Goal: Contribute content: Contribute content

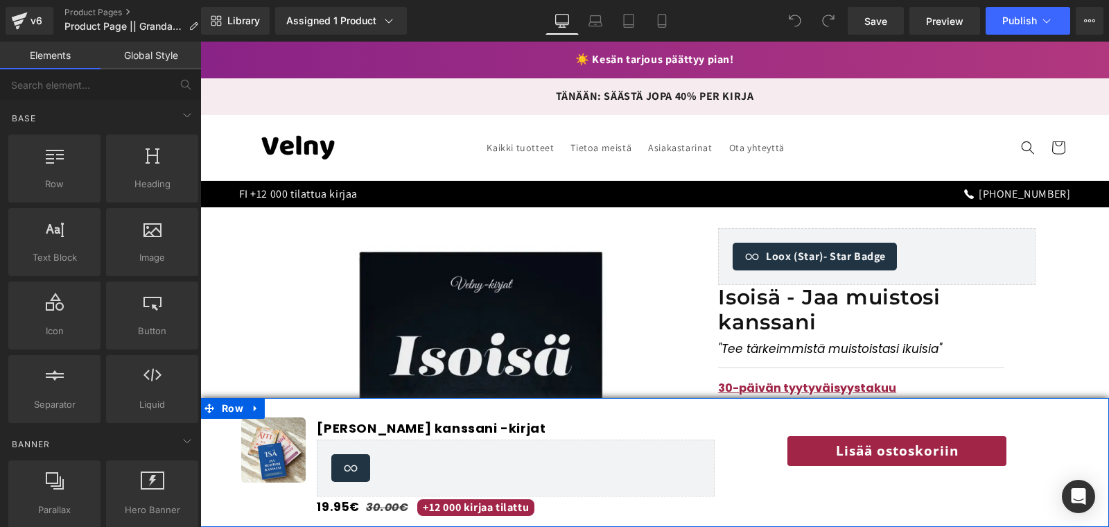
click at [537, 416] on div "Image Jaa muistosi kanssani -kirjat (P) Title Loox (Star) - Star Badge Loox (St…" at bounding box center [654, 462] width 908 height 111
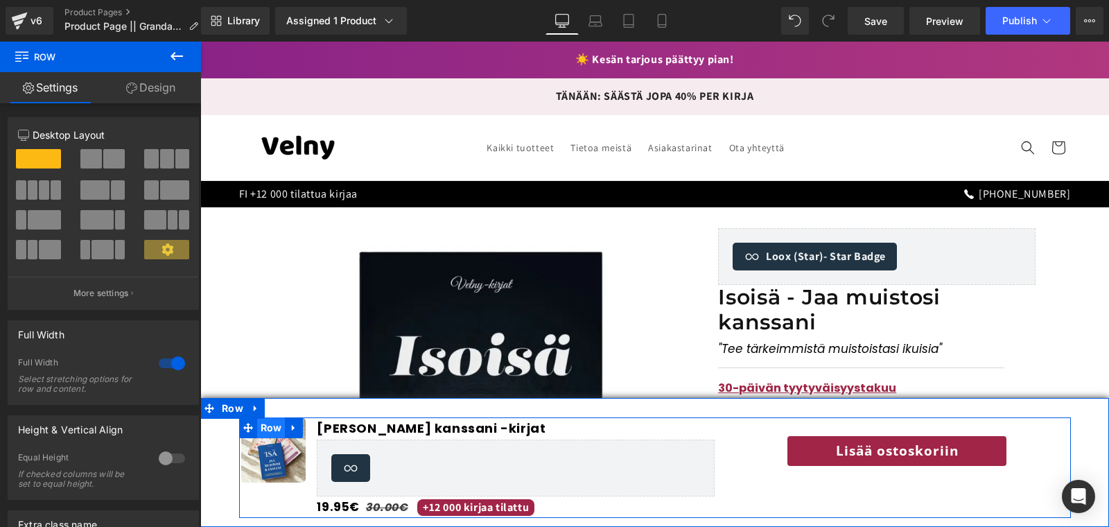
click at [276, 425] on span "Row" at bounding box center [271, 427] width 28 height 21
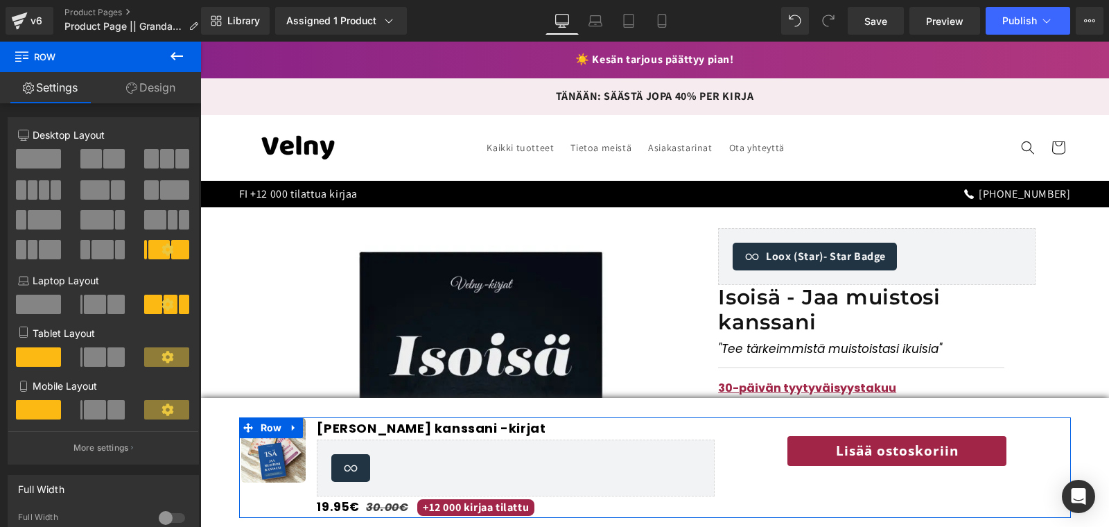
click at [150, 91] on link "Design" at bounding box center [150, 87] width 100 height 31
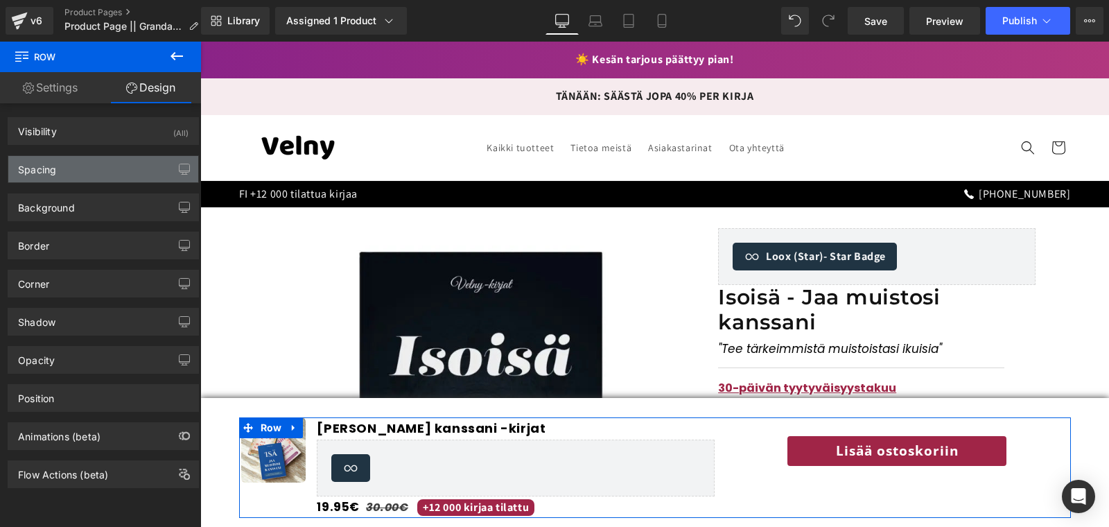
click at [79, 160] on div "Spacing" at bounding box center [103, 169] width 190 height 26
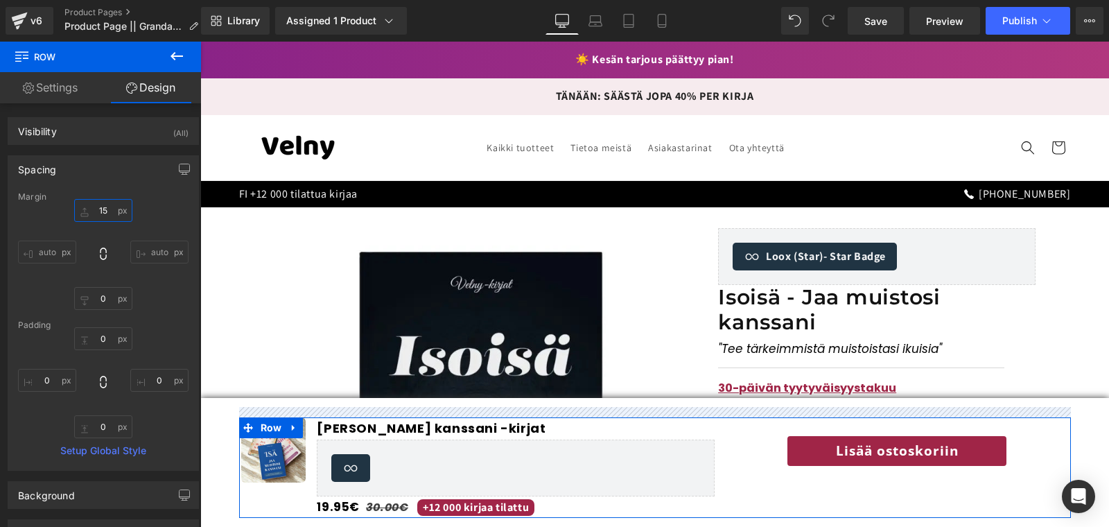
click at [105, 205] on input "15" at bounding box center [103, 210] width 58 height 23
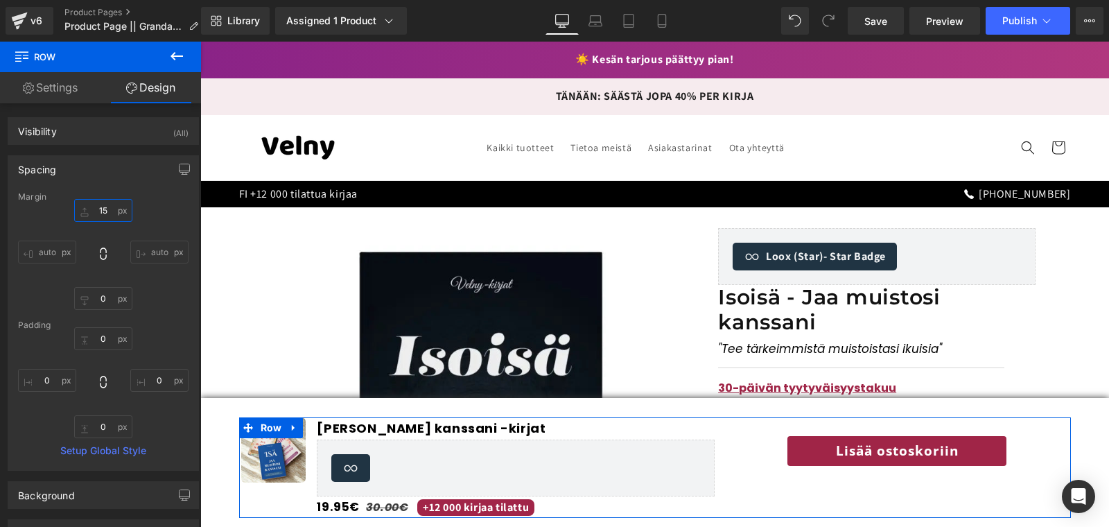
type input "0"
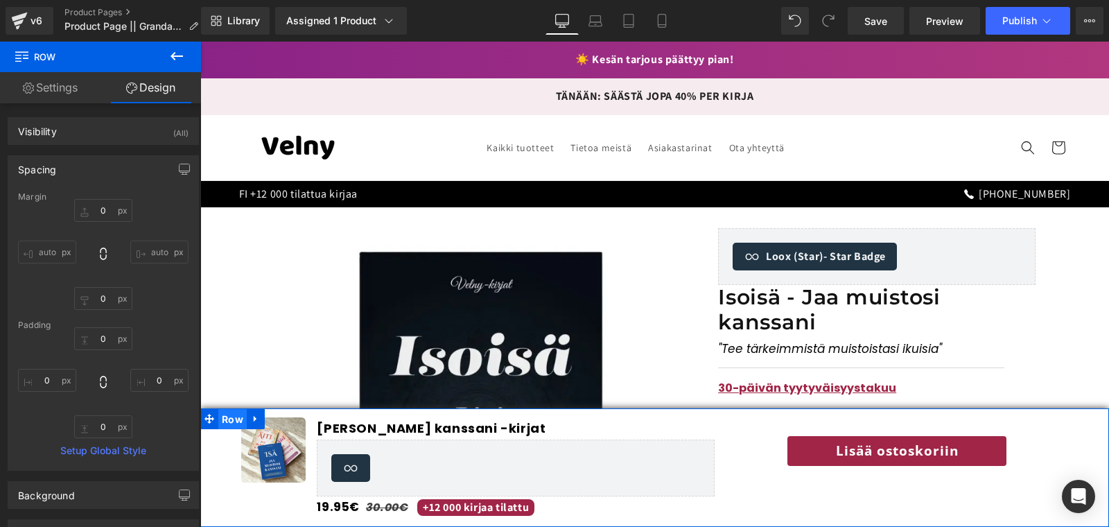
click at [231, 412] on span "Row" at bounding box center [232, 419] width 28 height 21
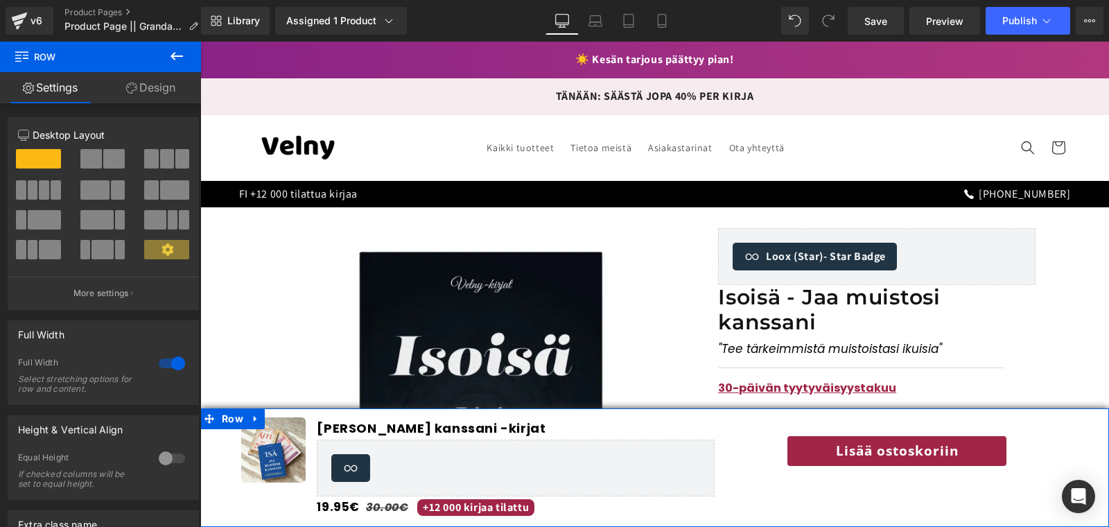
click at [141, 77] on link "Design" at bounding box center [150, 87] width 100 height 31
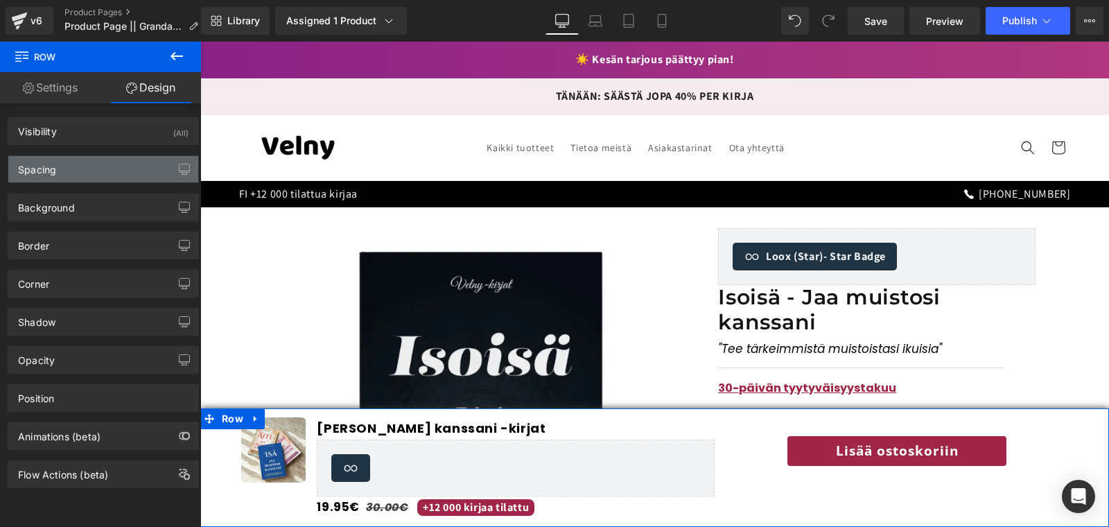
click at [90, 181] on div "Spacing" at bounding box center [103, 169] width 190 height 26
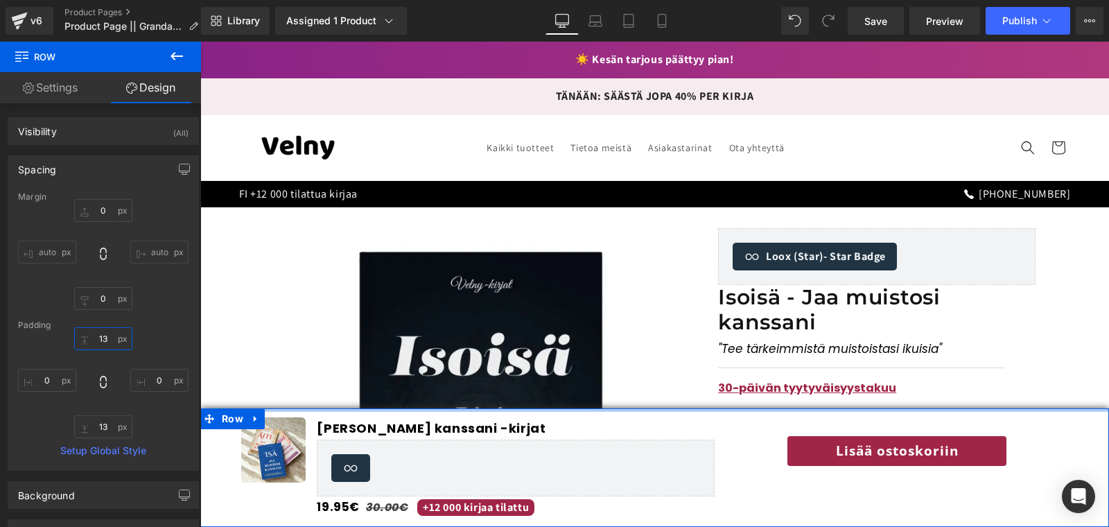
click at [99, 338] on input "text" at bounding box center [103, 338] width 58 height 23
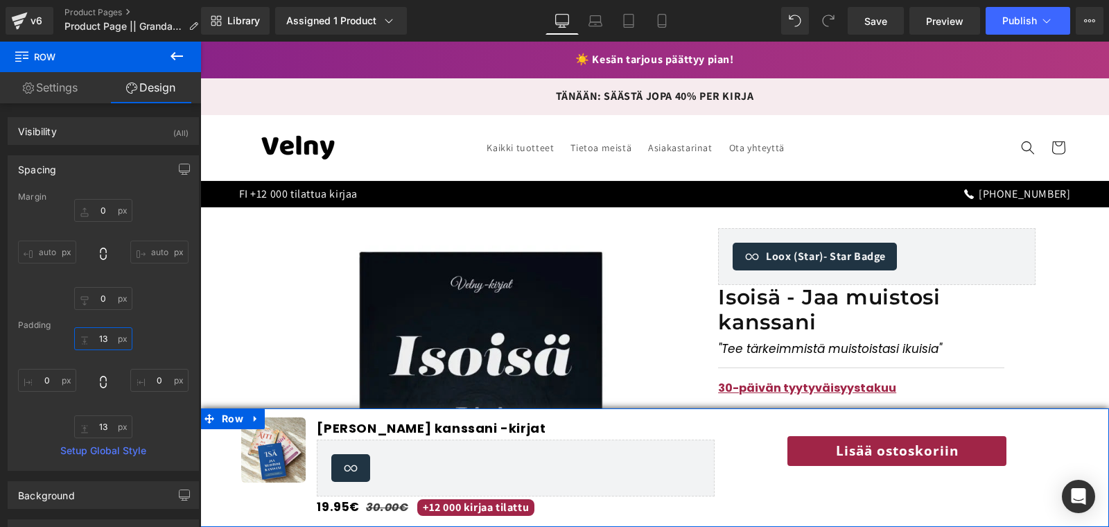
click at [99, 338] on input "text" at bounding box center [103, 338] width 58 height 23
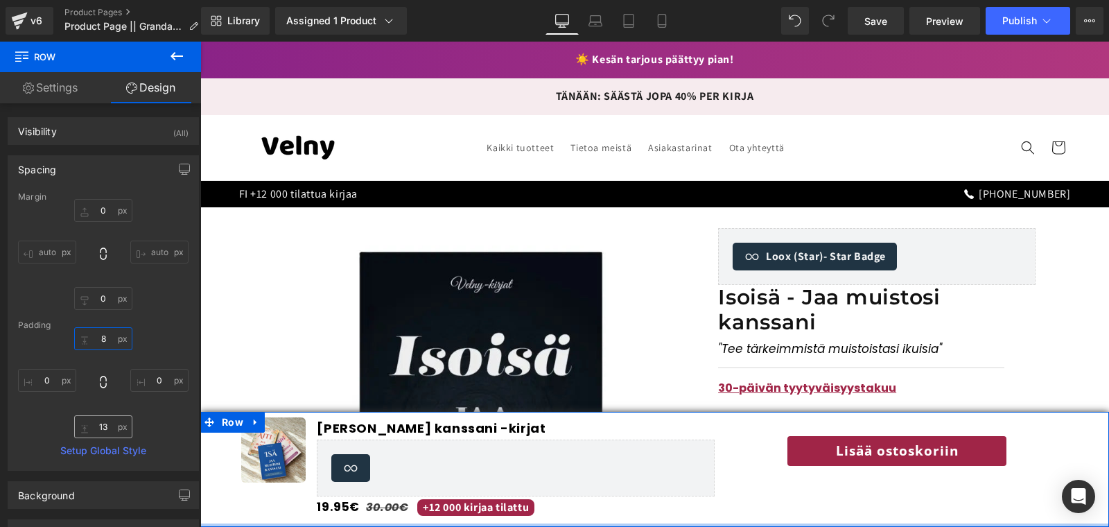
type input "8"
click at [100, 426] on input "text" at bounding box center [103, 426] width 58 height 23
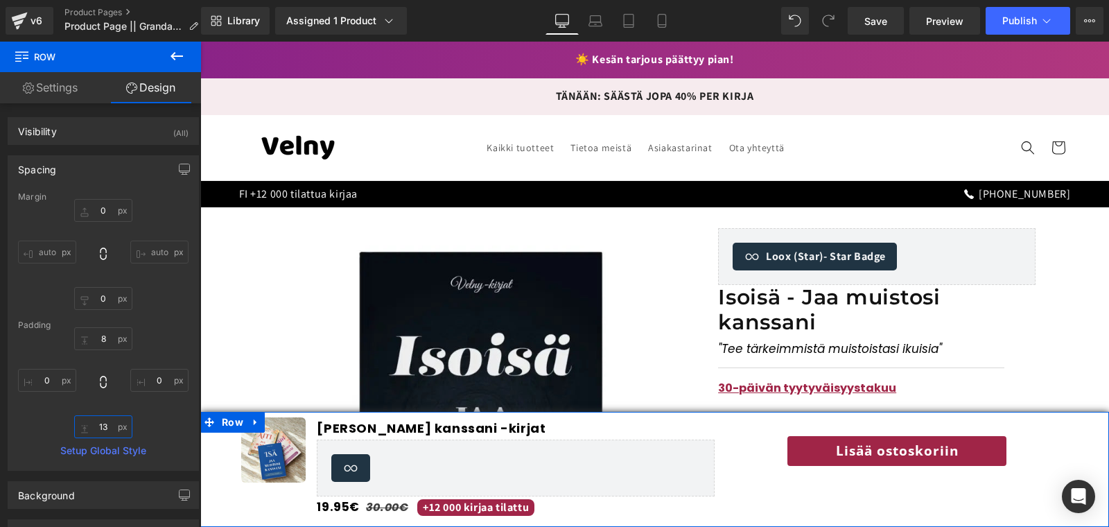
type input "8"
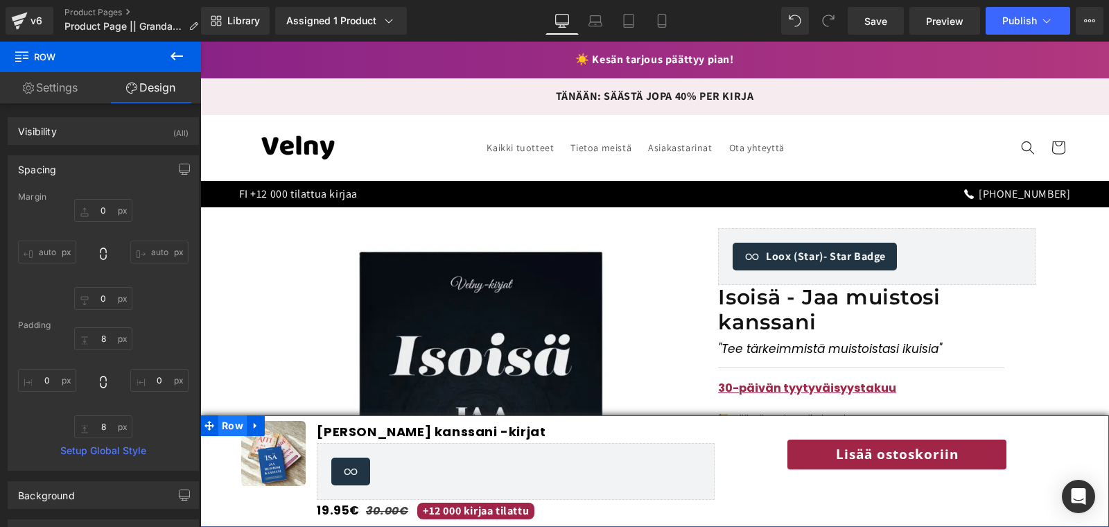
click at [231, 433] on span "Row" at bounding box center [232, 425] width 28 height 21
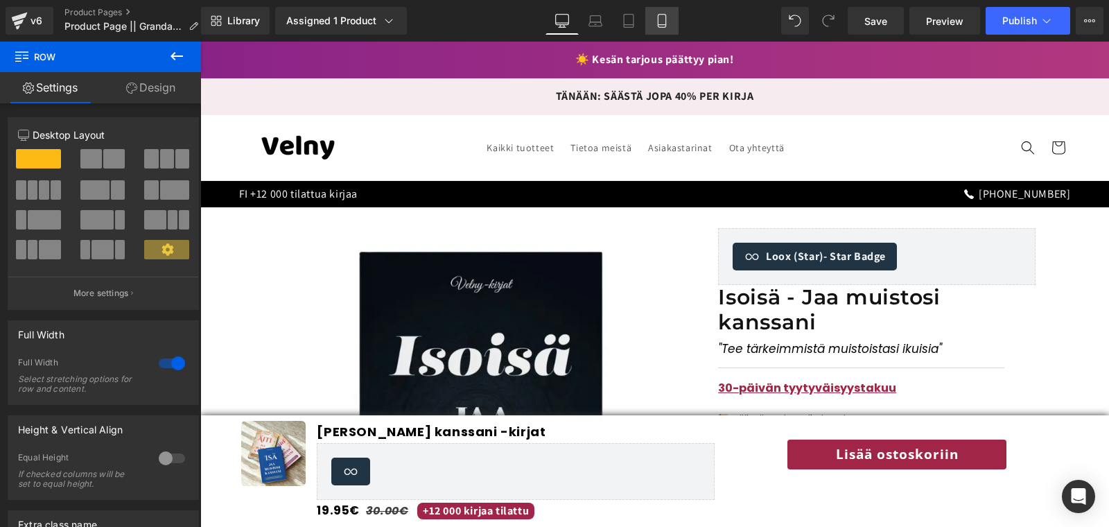
click at [661, 19] on icon at bounding box center [662, 21] width 14 height 14
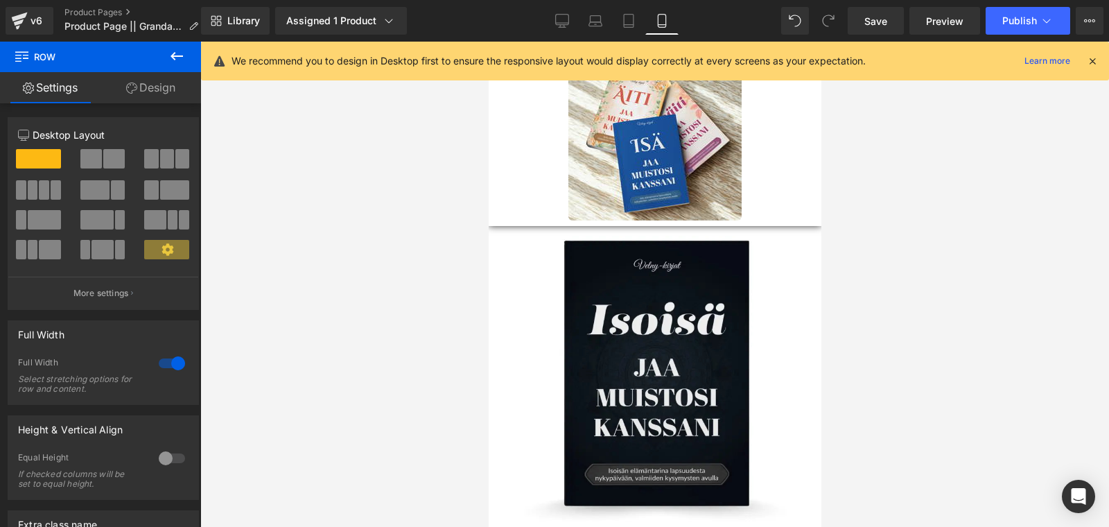
click at [1091, 62] on icon at bounding box center [1092, 61] width 12 height 12
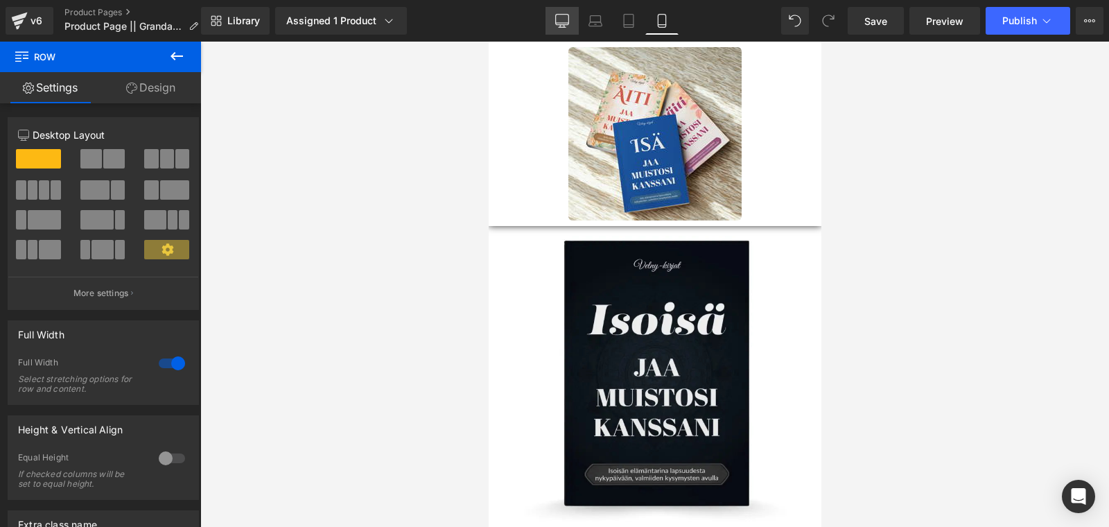
click at [570, 21] on link "Desktop" at bounding box center [561, 21] width 33 height 28
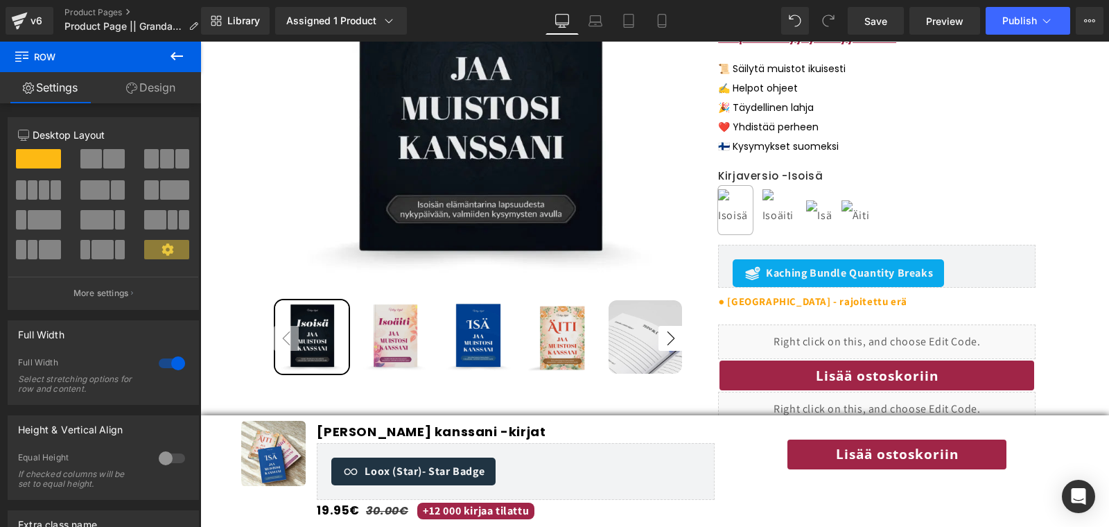
scroll to position [351, 0]
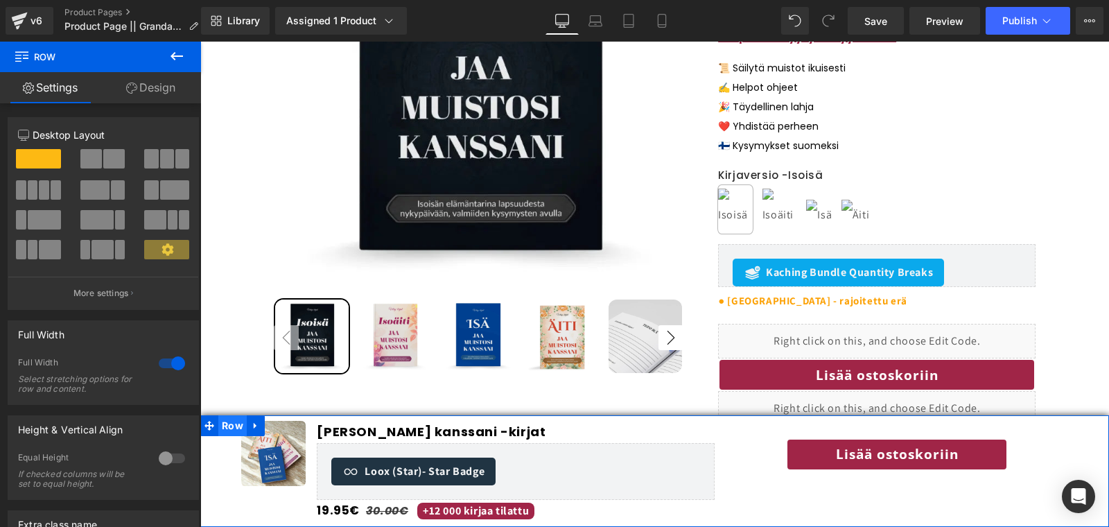
click at [231, 430] on span "Row" at bounding box center [232, 425] width 28 height 21
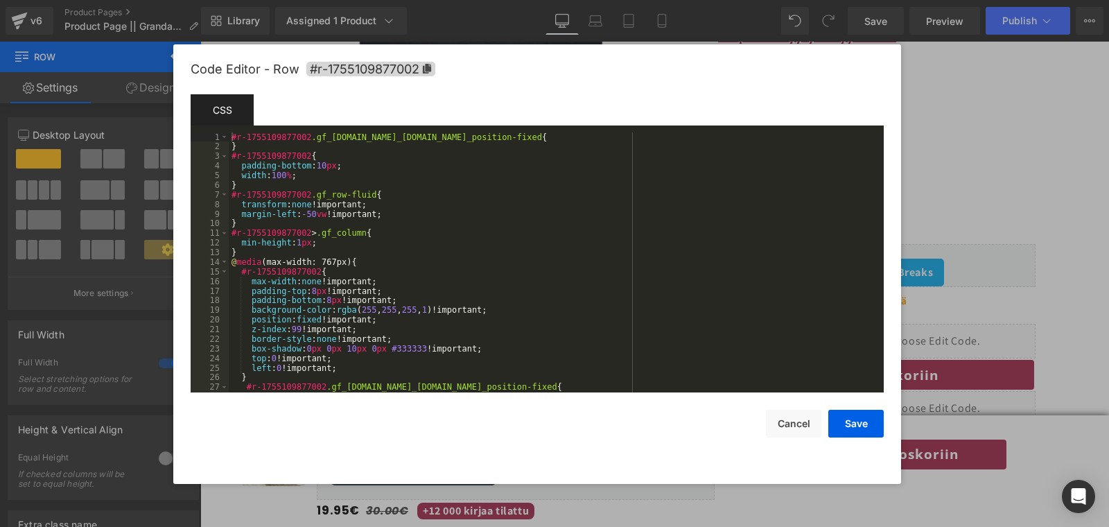
click at [225, 0] on div "Row You are previewing how the will restyle your page. You can not edit Element…" at bounding box center [554, 0] width 1109 height 0
click at [782, 419] on button "Cancel" at bounding box center [793, 424] width 55 height 28
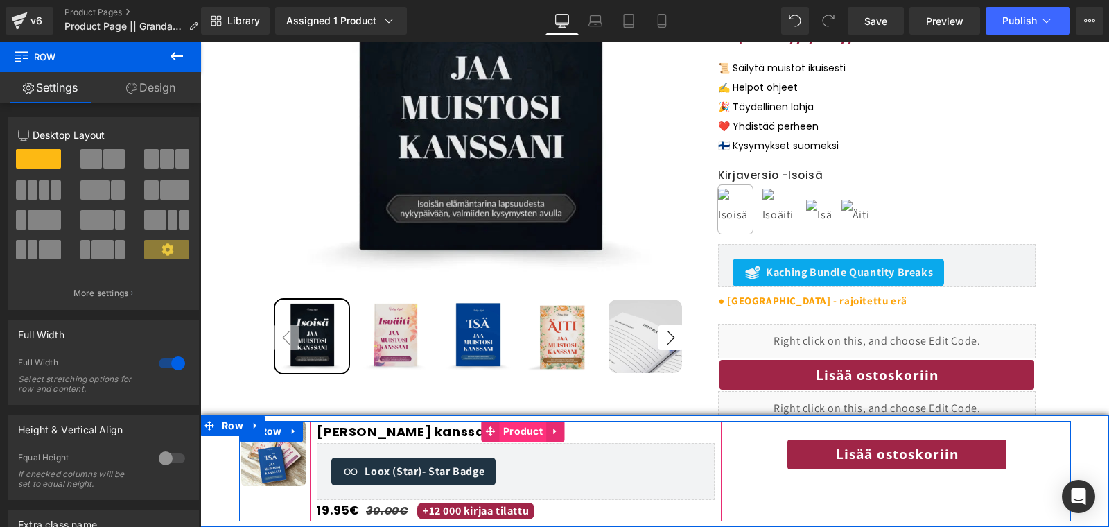
click at [515, 428] on span "Product" at bounding box center [523, 431] width 46 height 21
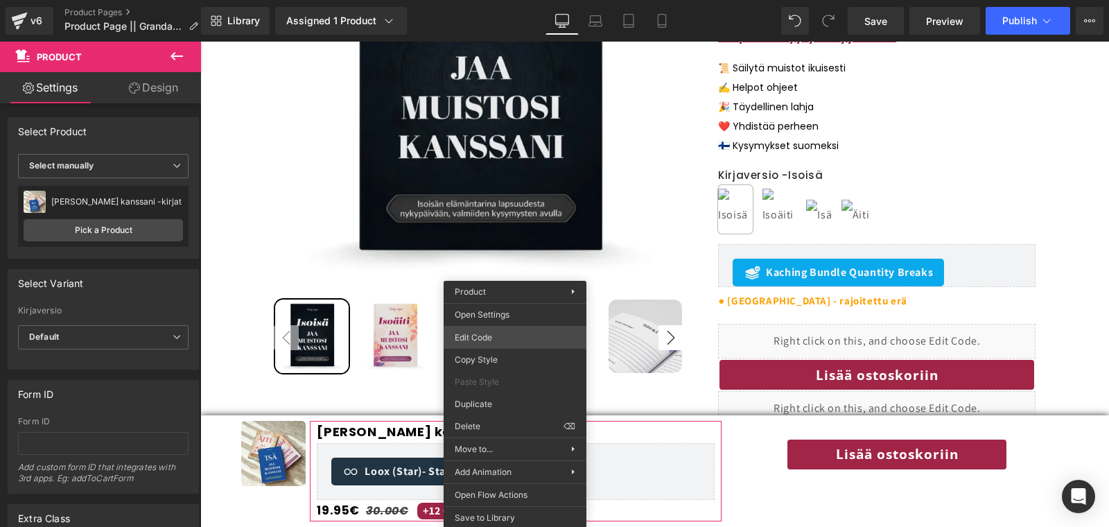
click at [495, 0] on div "Product You are previewing how the will restyle your page. You can not edit Ele…" at bounding box center [554, 0] width 1109 height 0
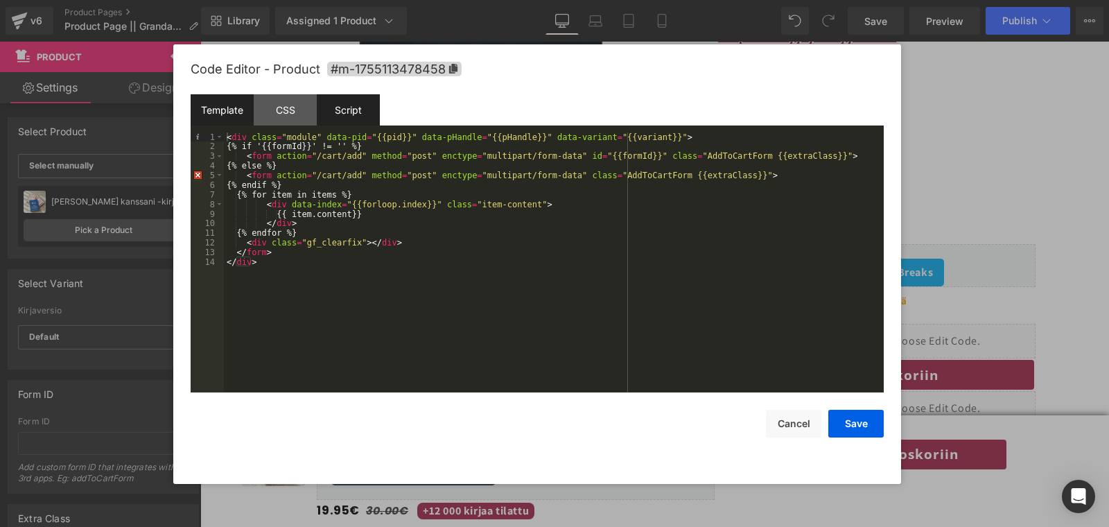
click at [363, 124] on div "Script" at bounding box center [348, 109] width 63 height 31
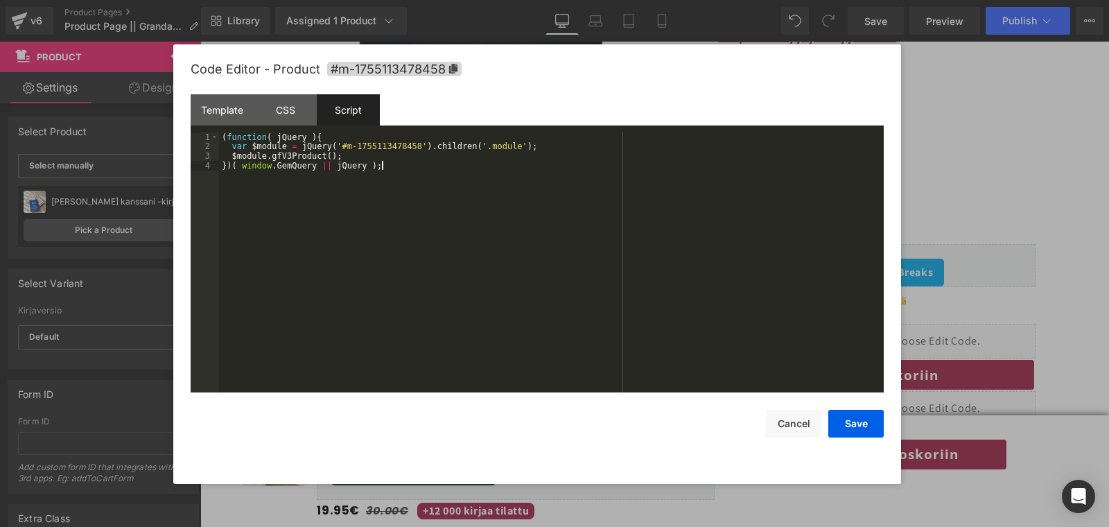
click at [304, 252] on div "( function ( jQuery ) { var $module = jQuery ( '#m-1755113478458' ) . children …" at bounding box center [551, 271] width 665 height 279
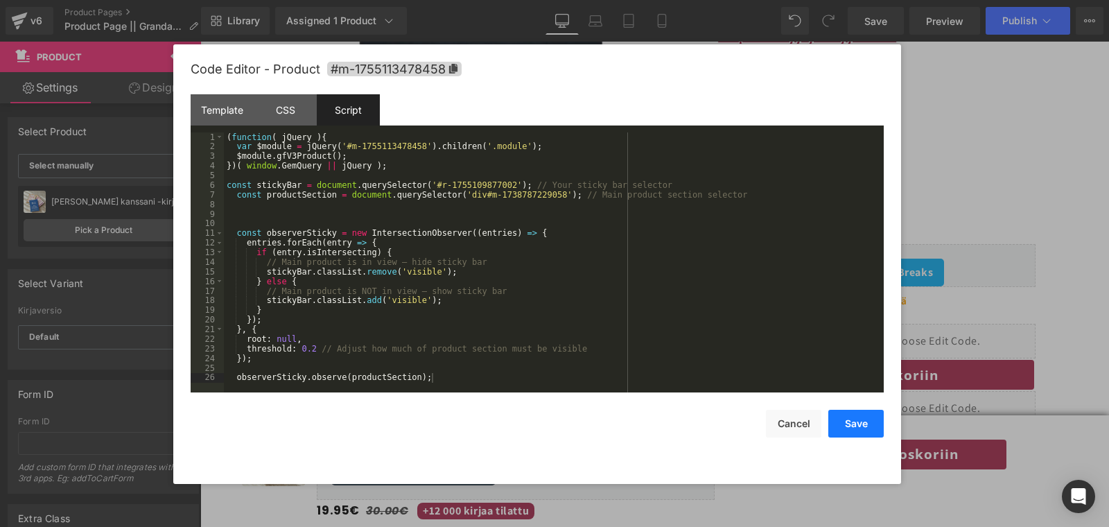
click at [843, 425] on button "Save" at bounding box center [855, 424] width 55 height 28
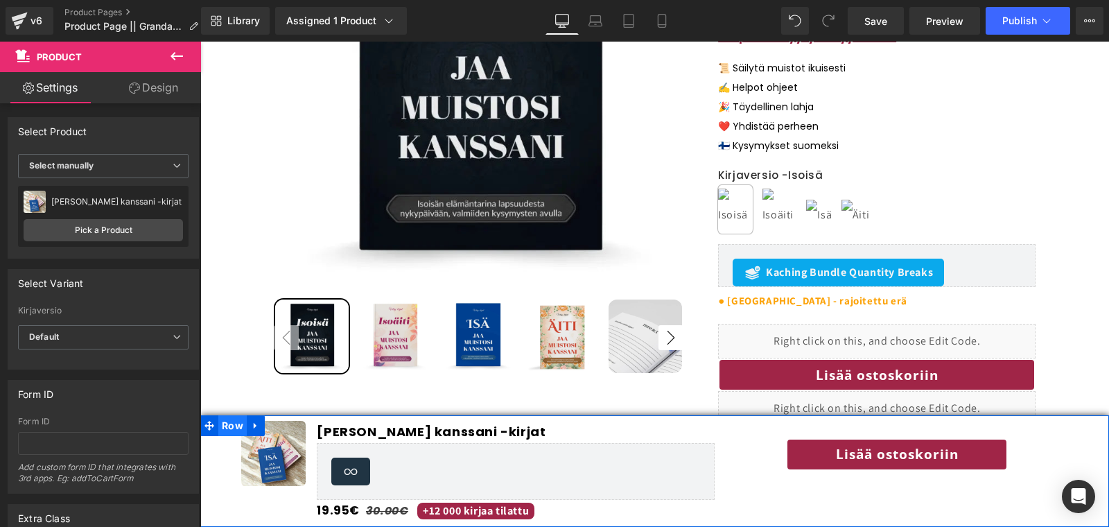
click at [223, 426] on span "Row" at bounding box center [232, 425] width 28 height 21
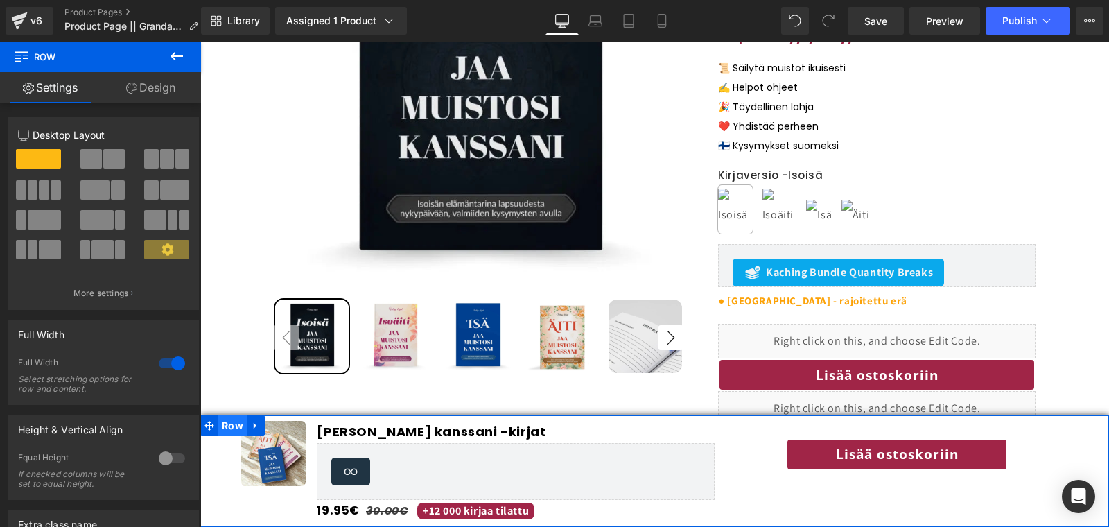
click at [222, 426] on span "Row" at bounding box center [232, 425] width 28 height 21
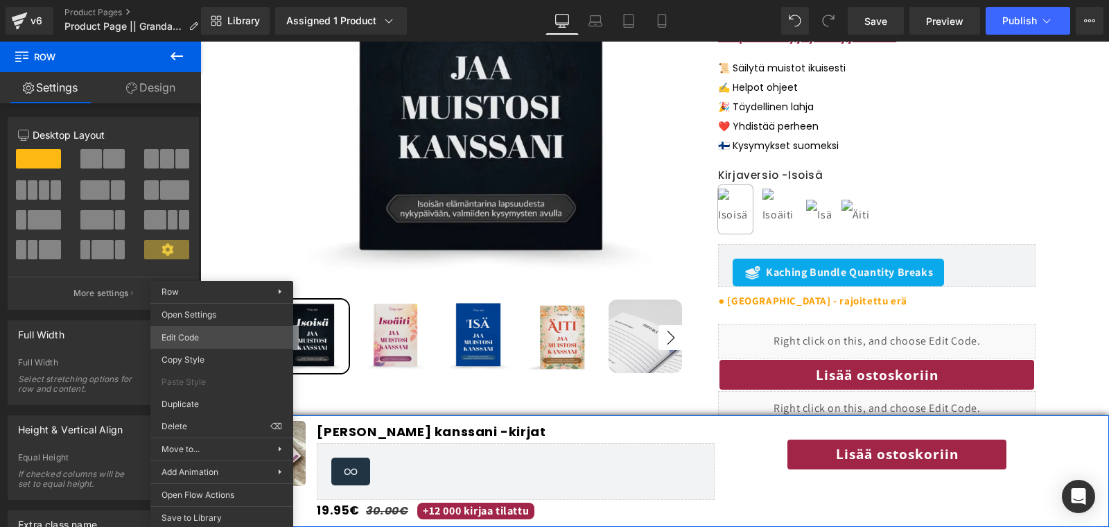
click at [252, 0] on div "Row You are previewing how the will restyle your page. You can not edit Element…" at bounding box center [554, 0] width 1109 height 0
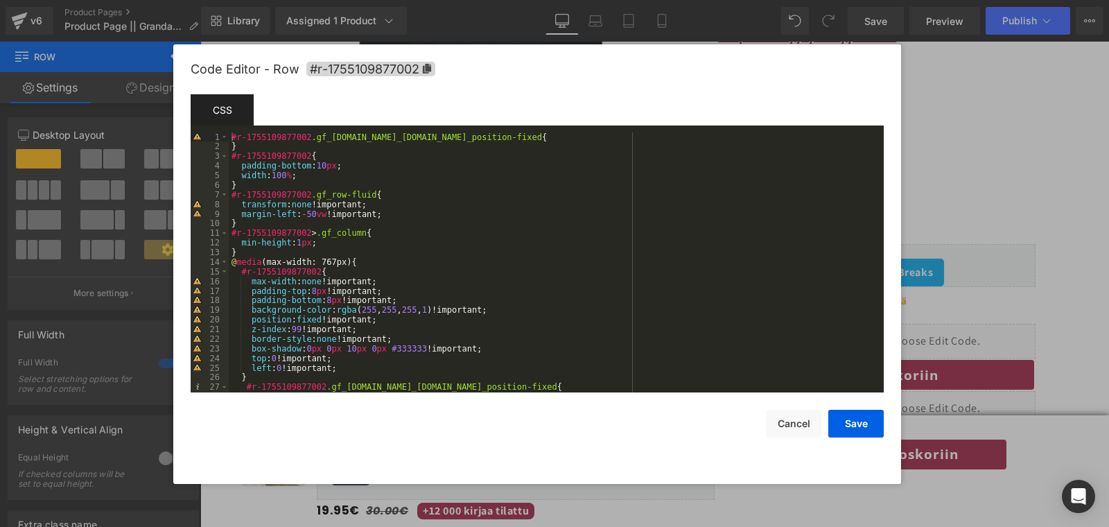
click at [524, 137] on div "#r-1755109877002 .gf_[DOMAIN_NAME]_[DOMAIN_NAME]_position-fixed { } #r-17551098…" at bounding box center [553, 271] width 649 height 279
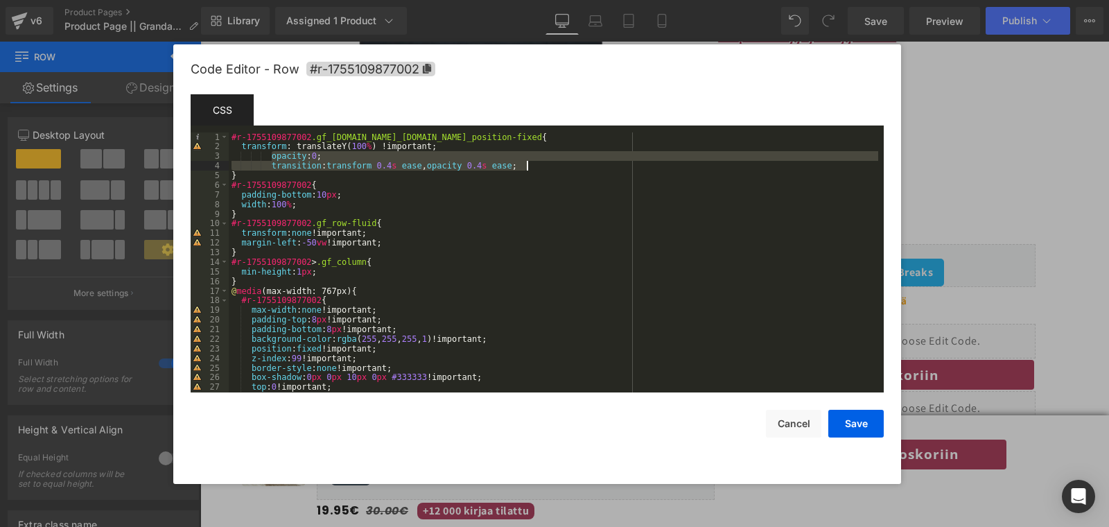
drag, startPoint x: 270, startPoint y: 159, endPoint x: 529, endPoint y: 166, distance: 259.2
click at [529, 166] on div "#r-1755109877002 .gf_[DOMAIN_NAME]_[DOMAIN_NAME]_position-fixed { transform : t…" at bounding box center [553, 271] width 649 height 279
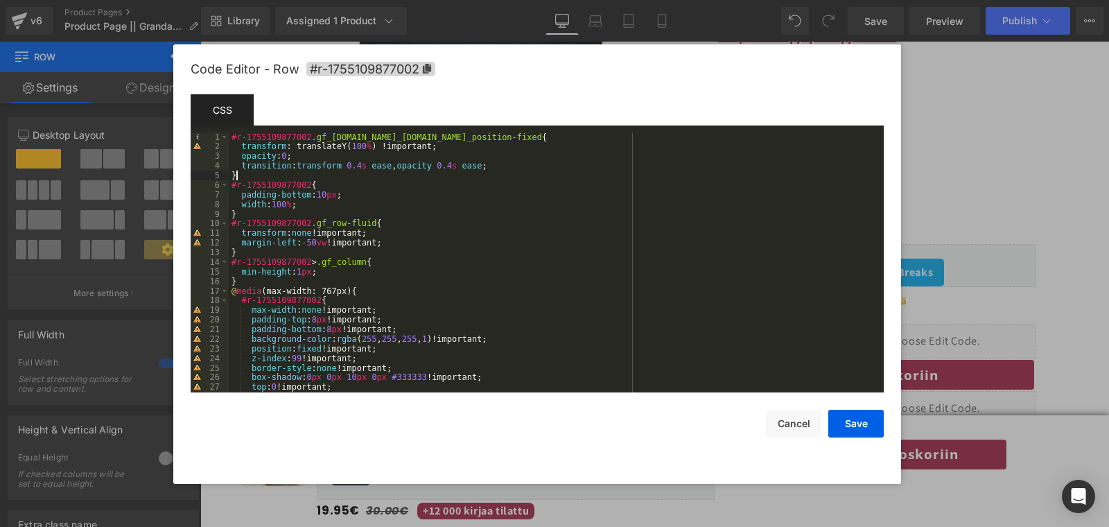
click at [265, 175] on div "#r-1755109877002 .gf_[DOMAIN_NAME]_[DOMAIN_NAME]_position-fixed { transform : t…" at bounding box center [553, 271] width 649 height 279
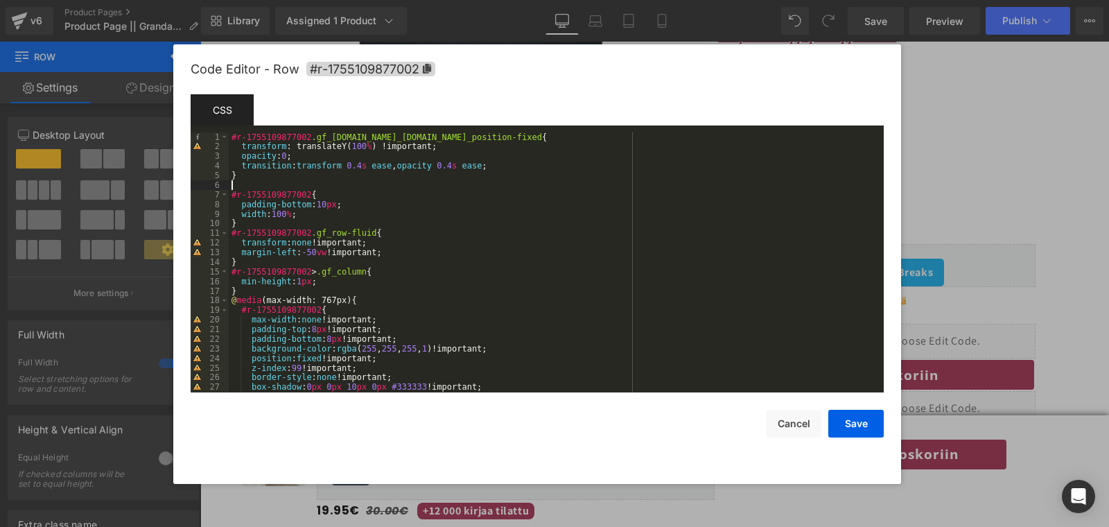
paste textarea
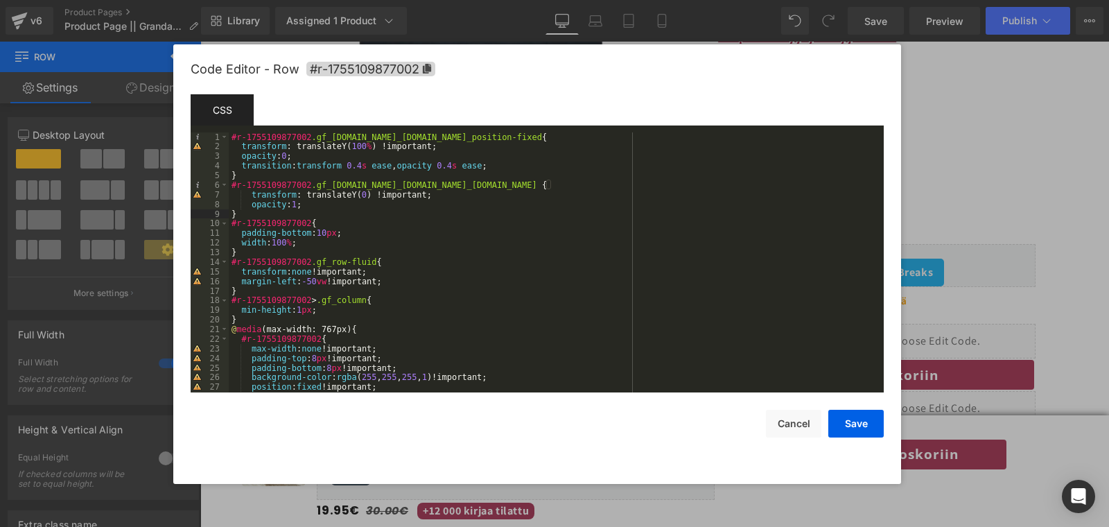
click at [244, 182] on div "#r-1755109877002 .gf_[DOMAIN_NAME]_[DOMAIN_NAME]_position-fixed { transform : t…" at bounding box center [553, 271] width 649 height 279
click at [252, 140] on div "#r-1755109877002 .gf_[DOMAIN_NAME]_[DOMAIN_NAME]_position-fixed { transform : t…" at bounding box center [553, 271] width 649 height 279
click at [850, 436] on button "Save" at bounding box center [855, 424] width 55 height 28
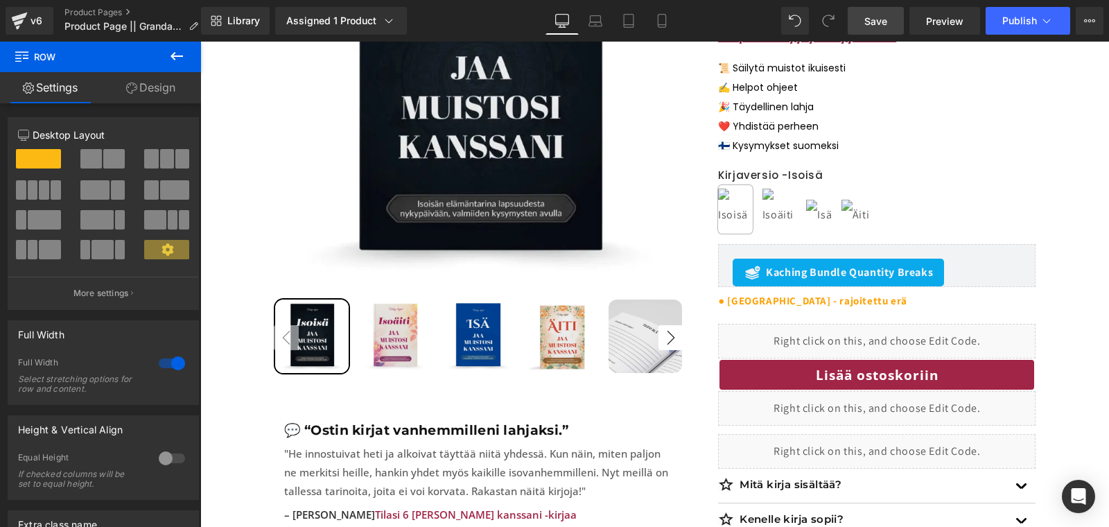
click at [874, 23] on span "Save" at bounding box center [875, 21] width 23 height 15
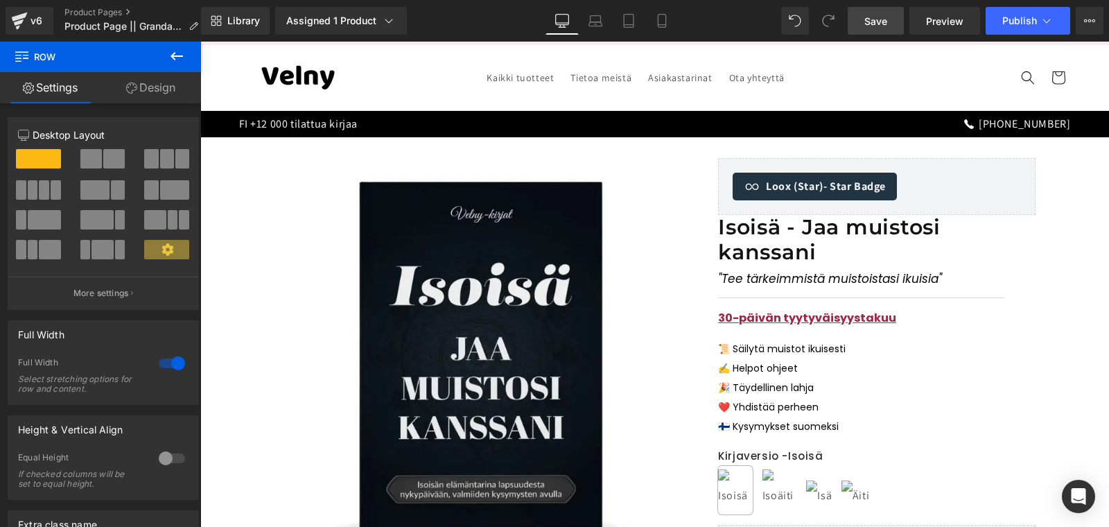
scroll to position [0, 0]
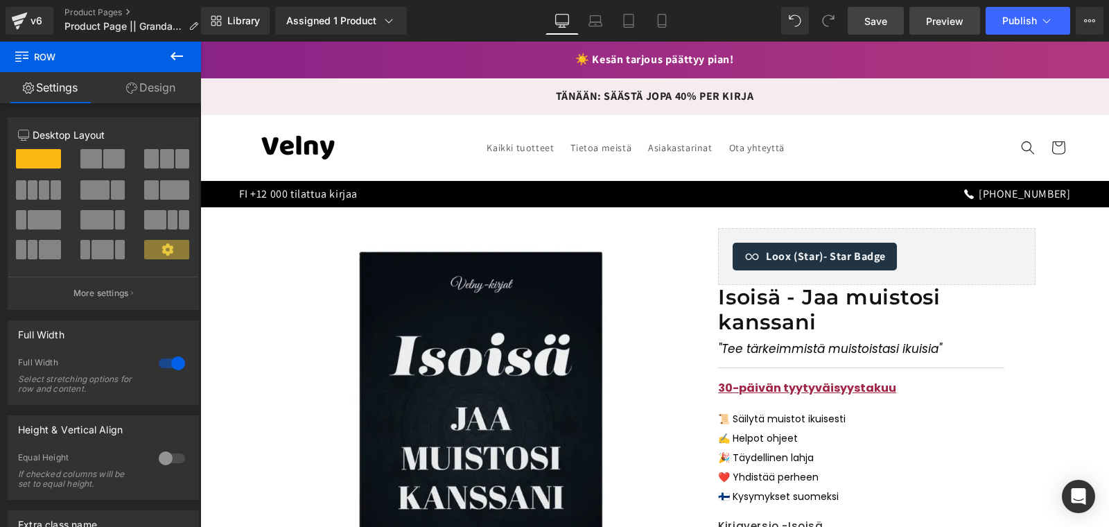
click at [956, 26] on span "Preview" at bounding box center [944, 21] width 37 height 15
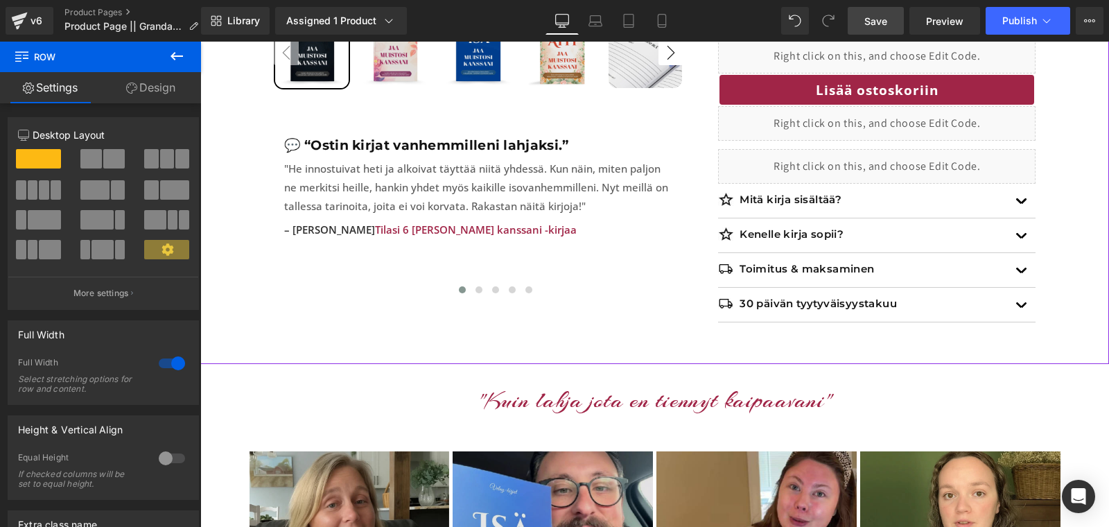
scroll to position [674, 0]
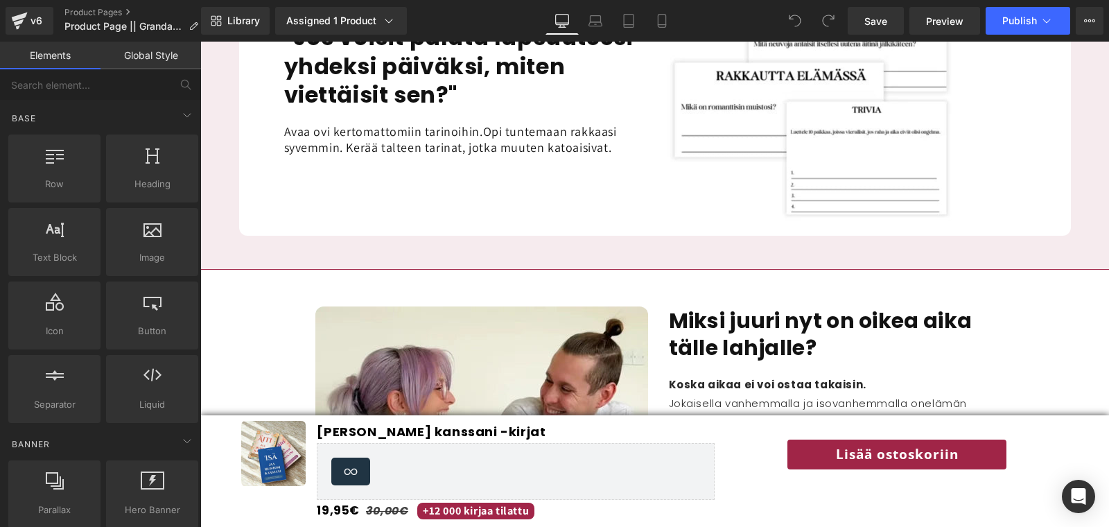
scroll to position [1505, 0]
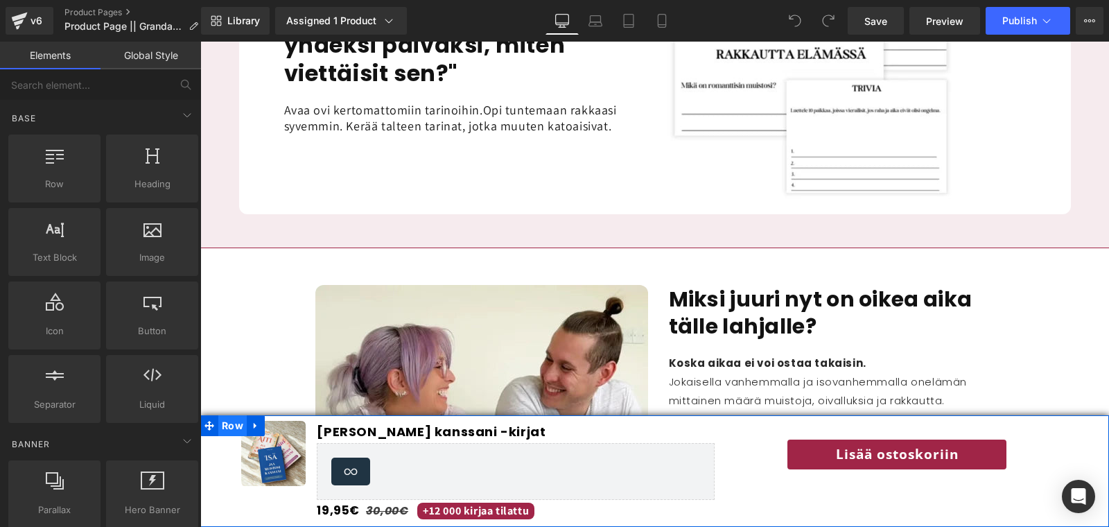
click at [231, 428] on span "Row" at bounding box center [232, 425] width 28 height 21
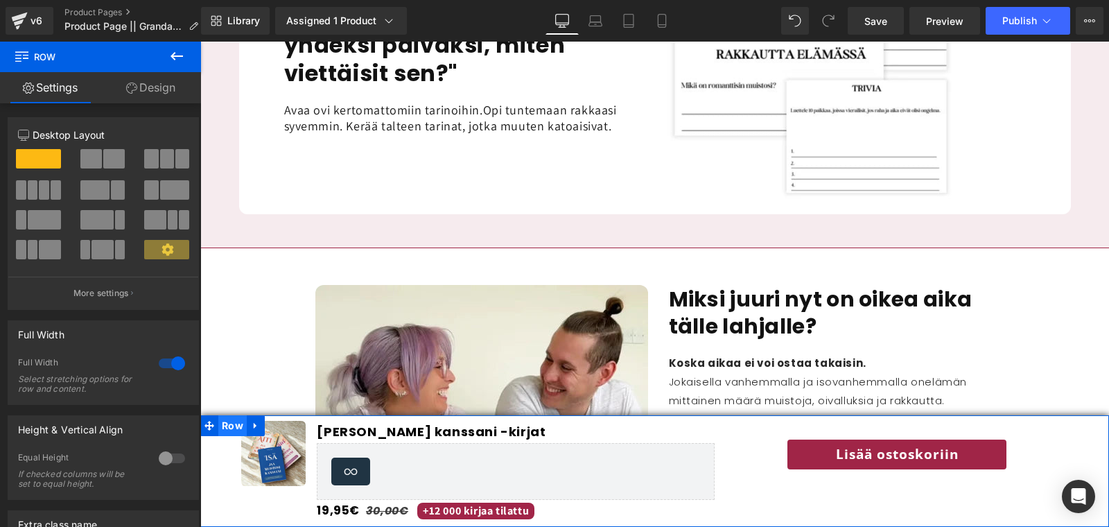
click at [231, 428] on span "Row" at bounding box center [232, 425] width 28 height 21
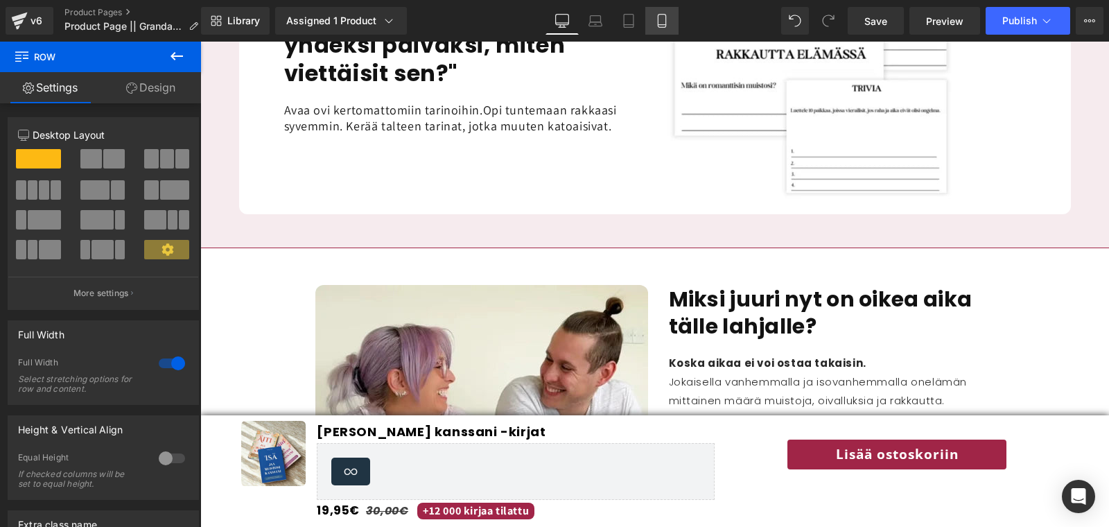
click at [669, 17] on link "Mobile" at bounding box center [661, 21] width 33 height 28
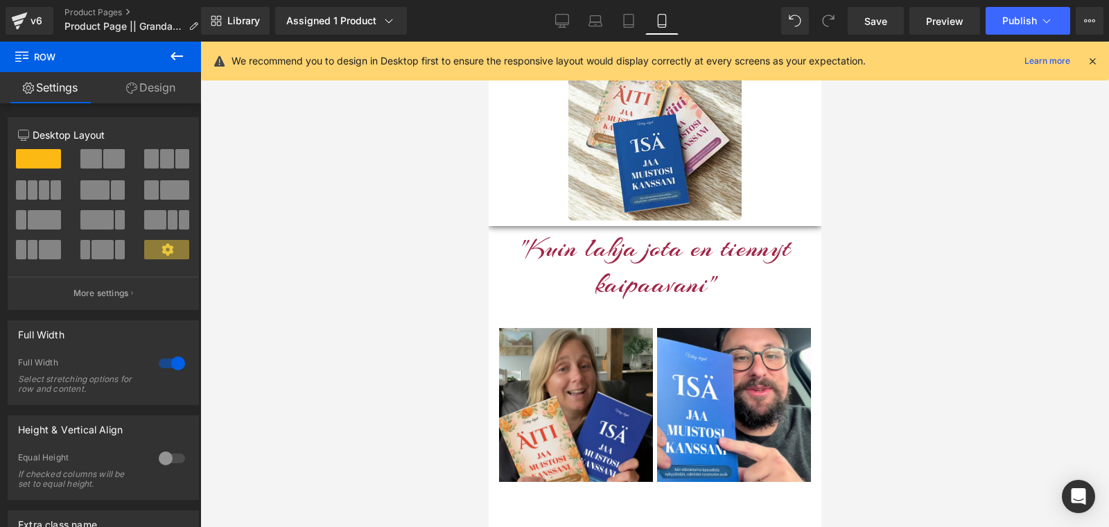
scroll to position [1324, 0]
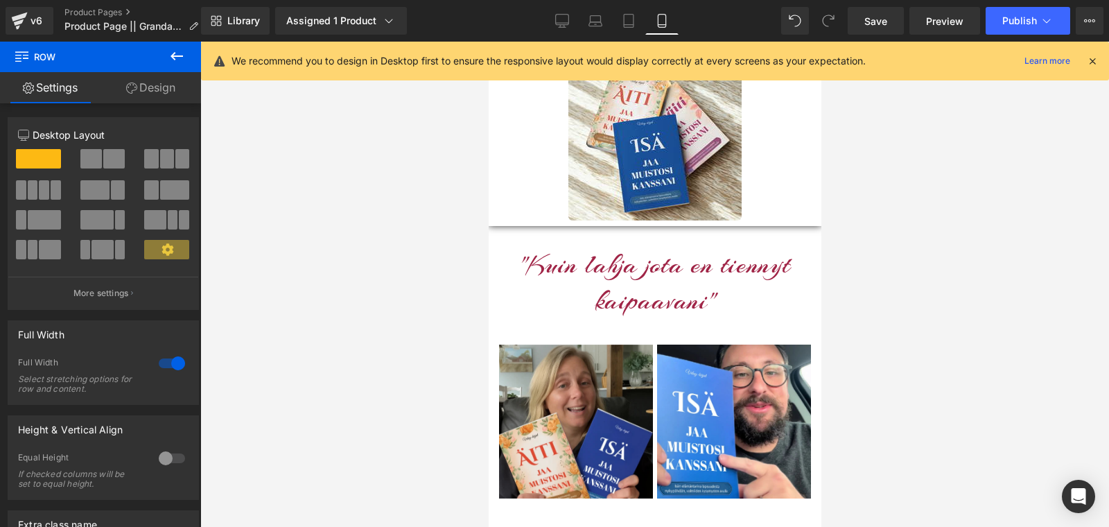
click at [1087, 55] on icon at bounding box center [1092, 61] width 12 height 12
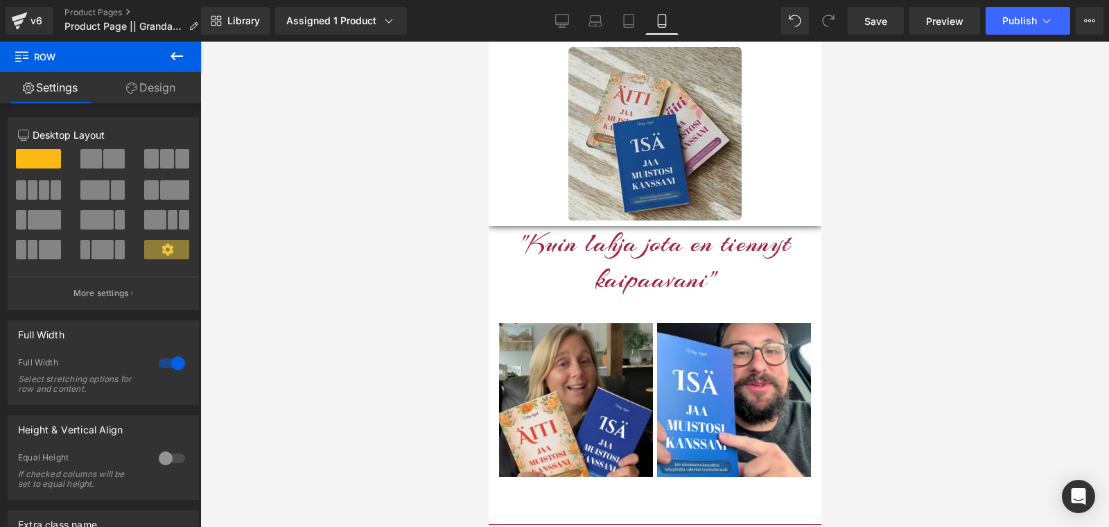
scroll to position [1348, 0]
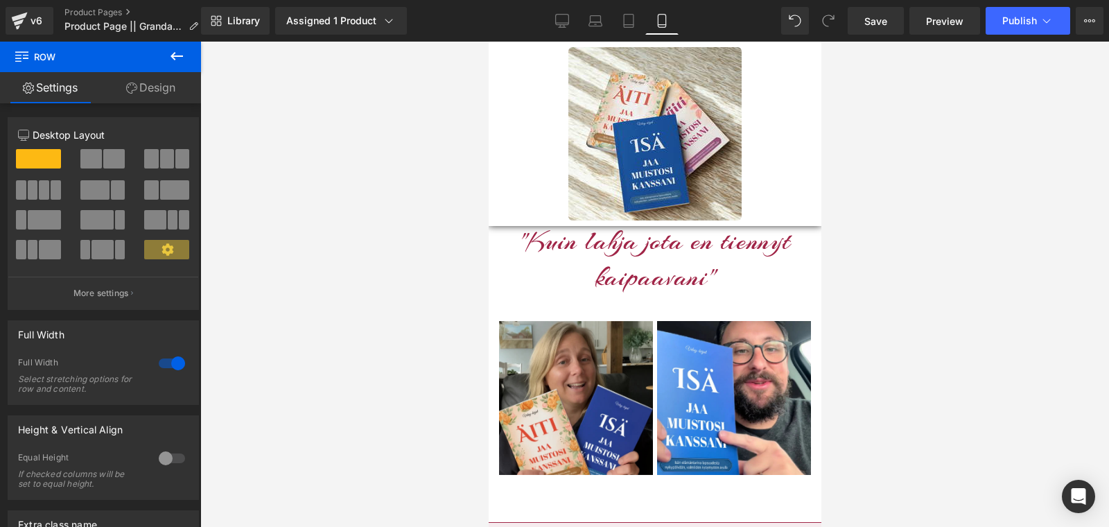
click at [514, 72] on div at bounding box center [654, 133] width 328 height 173
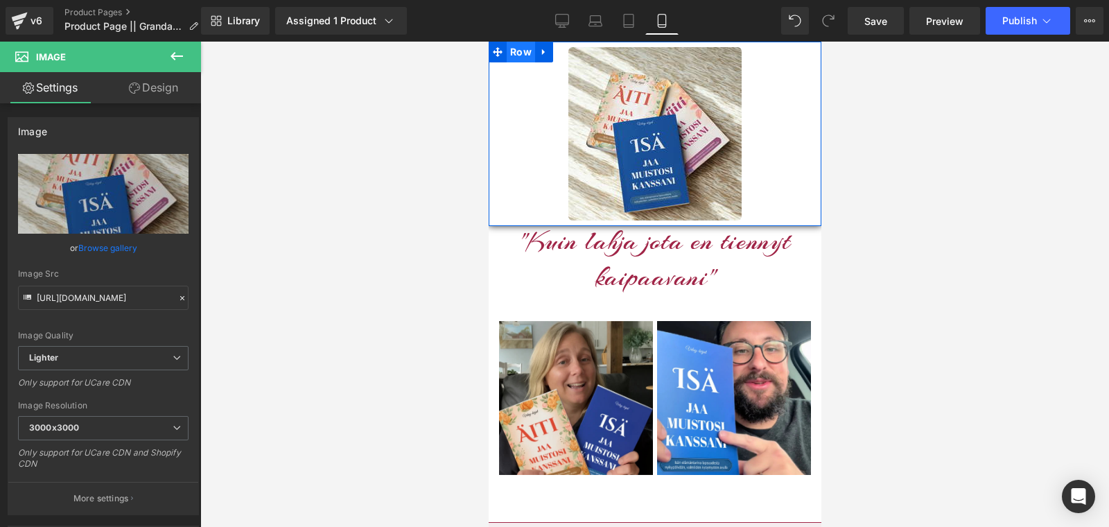
click at [511, 55] on span "Row" at bounding box center [520, 52] width 28 height 21
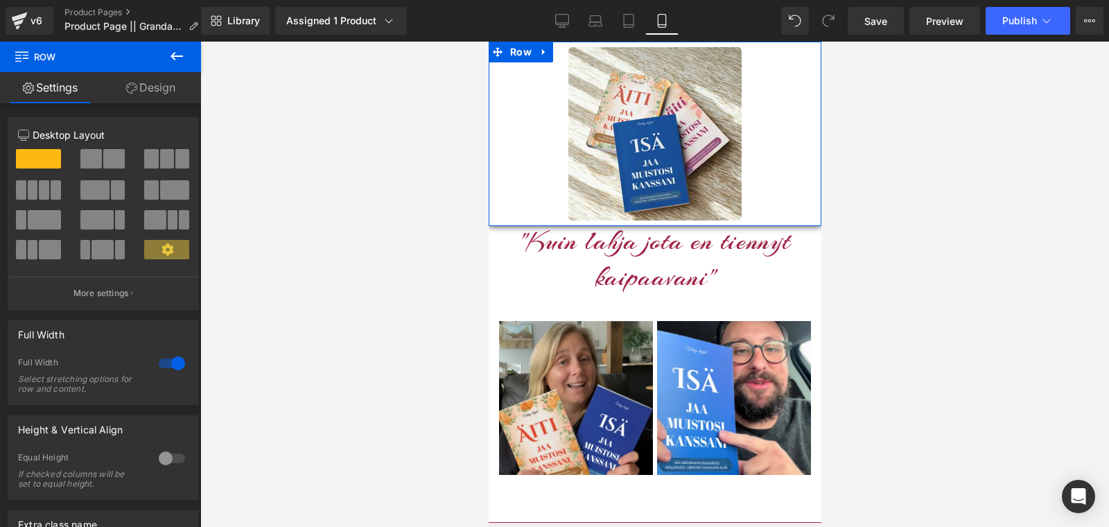
click at [139, 94] on link "Design" at bounding box center [150, 87] width 100 height 31
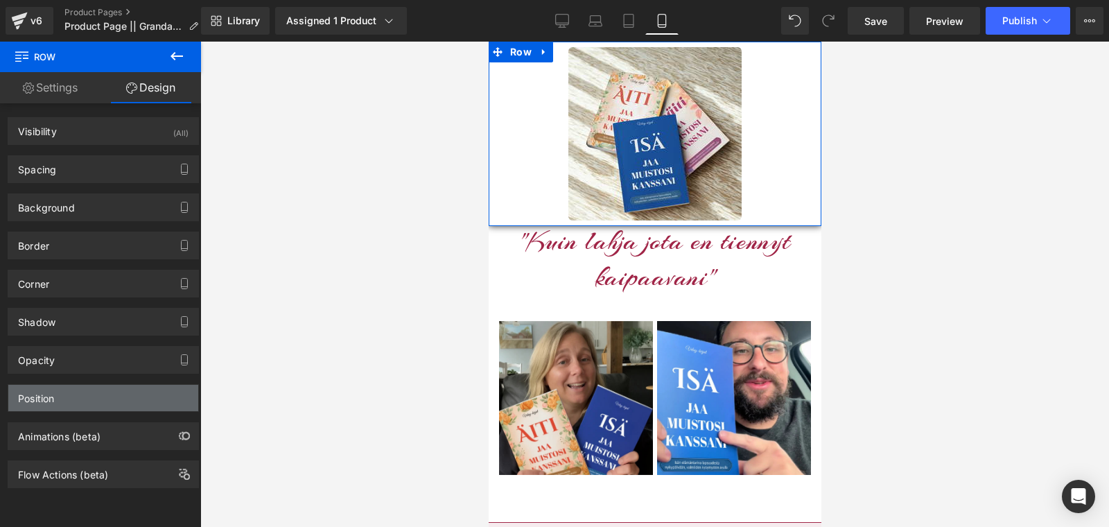
click at [33, 394] on div "Position" at bounding box center [36, 394] width 36 height 19
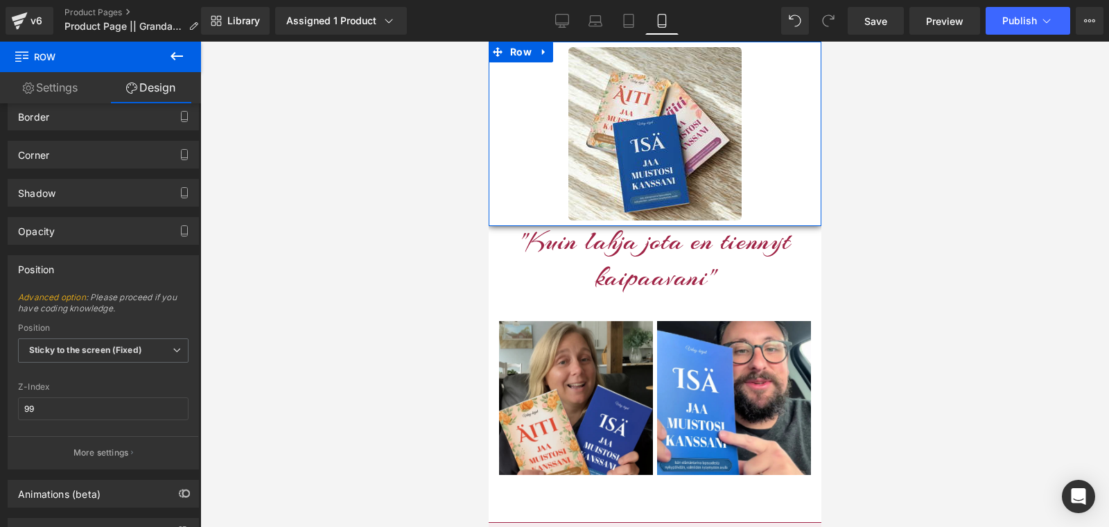
scroll to position [179, 0]
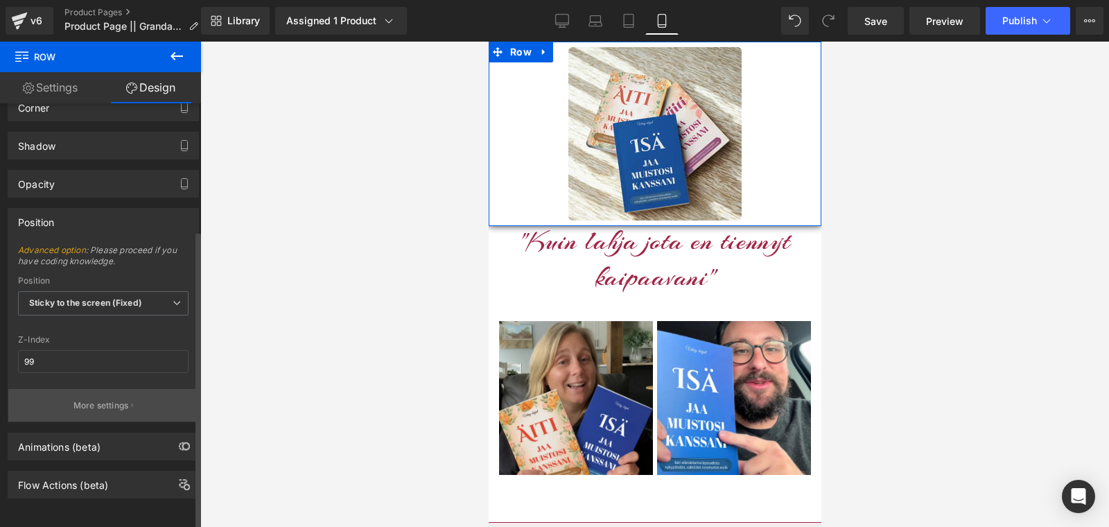
click at [49, 393] on button "More settings" at bounding box center [103, 405] width 190 height 33
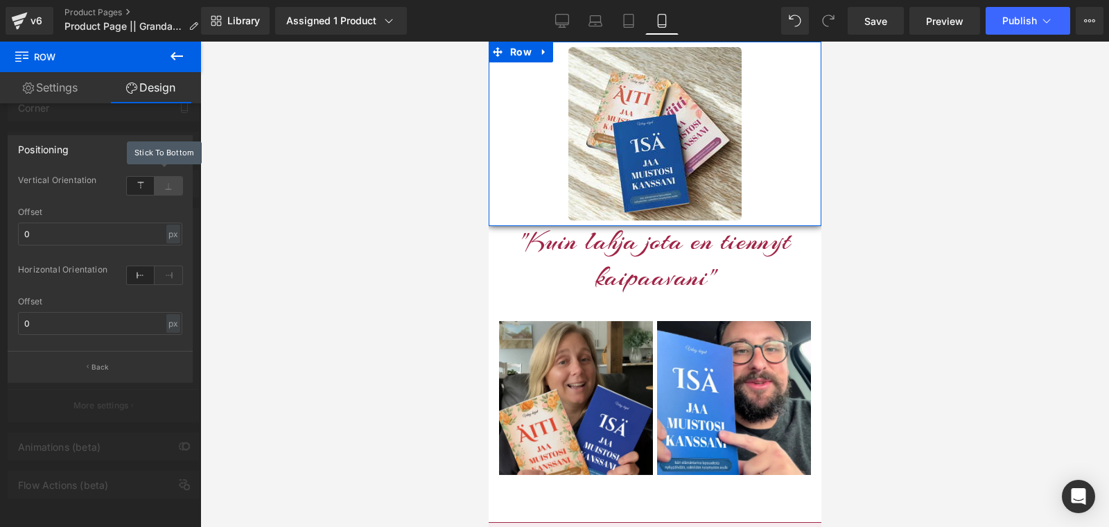
click at [169, 183] on icon at bounding box center [169, 186] width 28 height 18
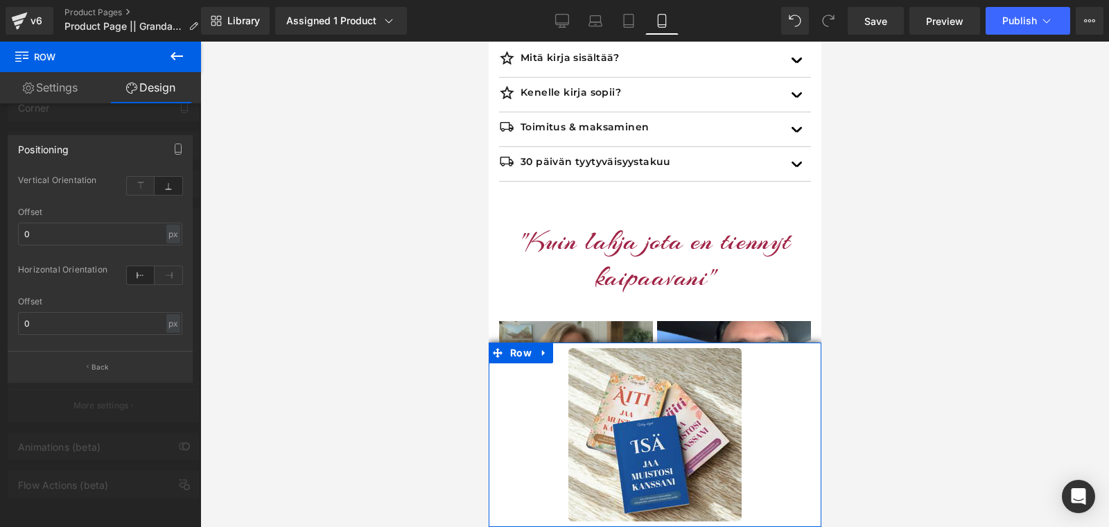
click at [70, 91] on link "Settings" at bounding box center [50, 87] width 100 height 31
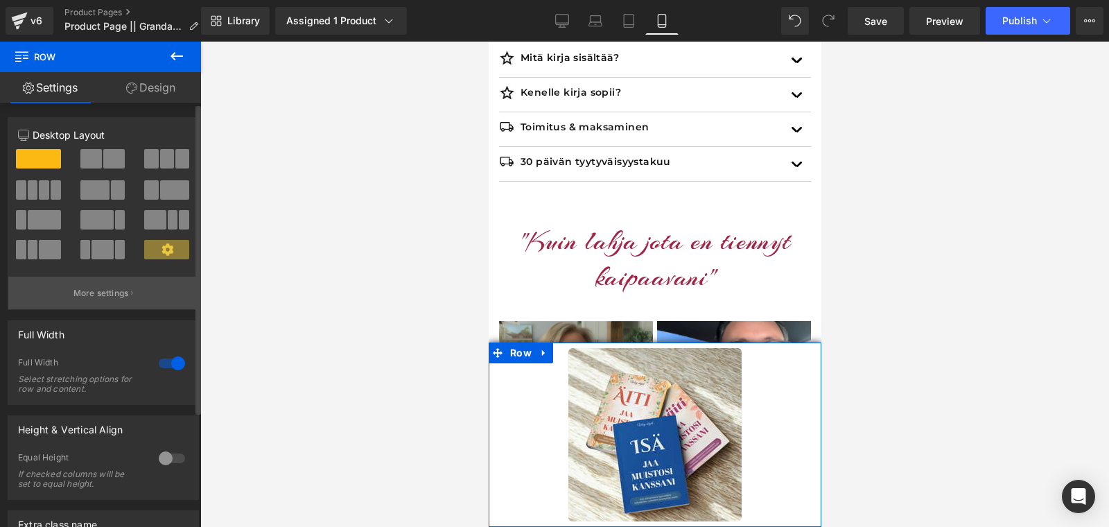
click at [97, 286] on button "More settings" at bounding box center [103, 292] width 190 height 33
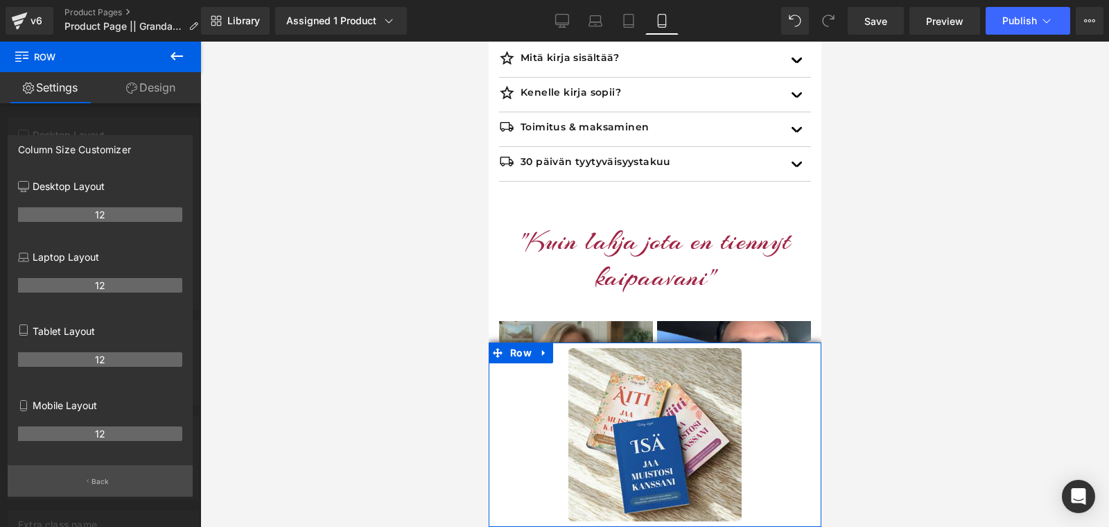
click at [95, 485] on p "Back" at bounding box center [100, 481] width 18 height 10
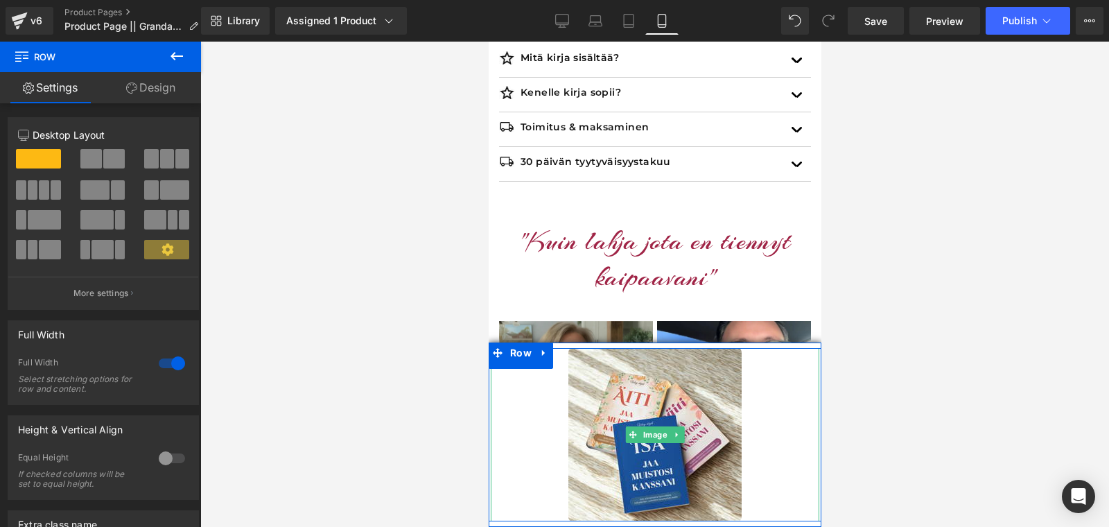
click at [549, 405] on div at bounding box center [654, 434] width 328 height 173
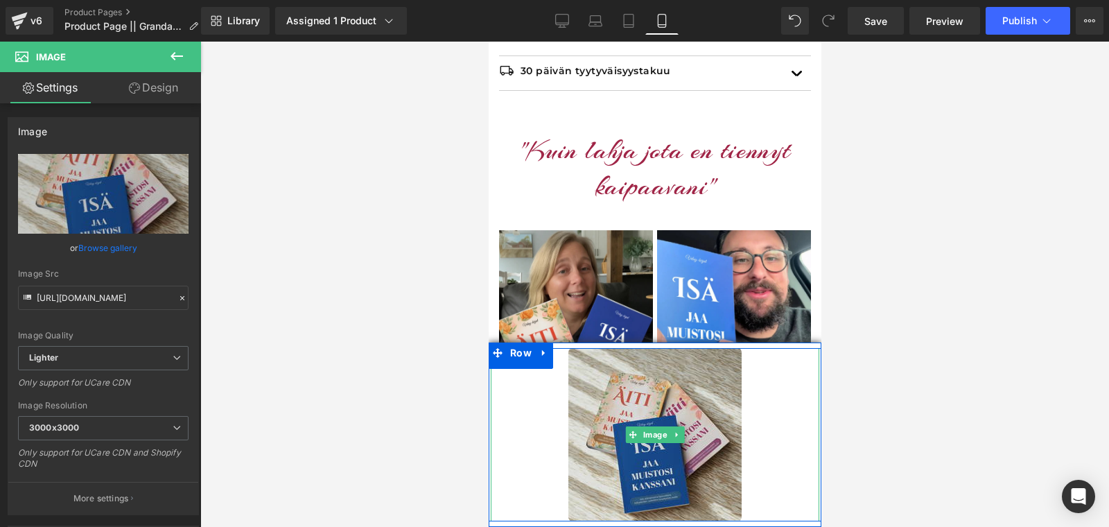
scroll to position [1450, 0]
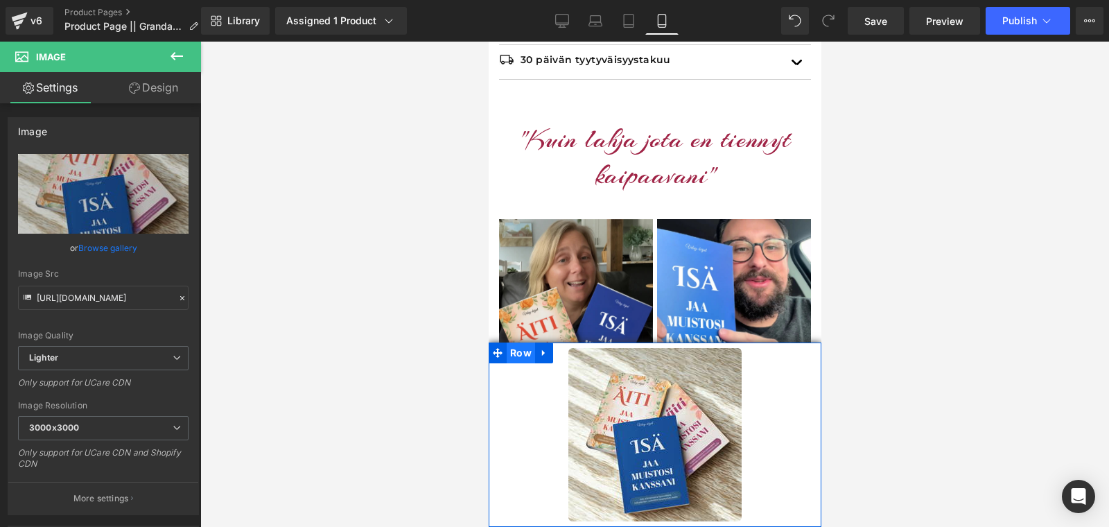
click at [515, 352] on span "Row" at bounding box center [520, 352] width 28 height 21
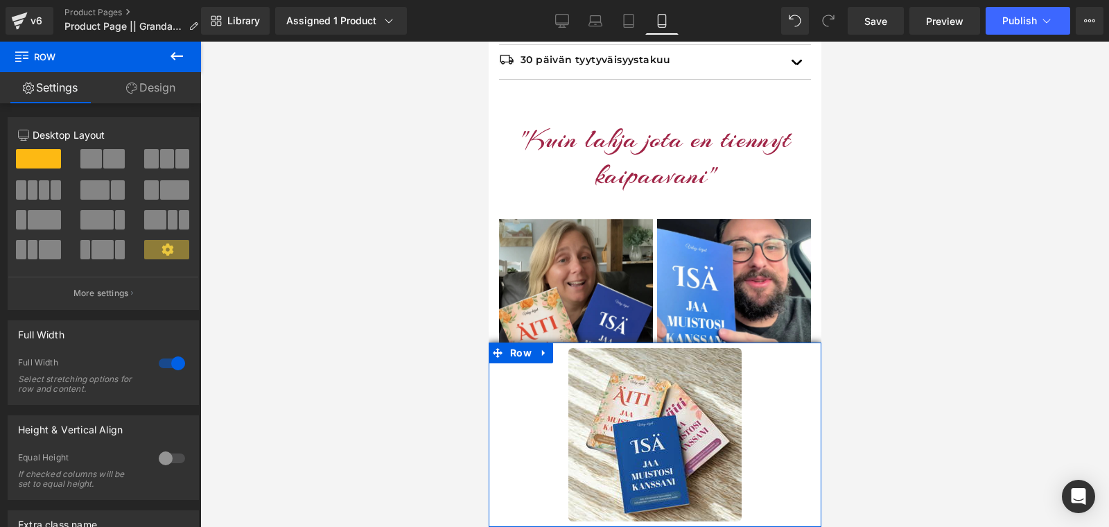
click at [151, 95] on link "Design" at bounding box center [150, 87] width 100 height 31
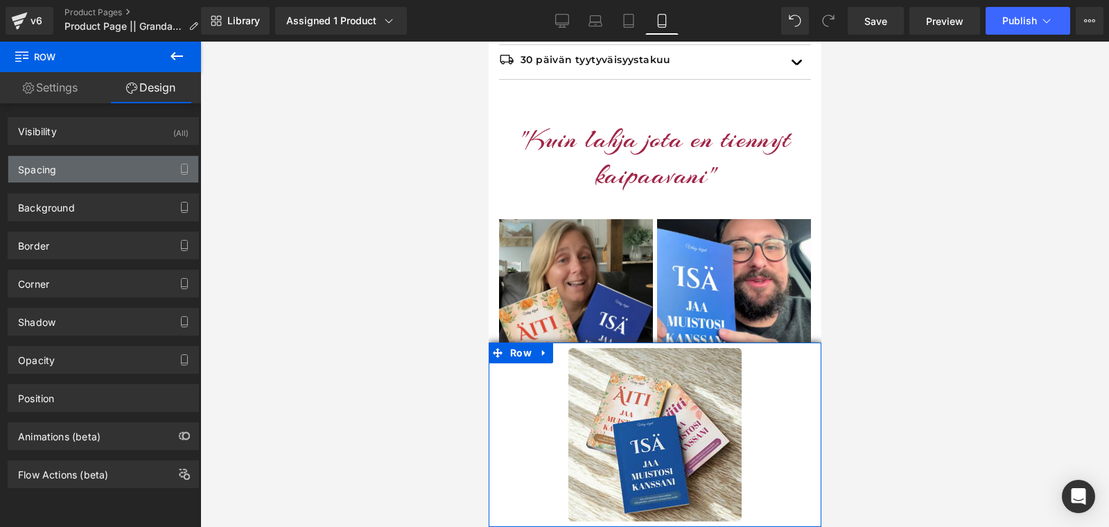
click at [96, 164] on div "Spacing" at bounding box center [103, 169] width 190 height 26
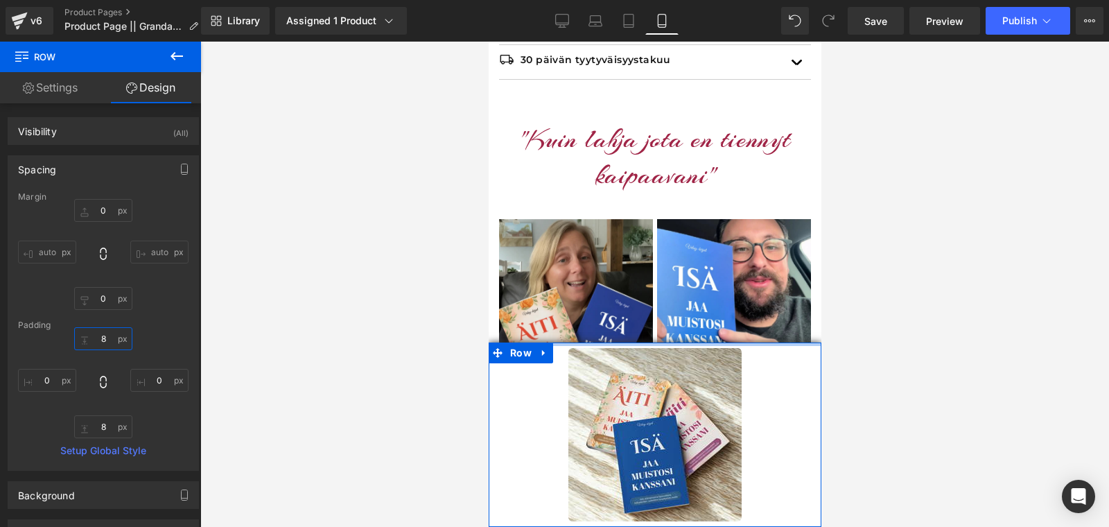
click at [103, 337] on input "text" at bounding box center [103, 338] width 58 height 23
type input "50"
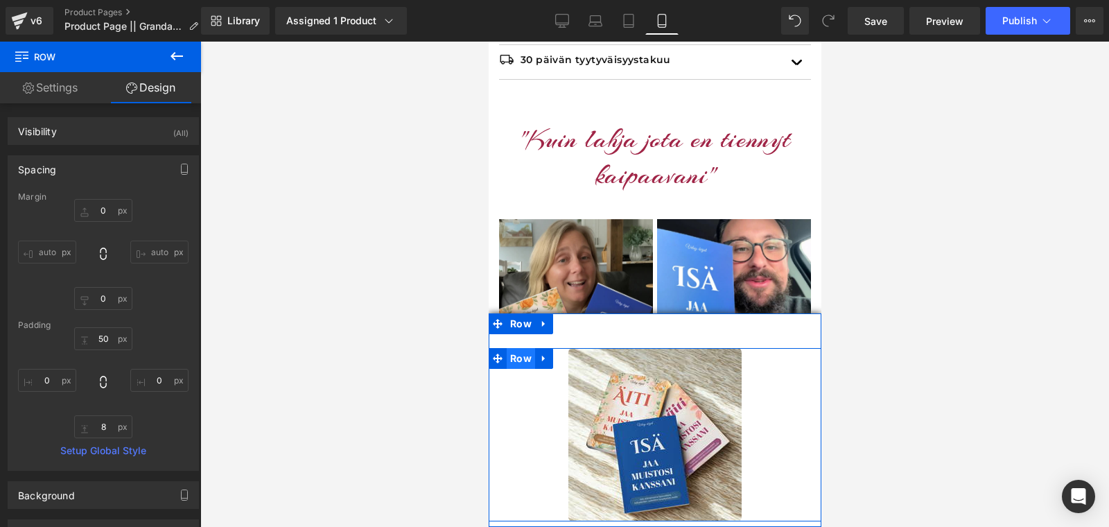
click at [517, 360] on span "Row" at bounding box center [520, 358] width 28 height 21
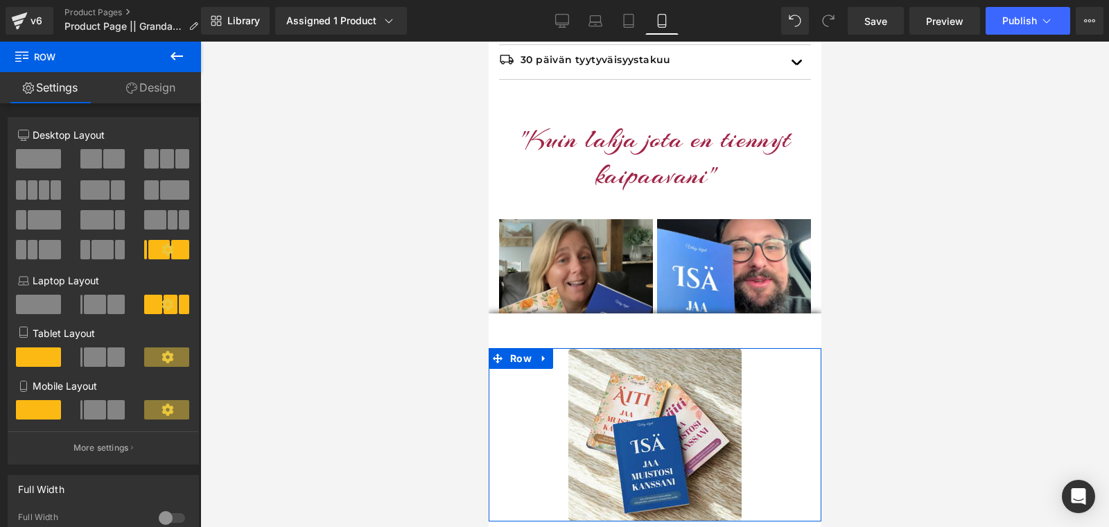
click at [92, 417] on span at bounding box center [94, 409] width 21 height 19
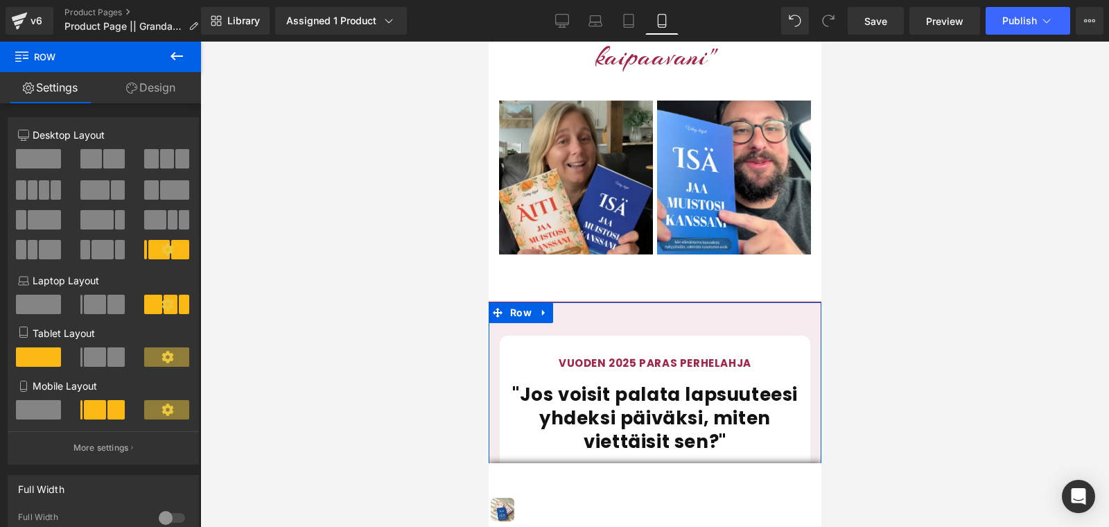
scroll to position [1580, 0]
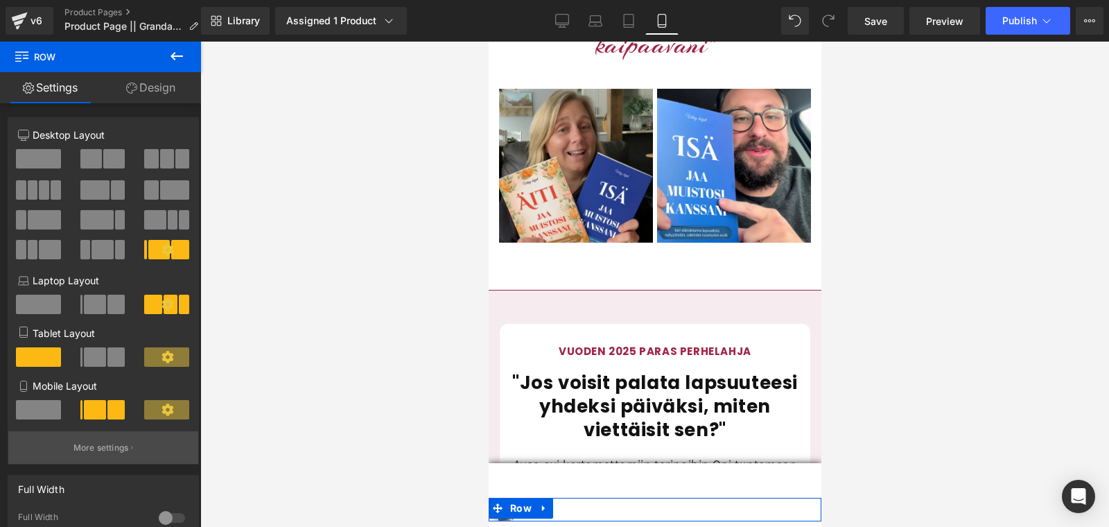
click at [121, 461] on button "More settings" at bounding box center [103, 447] width 190 height 33
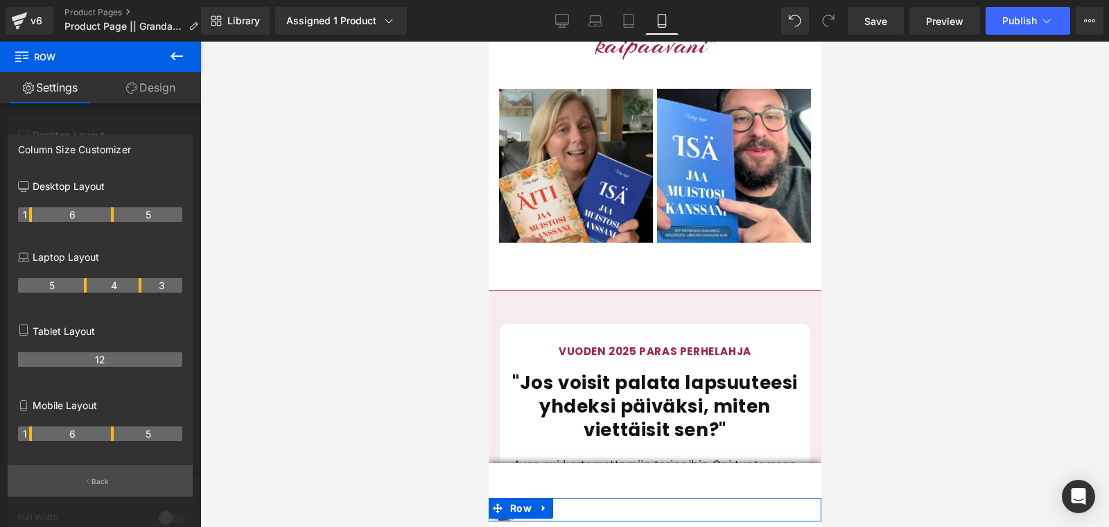
click at [89, 481] on button "Back" at bounding box center [100, 480] width 185 height 31
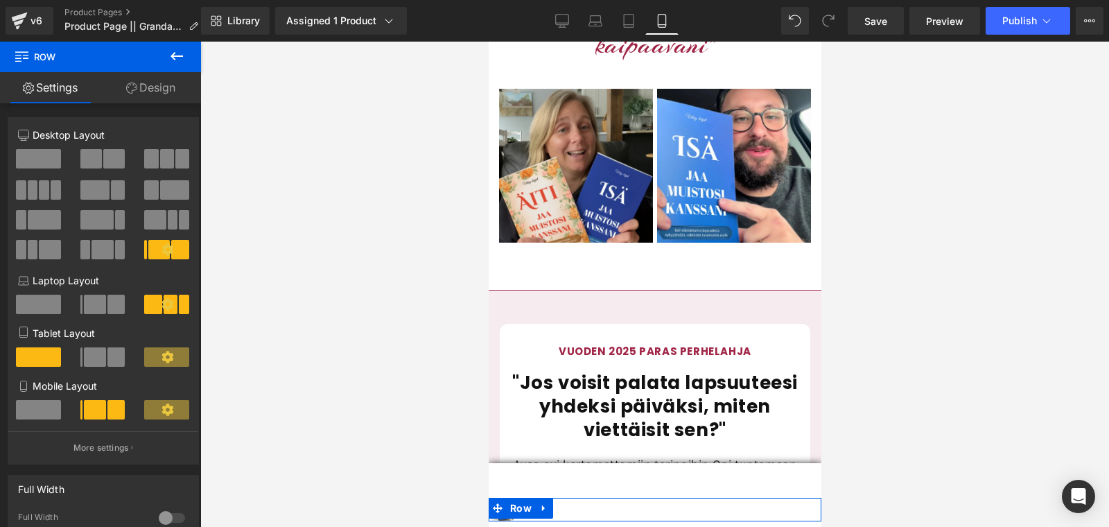
click at [155, 414] on span at bounding box center [166, 409] width 45 height 19
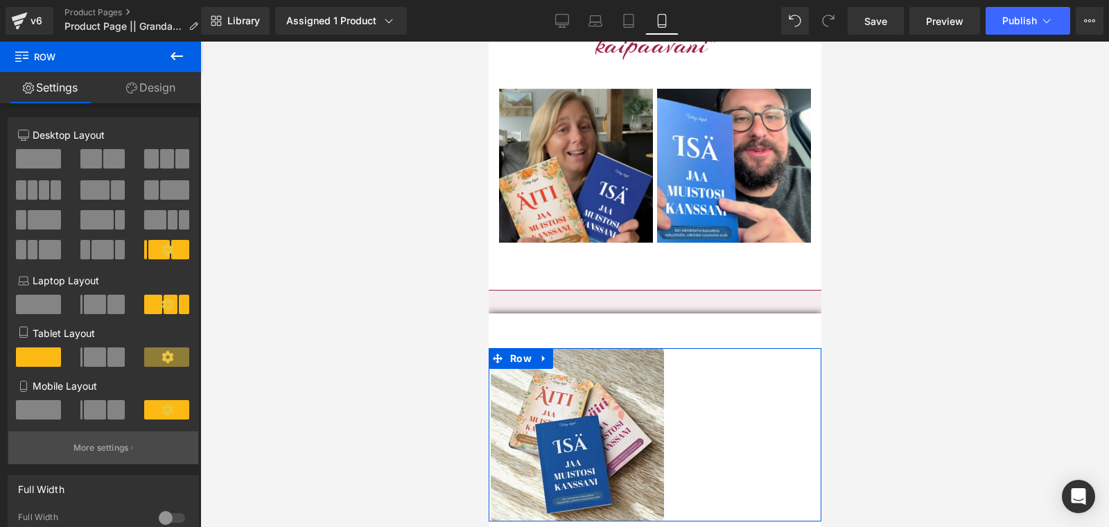
click at [106, 450] on p "More settings" at bounding box center [100, 447] width 55 height 12
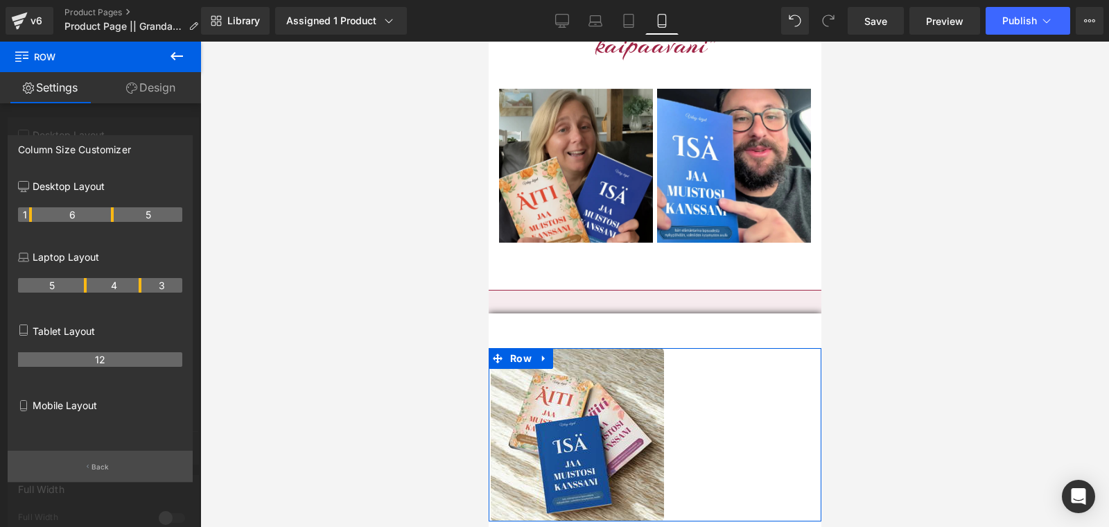
click at [100, 462] on button "Back" at bounding box center [100, 465] width 185 height 31
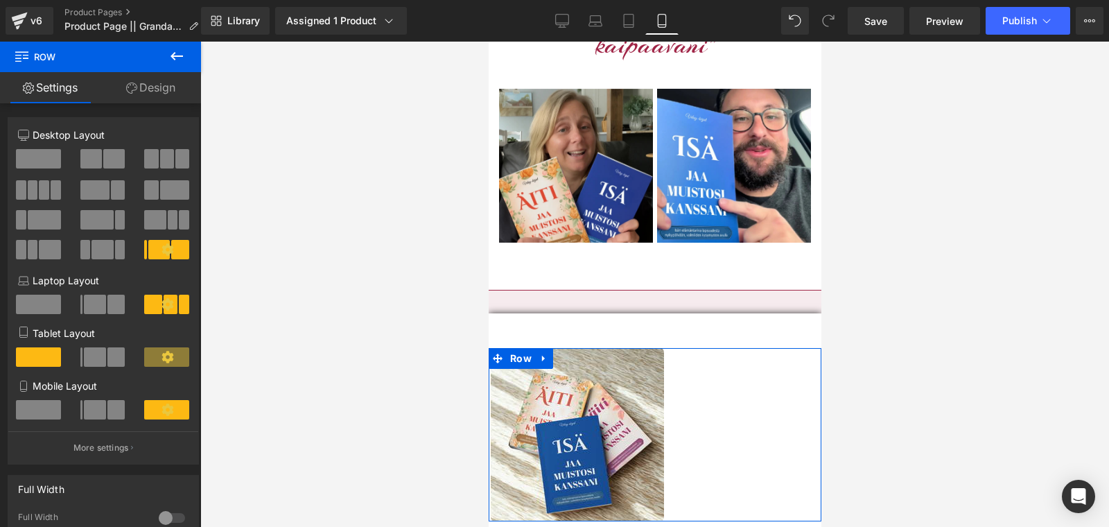
click at [91, 414] on span at bounding box center [94, 409] width 21 height 19
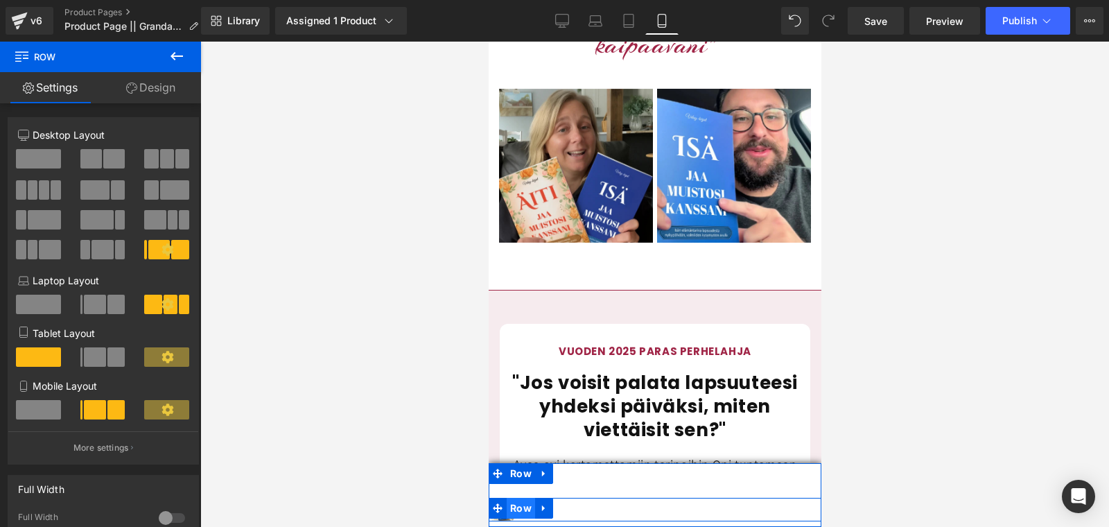
click at [524, 512] on span "Row" at bounding box center [520, 508] width 28 height 21
click at [517, 511] on span "Row" at bounding box center [520, 508] width 28 height 21
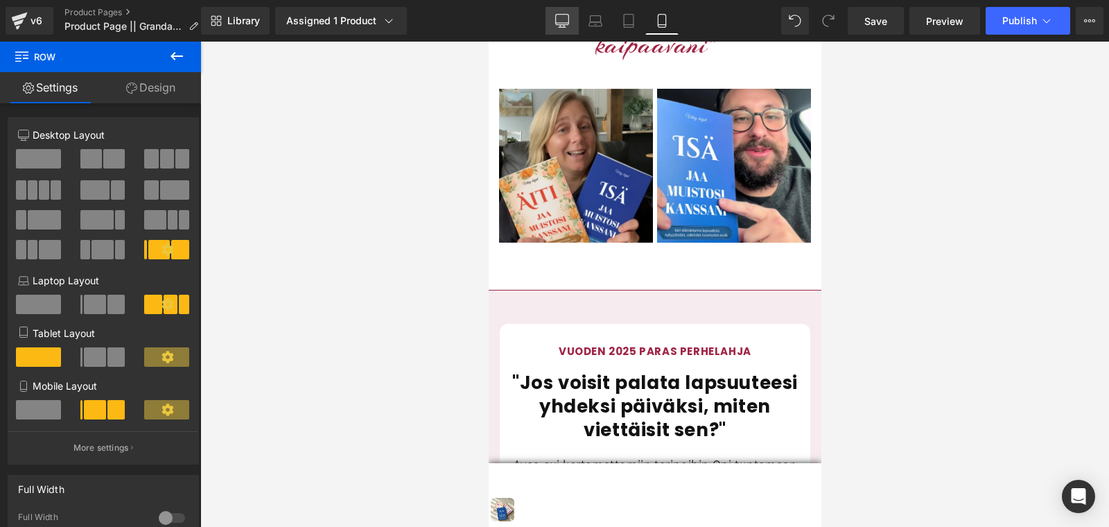
click at [567, 26] on icon at bounding box center [562, 21] width 14 height 14
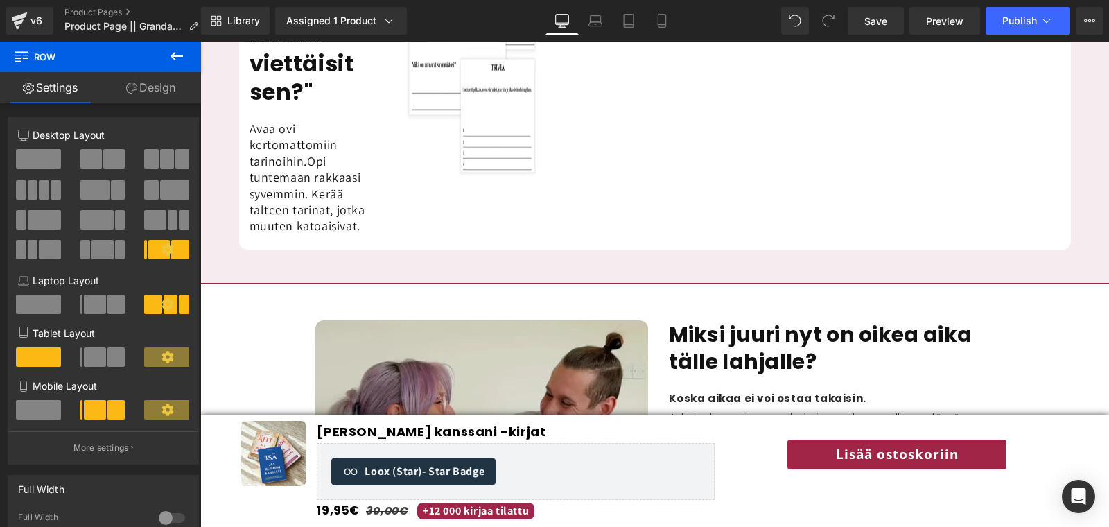
scroll to position [1556, 0]
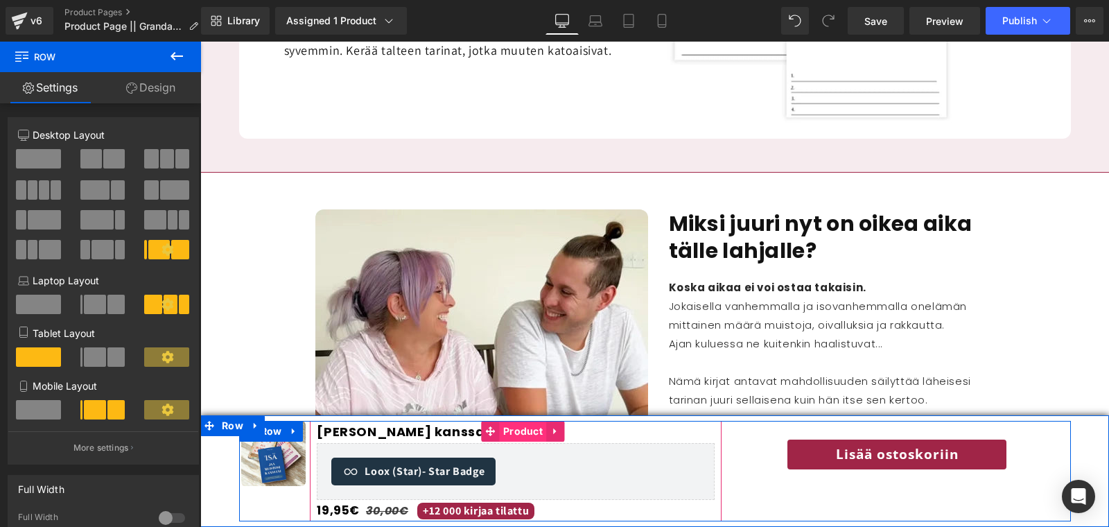
click at [525, 435] on span "Product" at bounding box center [523, 431] width 46 height 21
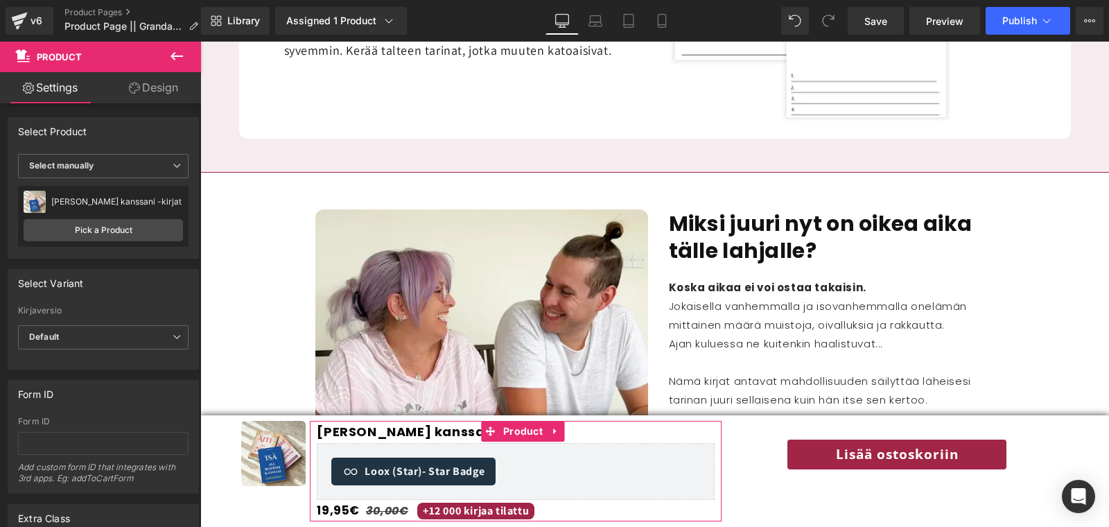
click at [163, 81] on link "Design" at bounding box center [153, 87] width 100 height 31
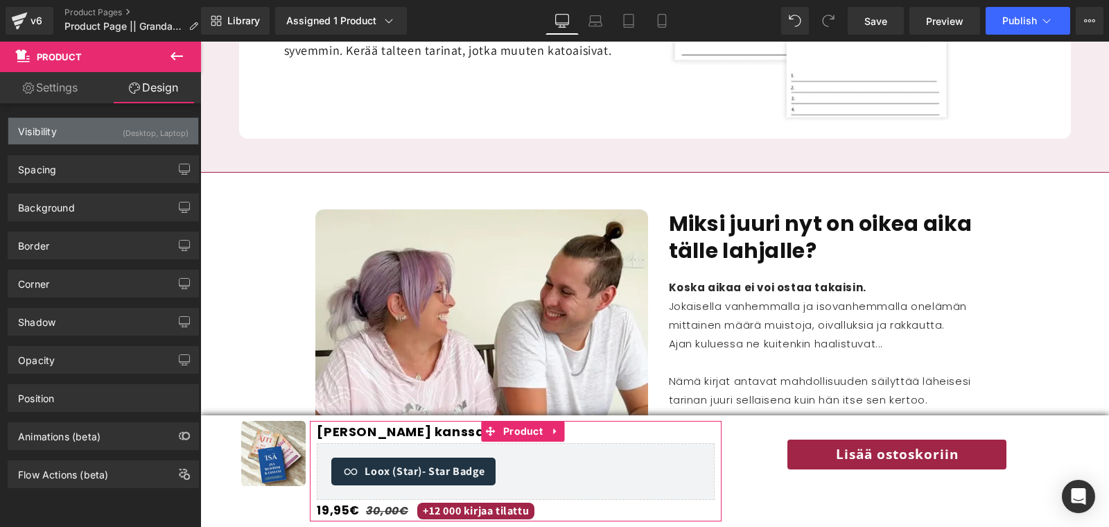
click at [59, 127] on div "Visibility (Desktop, Laptop)" at bounding box center [103, 131] width 190 height 26
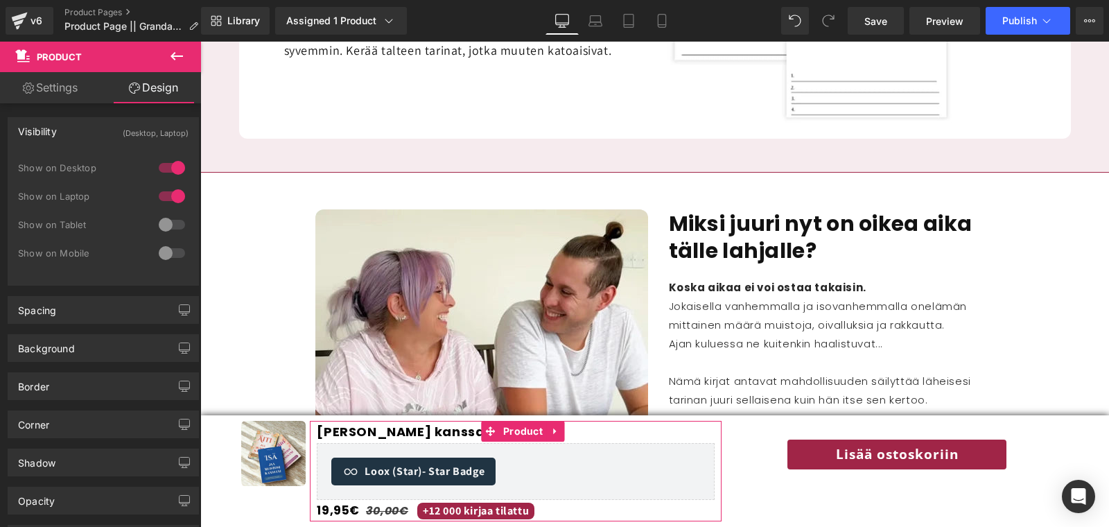
click at [169, 222] on div at bounding box center [171, 224] width 33 height 22
click at [170, 247] on div at bounding box center [171, 253] width 33 height 22
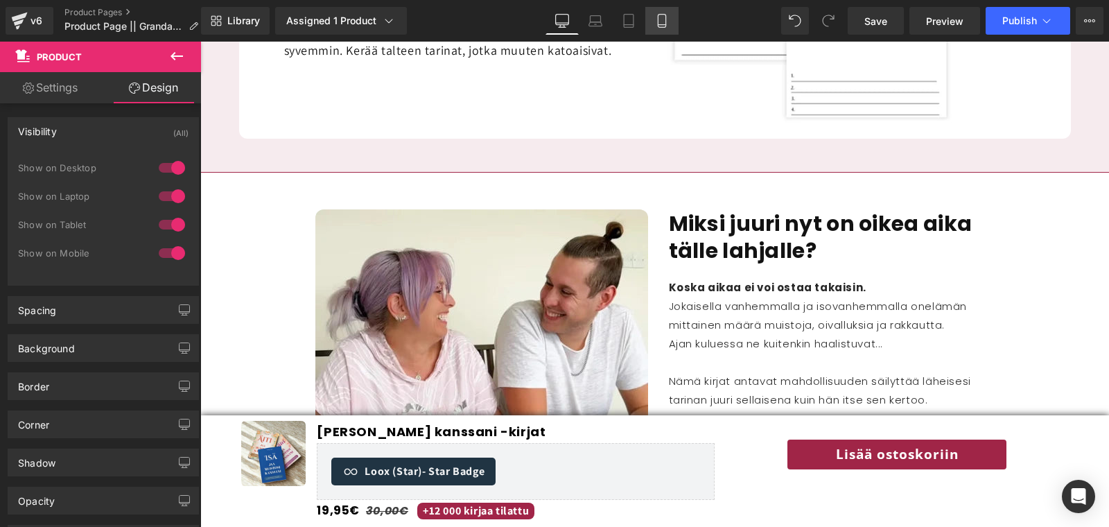
click at [653, 26] on link "Mobile" at bounding box center [661, 21] width 33 height 28
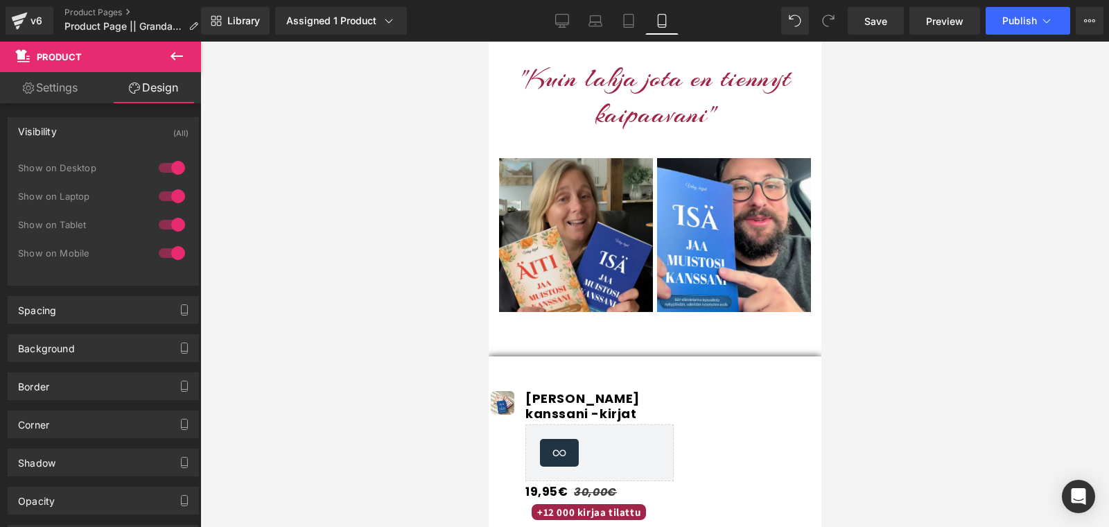
scroll to position [1494, 0]
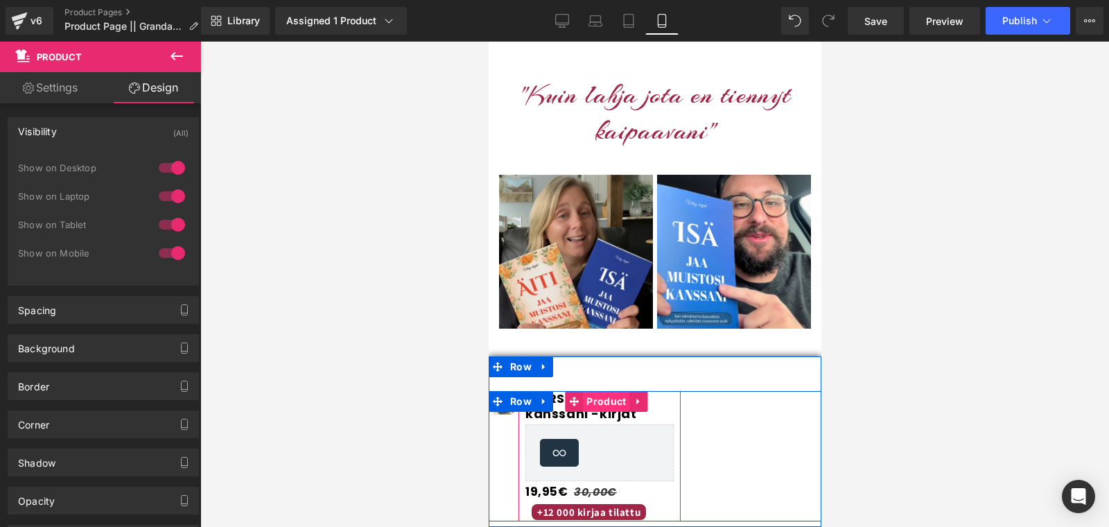
click at [597, 401] on span "Product" at bounding box center [605, 401] width 46 height 21
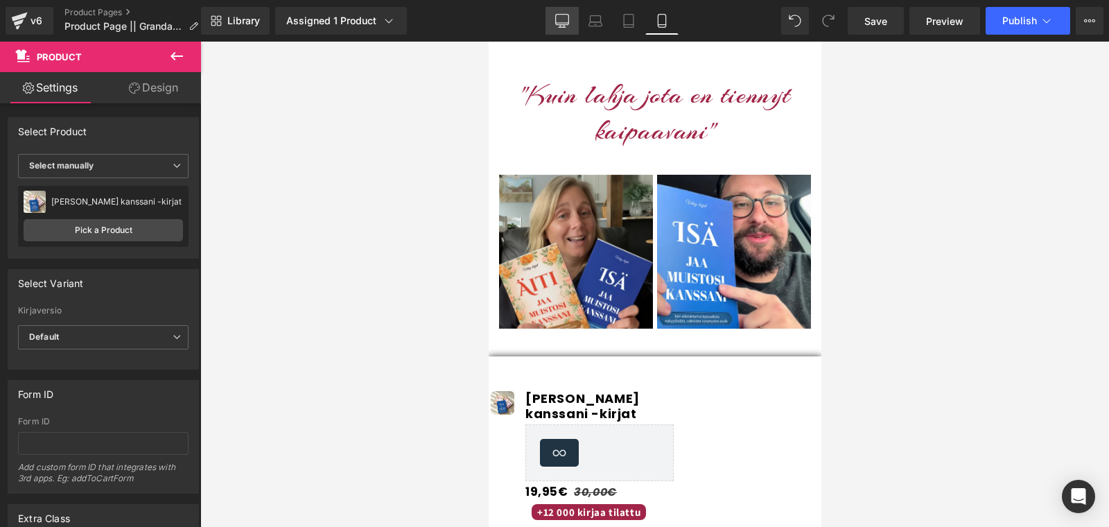
click at [558, 29] on link "Desktop" at bounding box center [561, 21] width 33 height 28
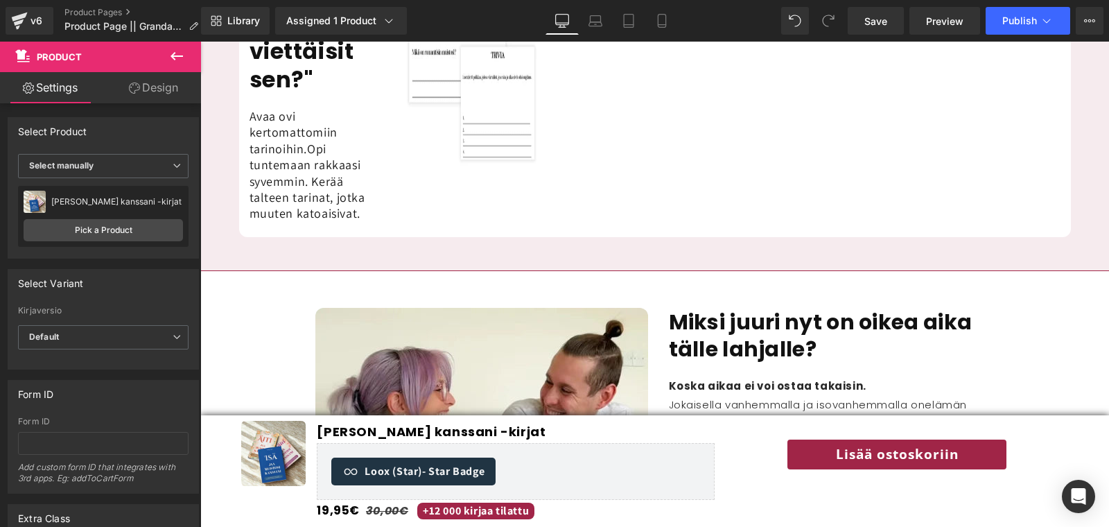
scroll to position [1570, 0]
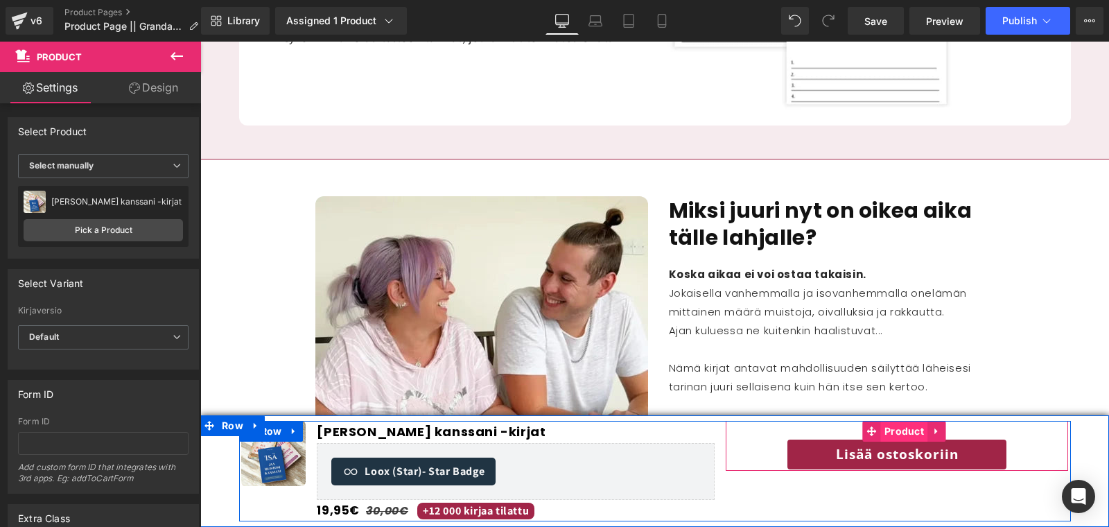
click at [881, 431] on span "Product" at bounding box center [904, 431] width 46 height 21
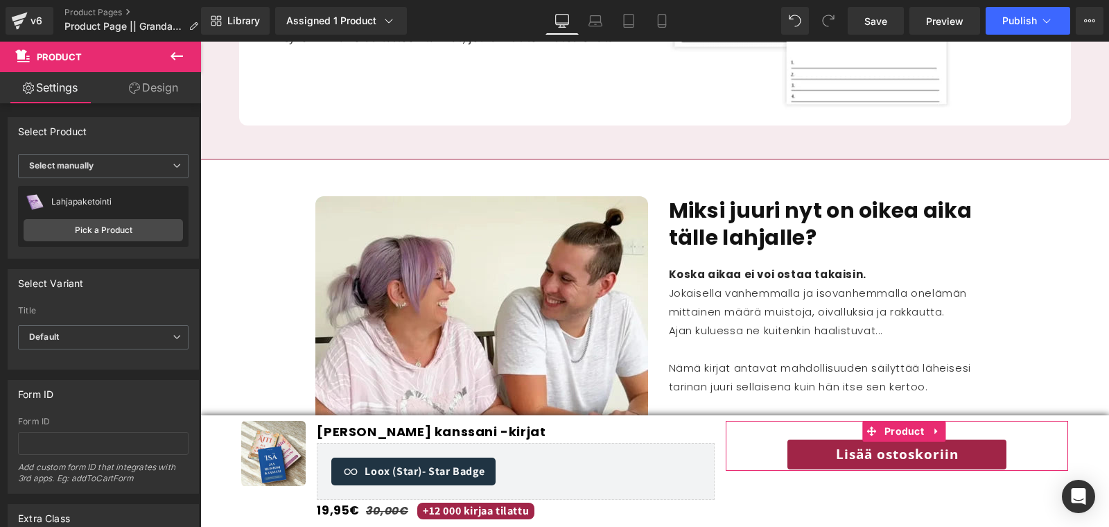
click at [165, 89] on link "Design" at bounding box center [153, 87] width 100 height 31
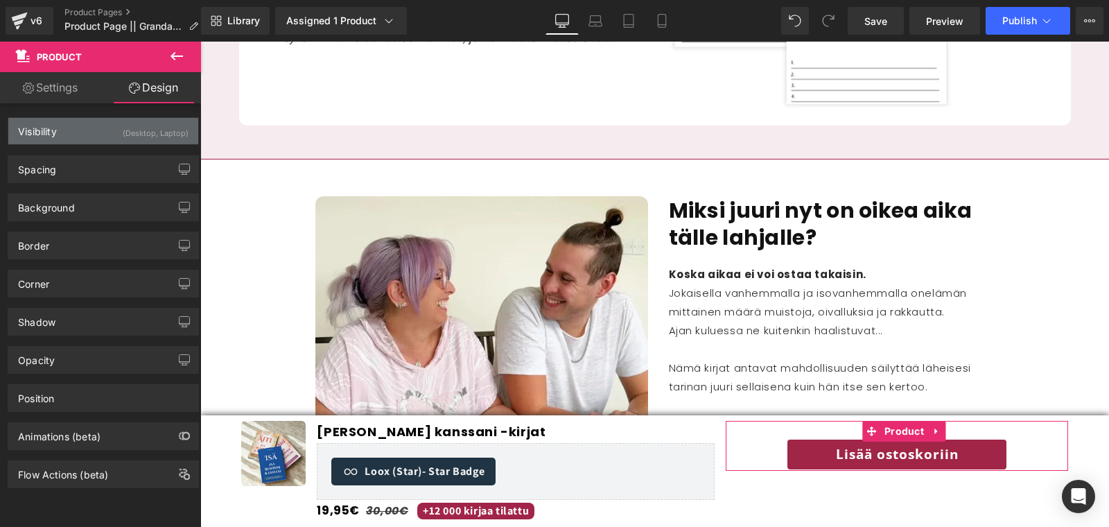
click at [108, 130] on div "Visibility (Desktop, Laptop)" at bounding box center [103, 131] width 190 height 26
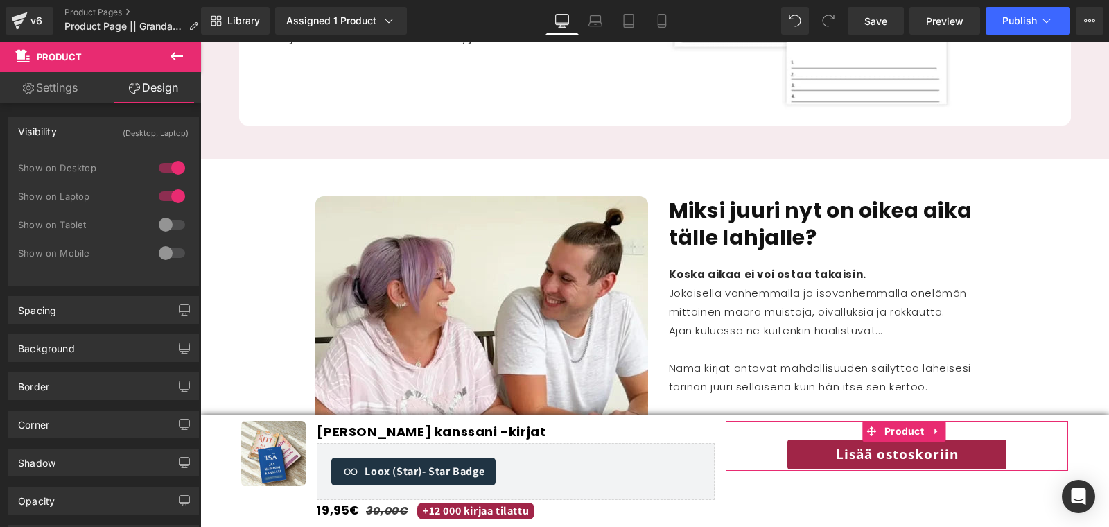
click at [168, 224] on div at bounding box center [171, 224] width 33 height 22
click at [169, 258] on div at bounding box center [171, 253] width 33 height 22
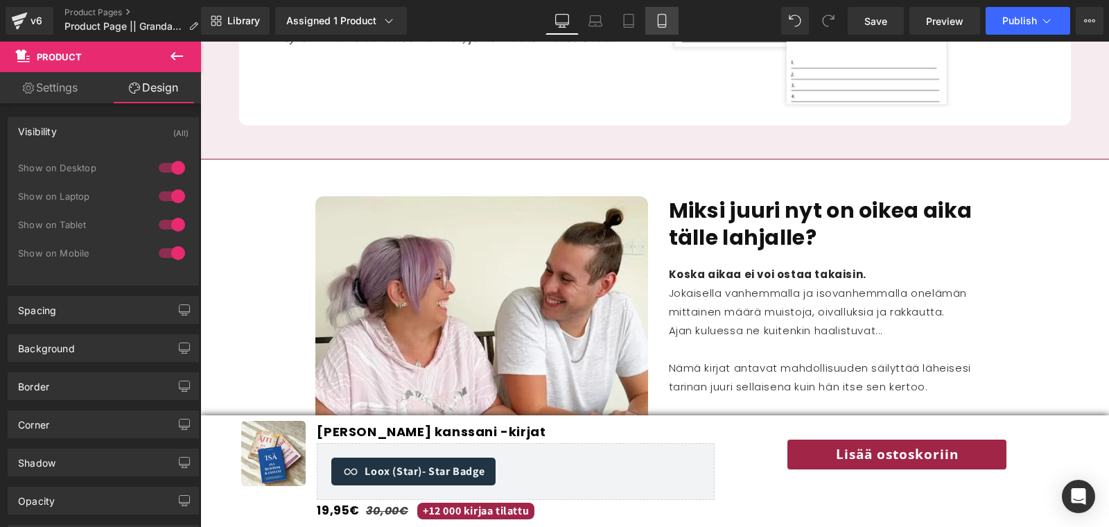
click at [656, 25] on icon at bounding box center [662, 21] width 14 height 14
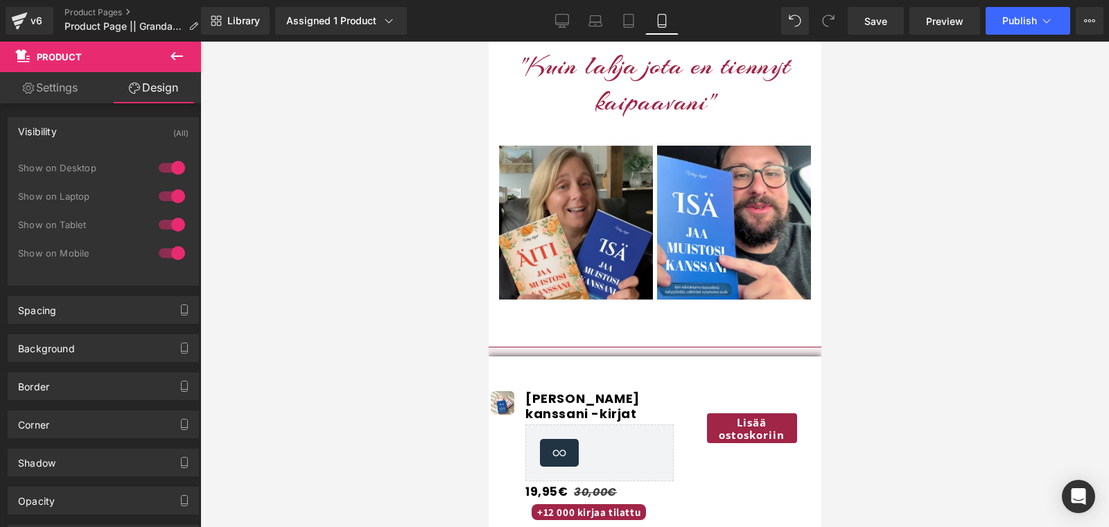
scroll to position [1507, 0]
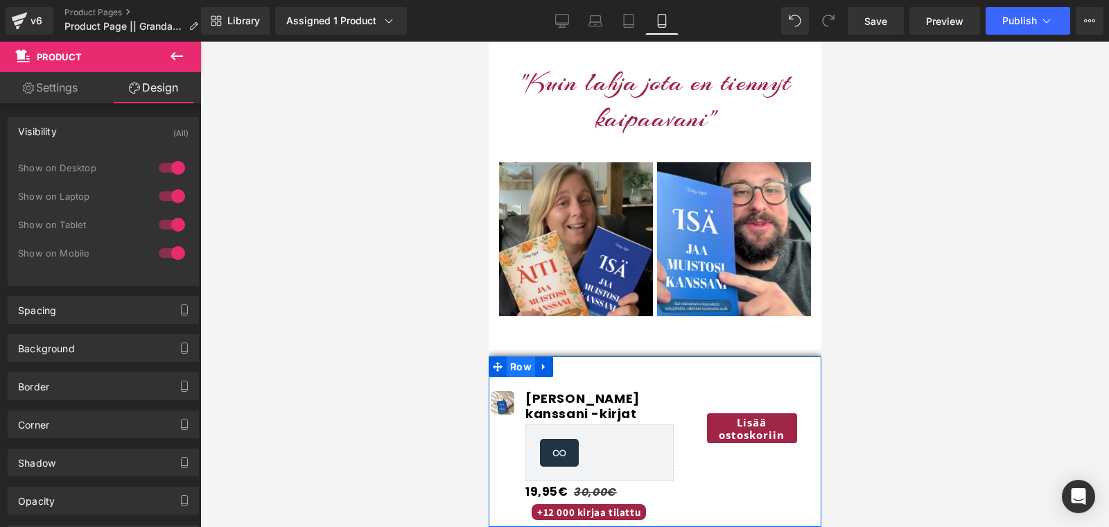
click at [518, 371] on span "Row" at bounding box center [520, 366] width 28 height 21
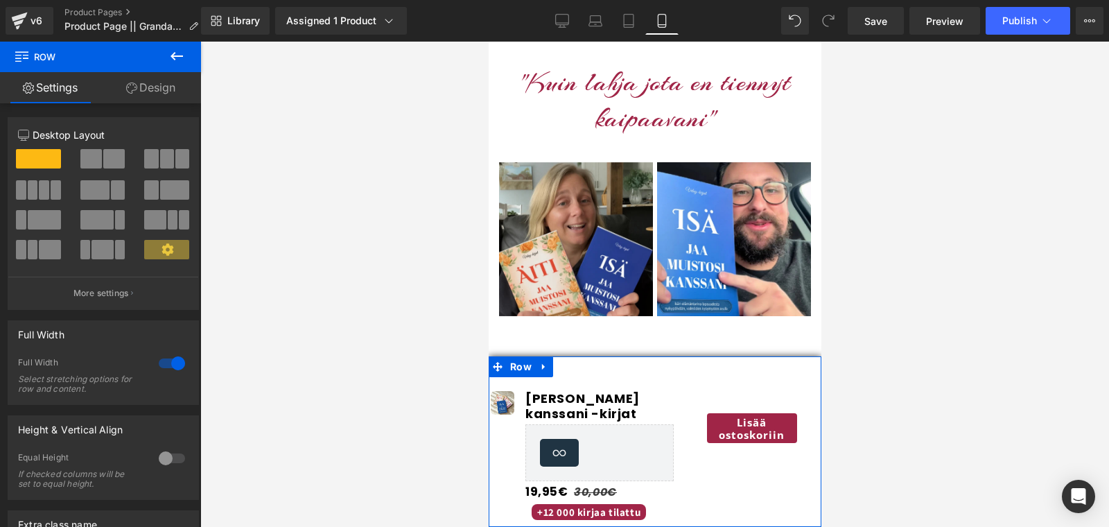
click at [157, 82] on link "Design" at bounding box center [150, 87] width 100 height 31
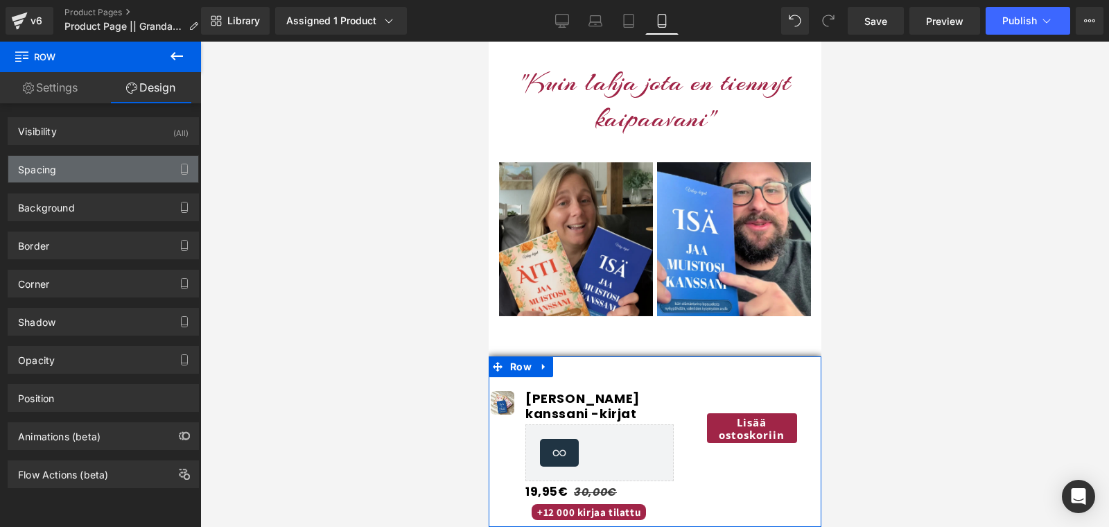
click at [100, 157] on div "Spacing" at bounding box center [103, 169] width 190 height 26
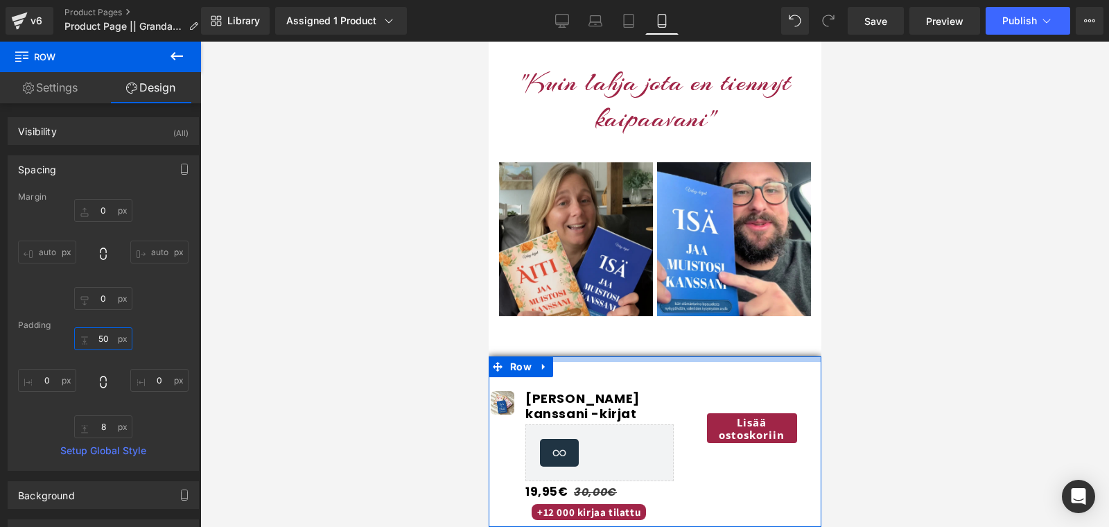
click at [101, 335] on input "50" at bounding box center [103, 338] width 58 height 23
type input "0"
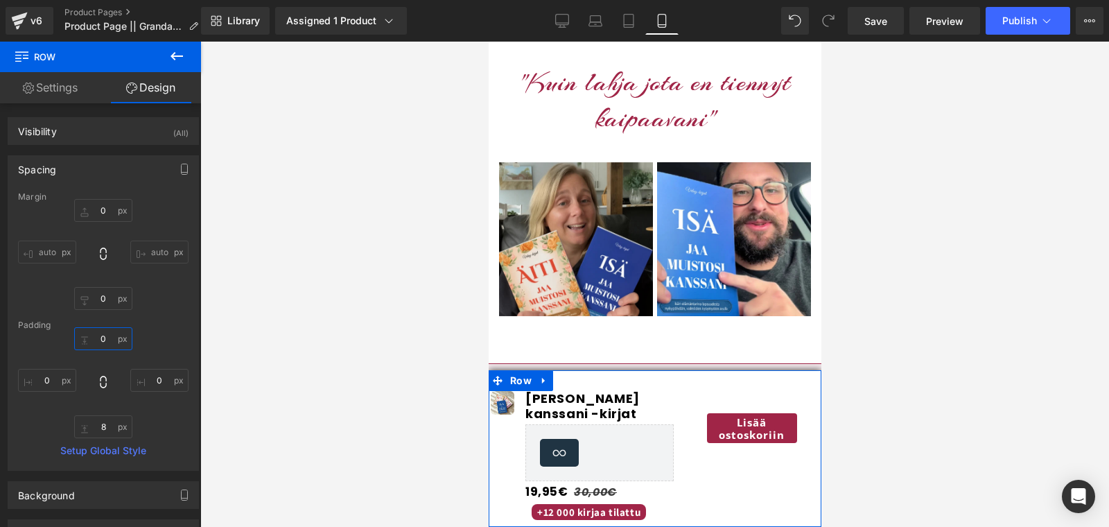
type input "8"
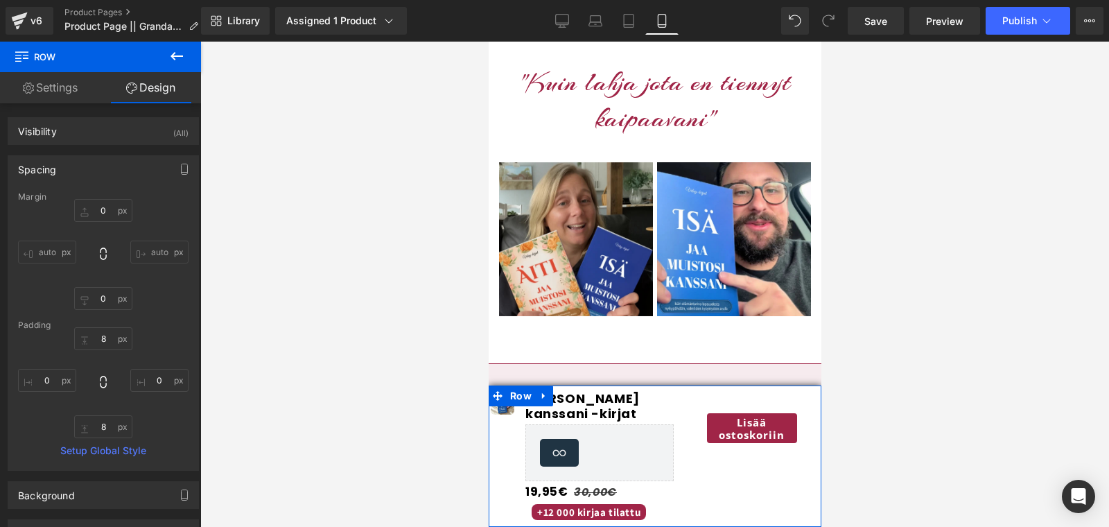
click at [55, 93] on link "Settings" at bounding box center [50, 87] width 100 height 31
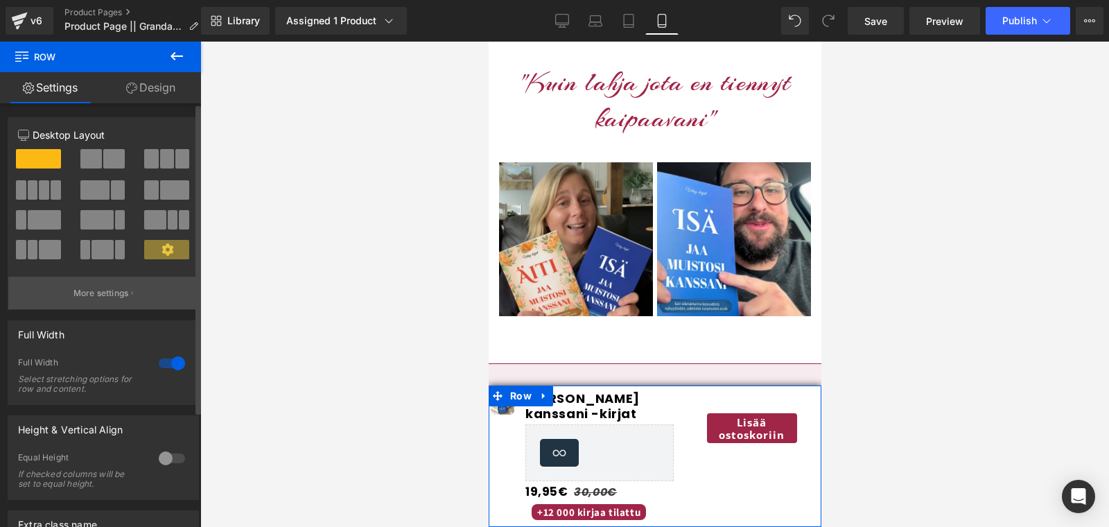
click at [89, 301] on button "More settings" at bounding box center [103, 292] width 190 height 33
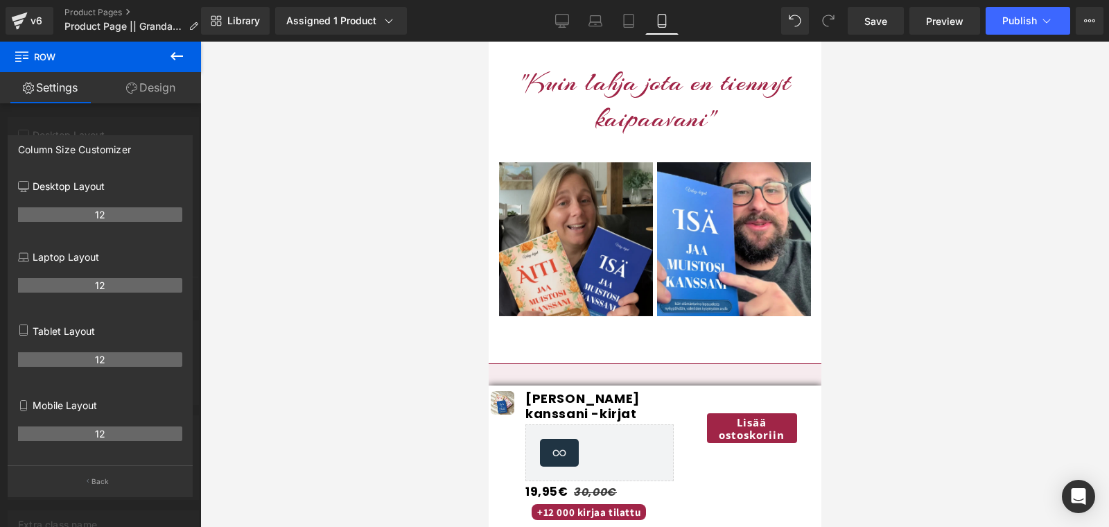
click at [683, 484] on div at bounding box center [654, 284] width 333 height 485
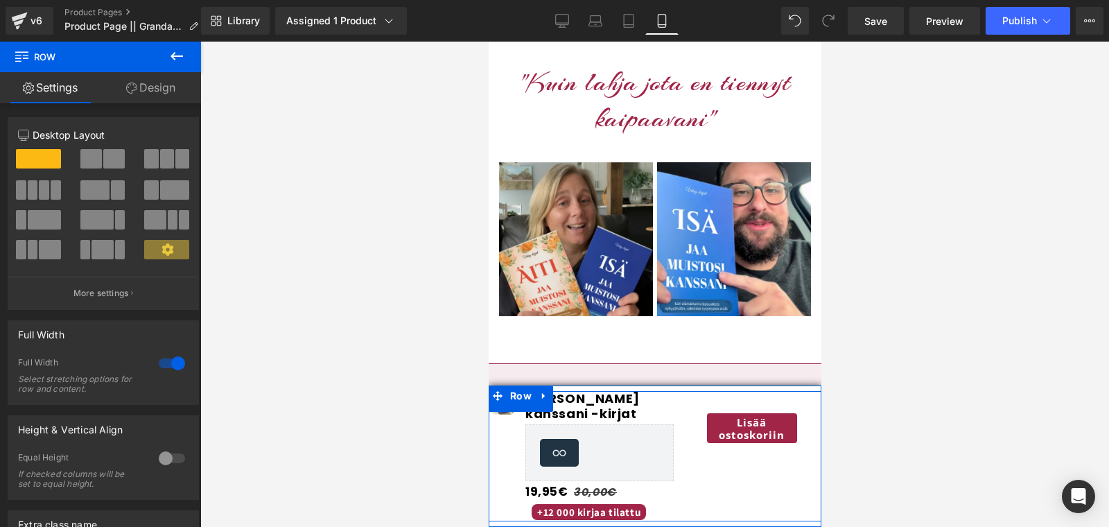
click at [500, 490] on div "Image" at bounding box center [502, 456] width 28 height 130
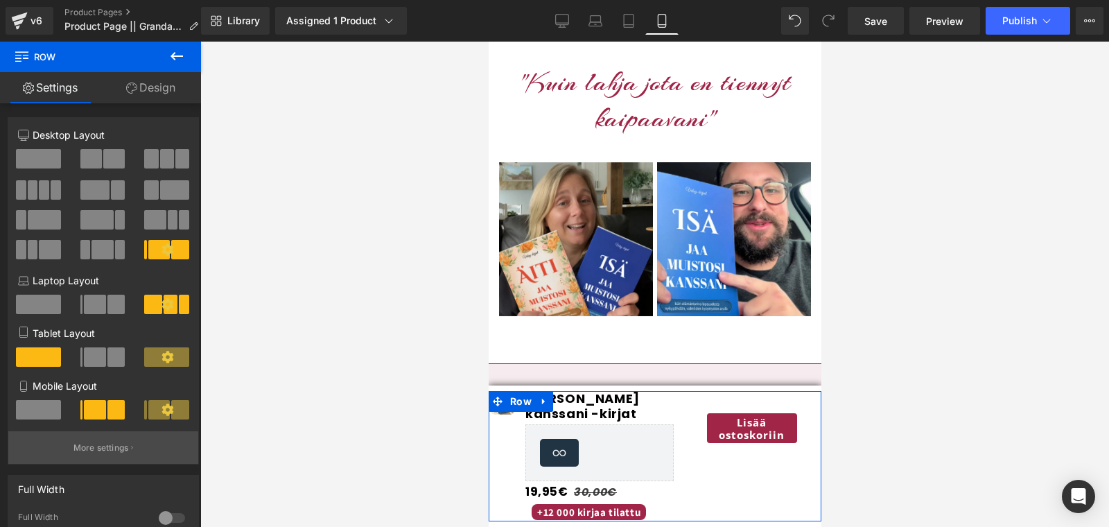
click at [112, 439] on button "More settings" at bounding box center [103, 447] width 190 height 33
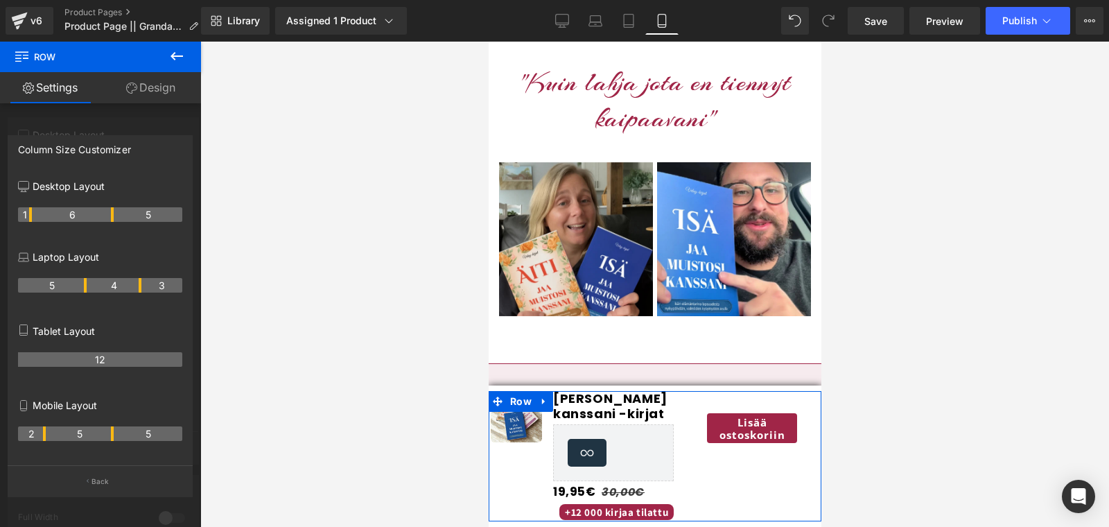
drag, startPoint x: 30, startPoint y: 434, endPoint x: 43, endPoint y: 436, distance: 13.3
click at [43, 436] on th "2" at bounding box center [32, 433] width 28 height 15
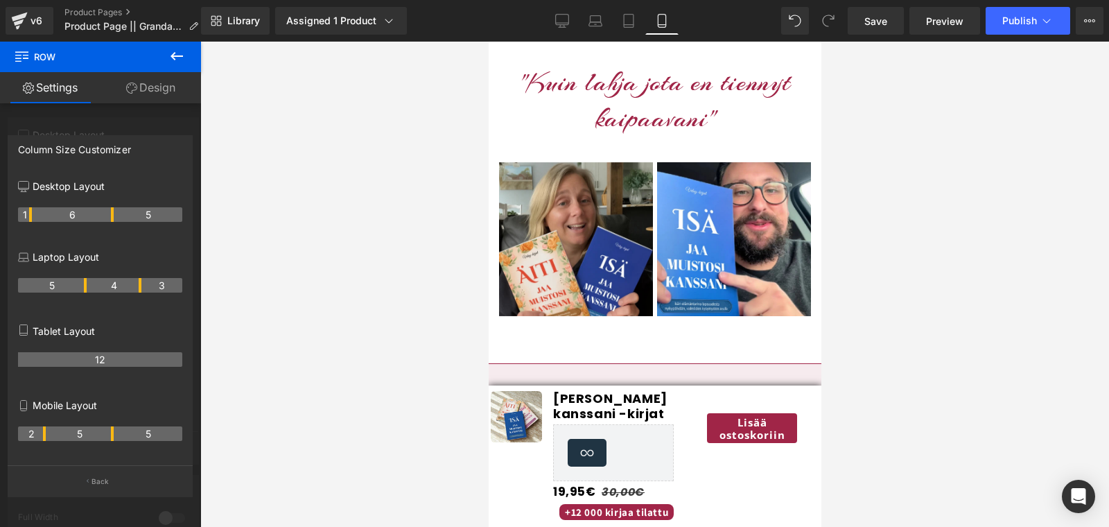
click at [595, 409] on div at bounding box center [654, 284] width 333 height 485
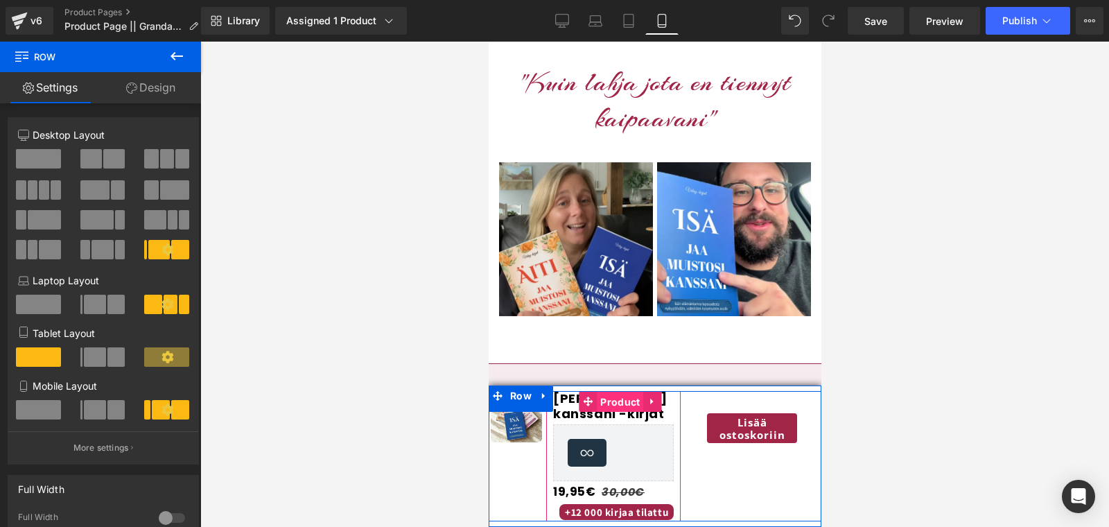
click at [613, 401] on span "Product" at bounding box center [619, 402] width 46 height 21
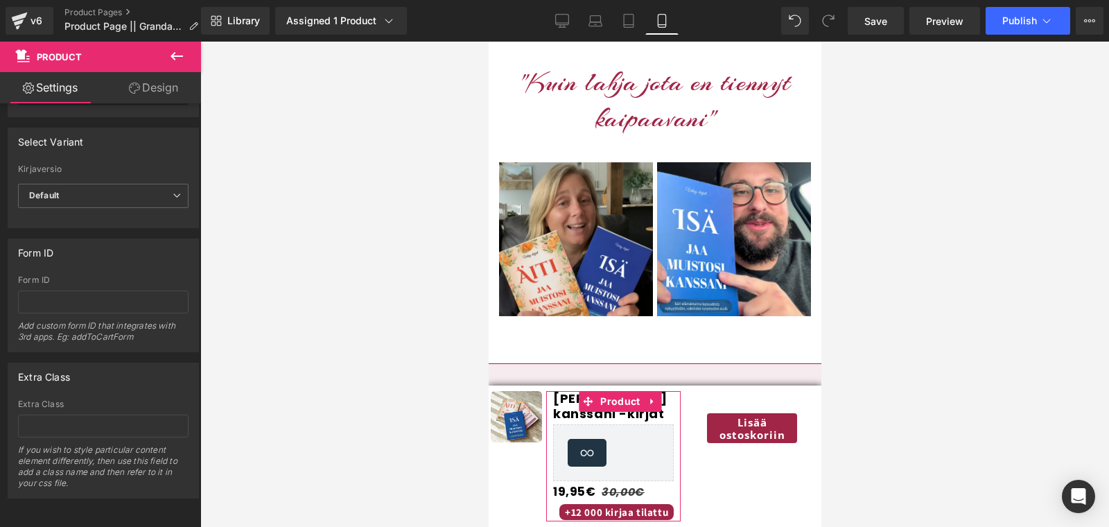
scroll to position [0, 0]
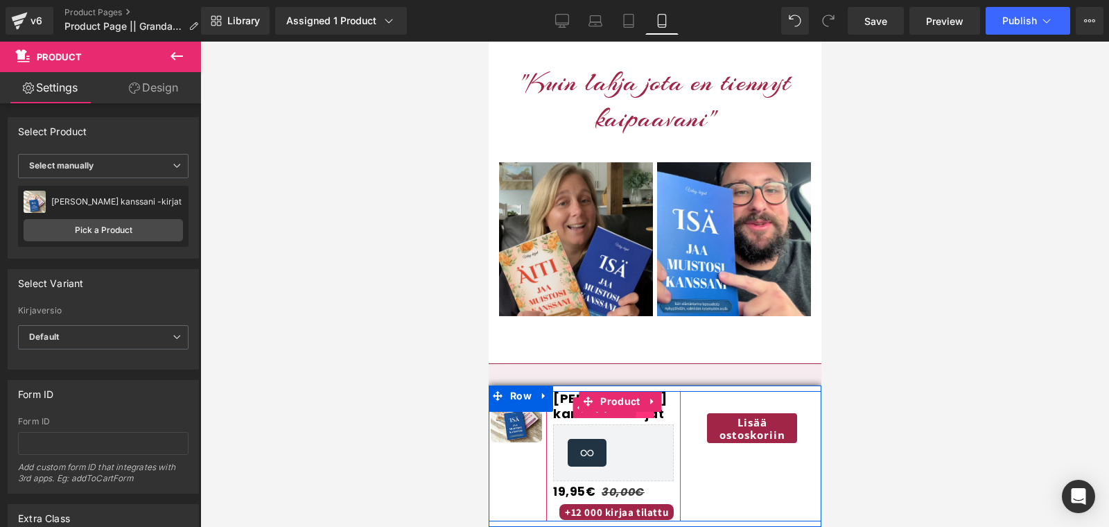
click at [638, 417] on link at bounding box center [644, 407] width 18 height 21
click at [560, 412] on div "Jaa muistosi kanssani -kirjat (P) Title" at bounding box center [612, 407] width 121 height 33
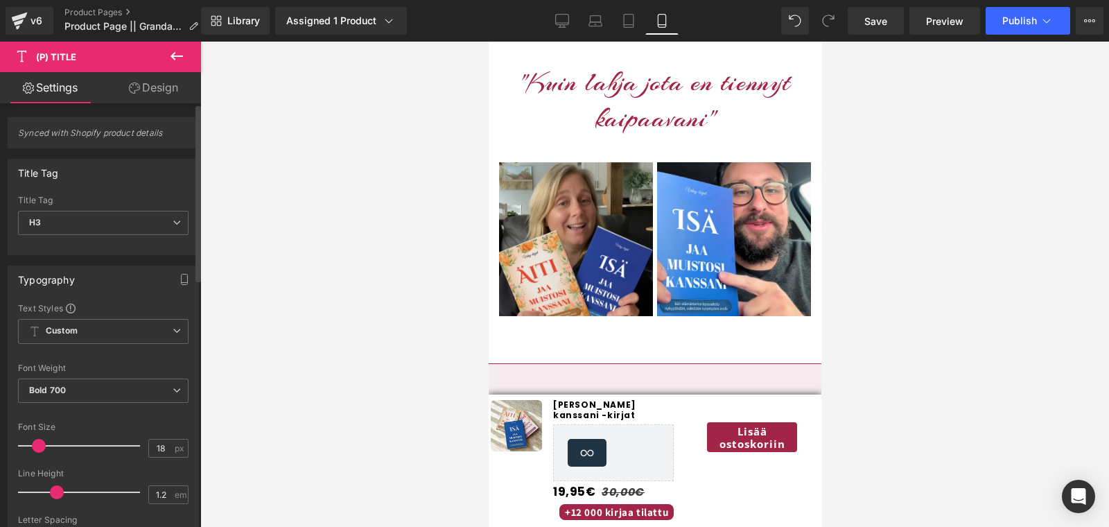
click at [39, 444] on span at bounding box center [39, 446] width 14 height 14
click at [49, 491] on span at bounding box center [48, 492] width 14 height 14
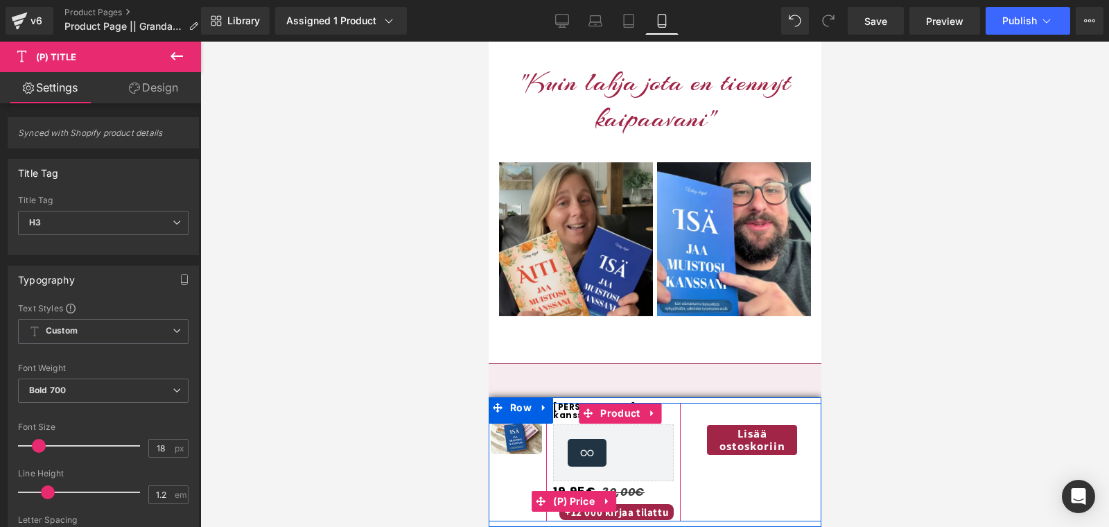
click at [632, 511] on span "+12 000 kirjaa tilattu" at bounding box center [616, 512] width 114 height 16
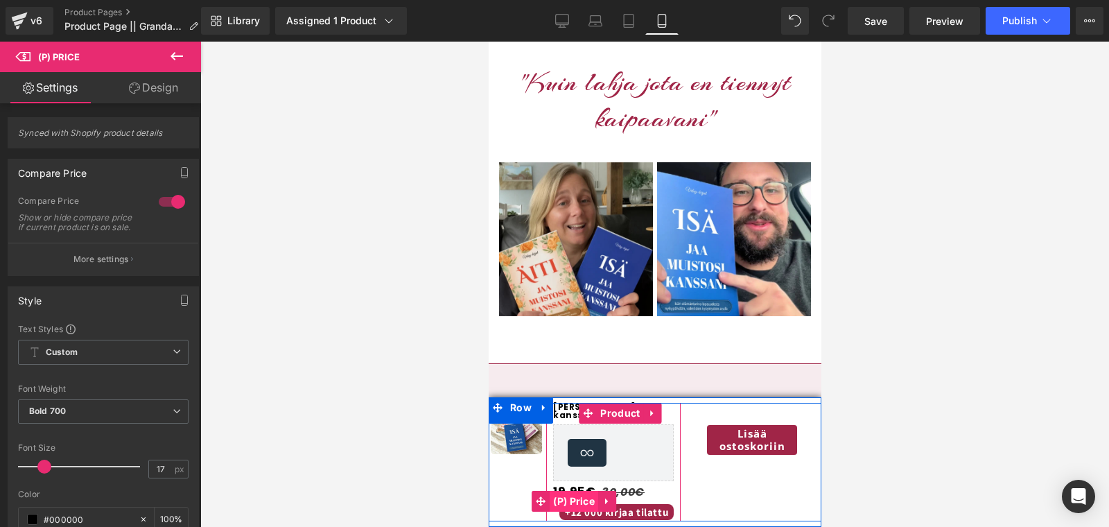
click at [567, 509] on span "(P) Price" at bounding box center [573, 501] width 49 height 21
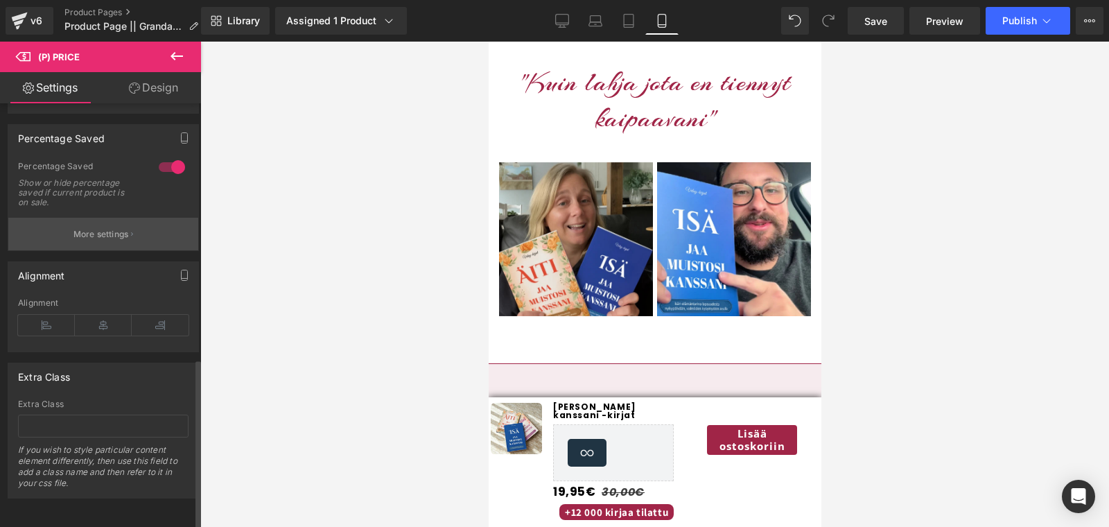
scroll to position [631, 0]
click at [84, 228] on p "More settings" at bounding box center [100, 234] width 55 height 12
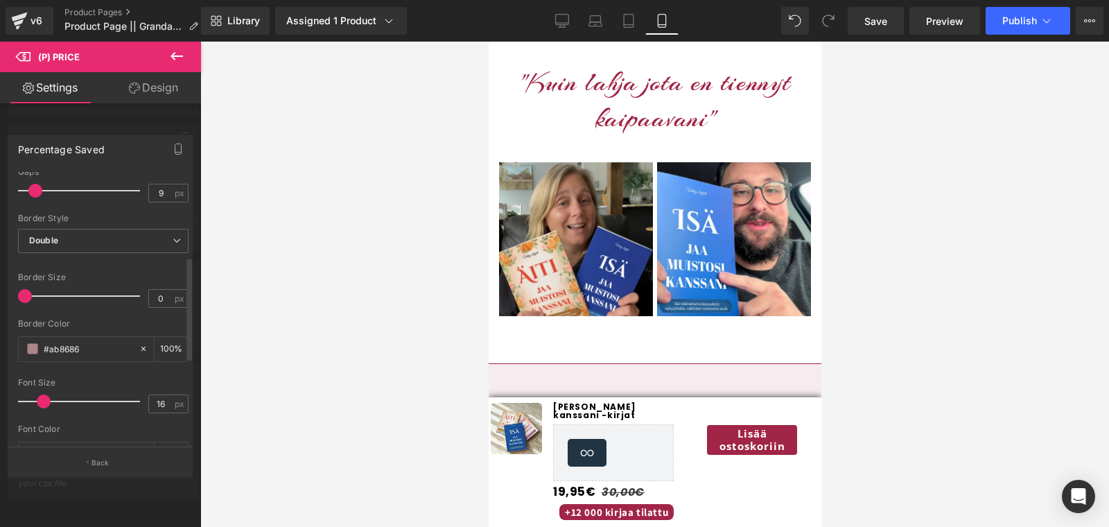
scroll to position [233, 0]
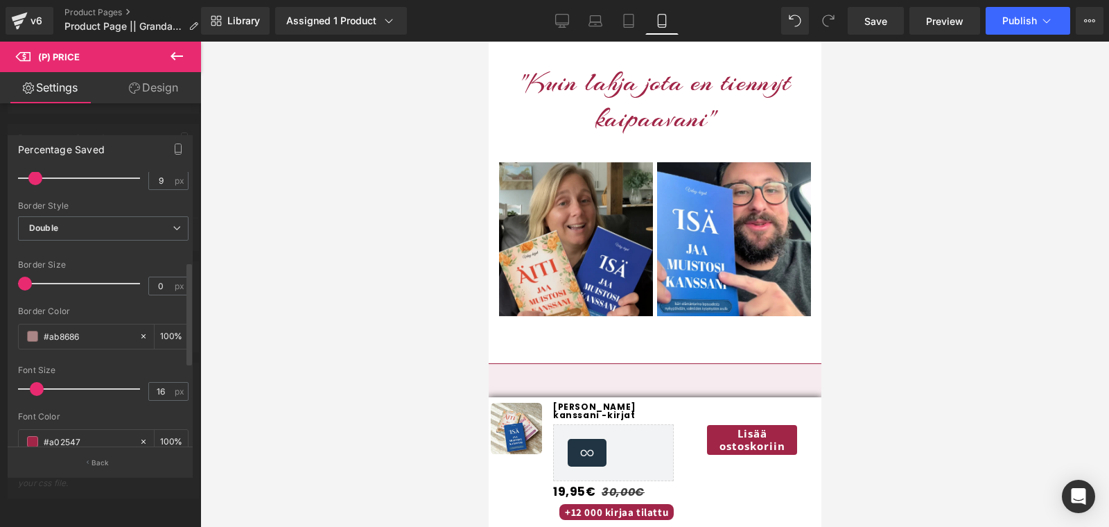
click at [35, 385] on span at bounding box center [37, 389] width 14 height 14
drag, startPoint x: 35, startPoint y: 385, endPoint x: 42, endPoint y: 385, distance: 7.0
click at [42, 385] on span at bounding box center [44, 389] width 14 height 14
click at [91, 467] on button "Back" at bounding box center [100, 461] width 185 height 31
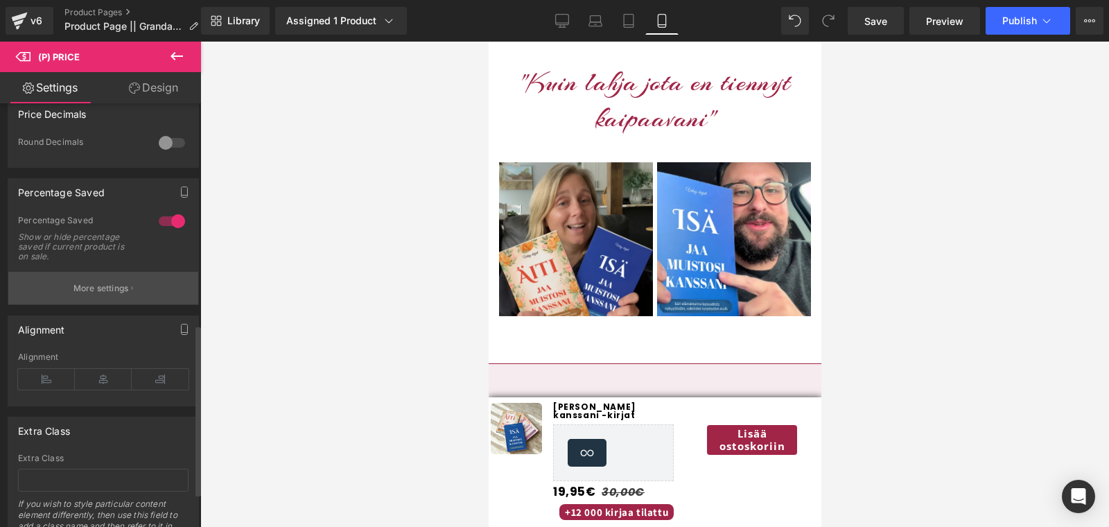
scroll to position [547, 0]
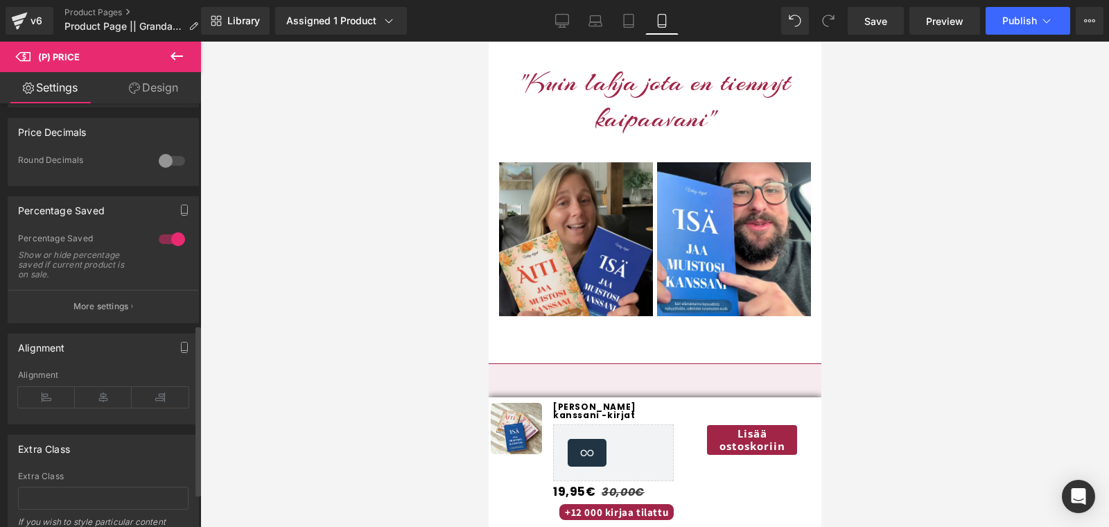
drag, startPoint x: 86, startPoint y: 307, endPoint x: 81, endPoint y: 331, distance: 24.7
click at [81, 331] on div "Synced with Shopify product details Compare Price 1 Compare Price Show or hide …" at bounding box center [103, 63] width 207 height 1014
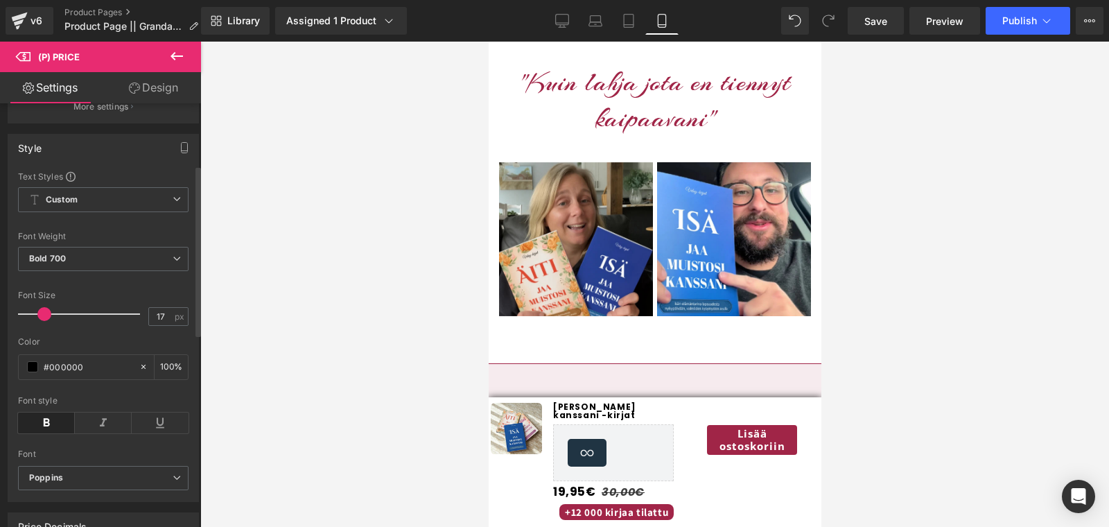
scroll to position [0, 0]
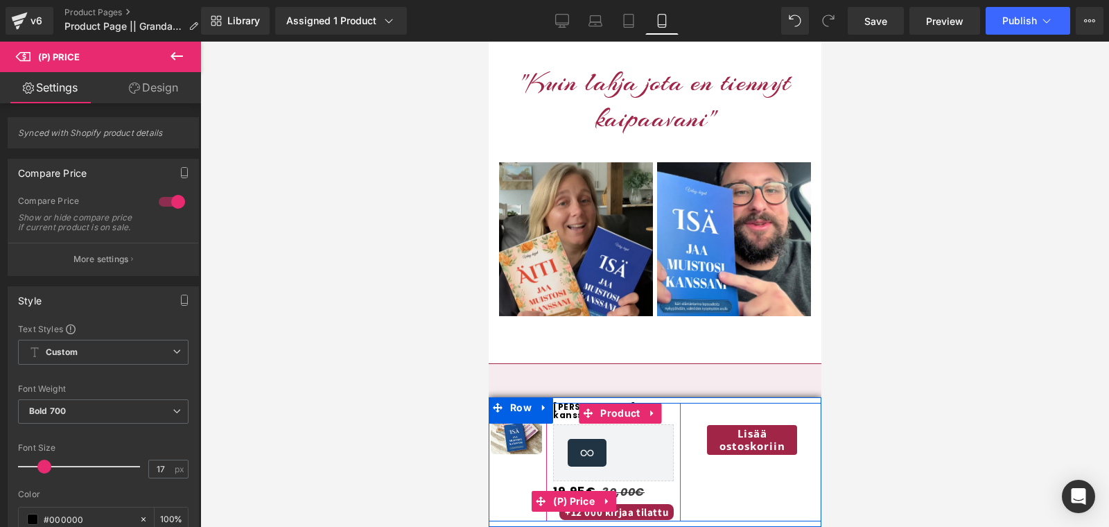
click at [652, 513] on span "+12 000 kirjaa tilattu" at bounding box center [616, 512] width 114 height 16
click at [567, 495] on span "(P) Price" at bounding box center [573, 501] width 49 height 21
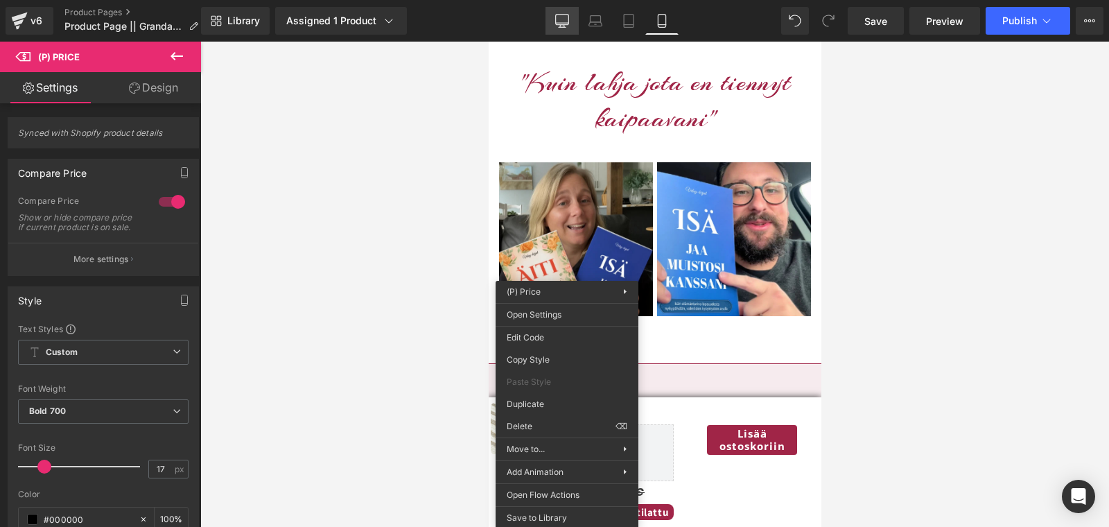
click at [560, 12] on link "Desktop" at bounding box center [561, 21] width 33 height 28
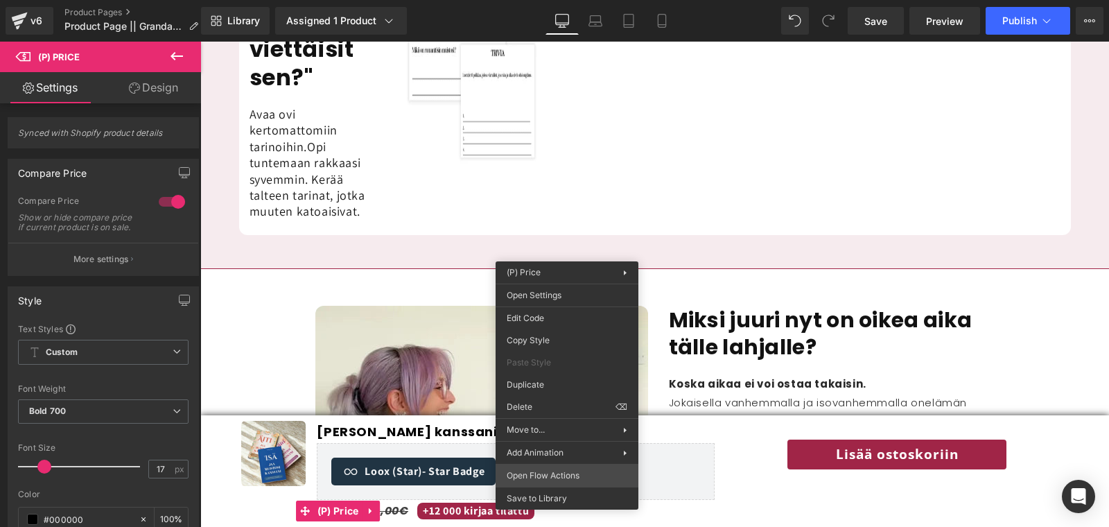
scroll to position [1572, 0]
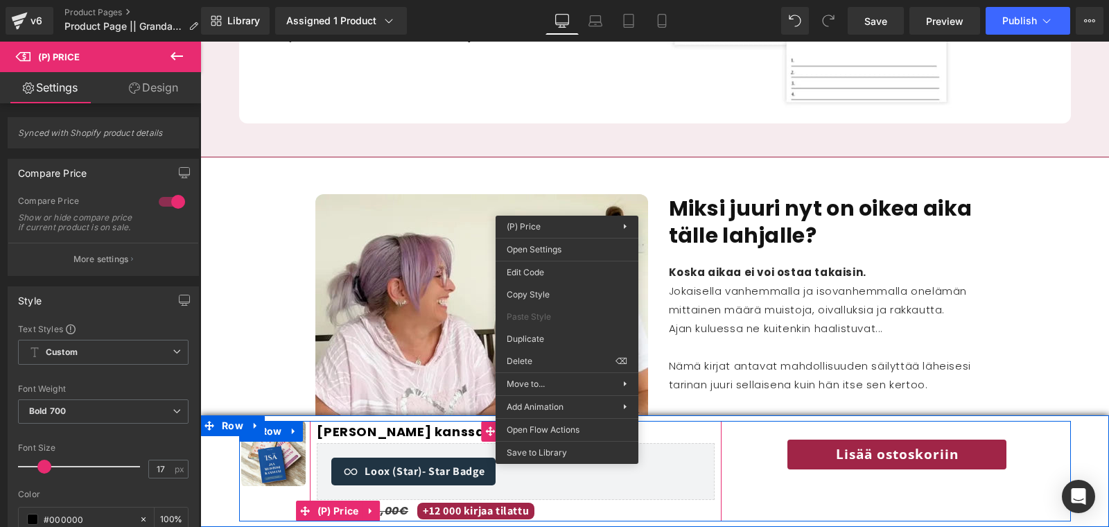
click at [455, 510] on span "+12 000 kirjaa tilattu" at bounding box center [475, 510] width 117 height 17
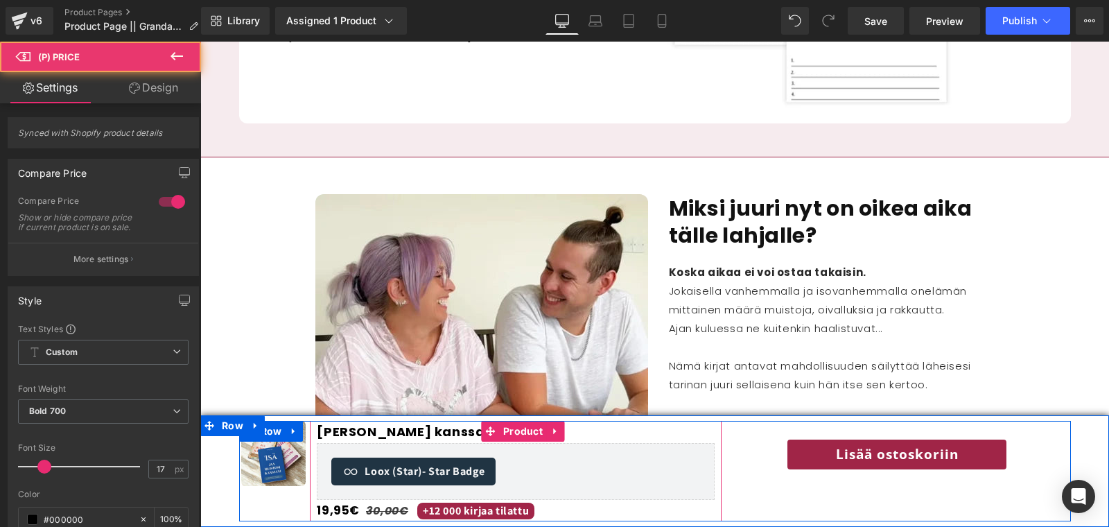
click at [455, 510] on span "+12 000 kirjaa tilattu" at bounding box center [475, 510] width 117 height 17
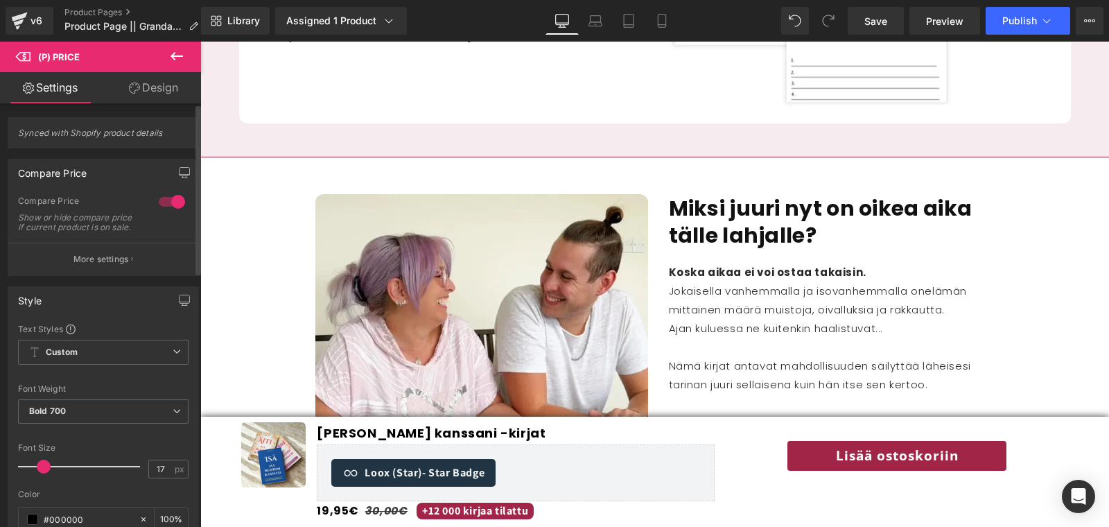
click at [44, 473] on span at bounding box center [44, 466] width 14 height 14
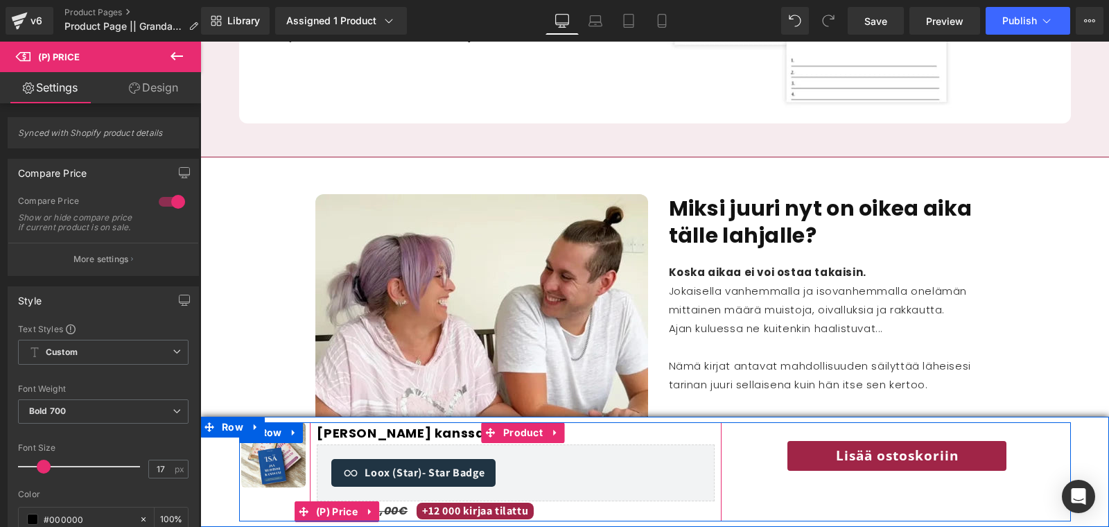
click at [504, 511] on span "+12 000 kirjaa tilattu" at bounding box center [474, 510] width 117 height 17
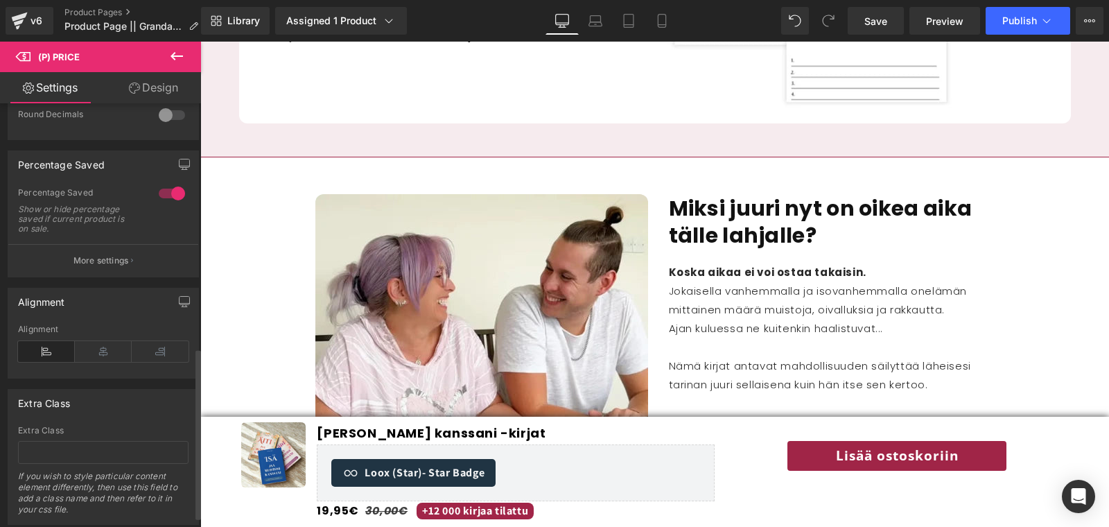
scroll to position [631, 0]
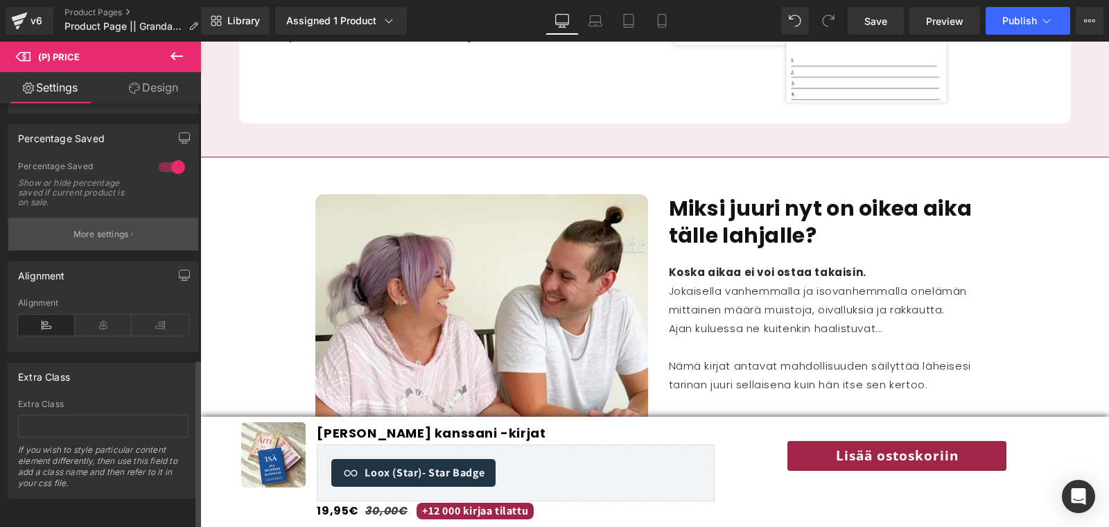
click at [95, 234] on button "More settings" at bounding box center [103, 234] width 190 height 33
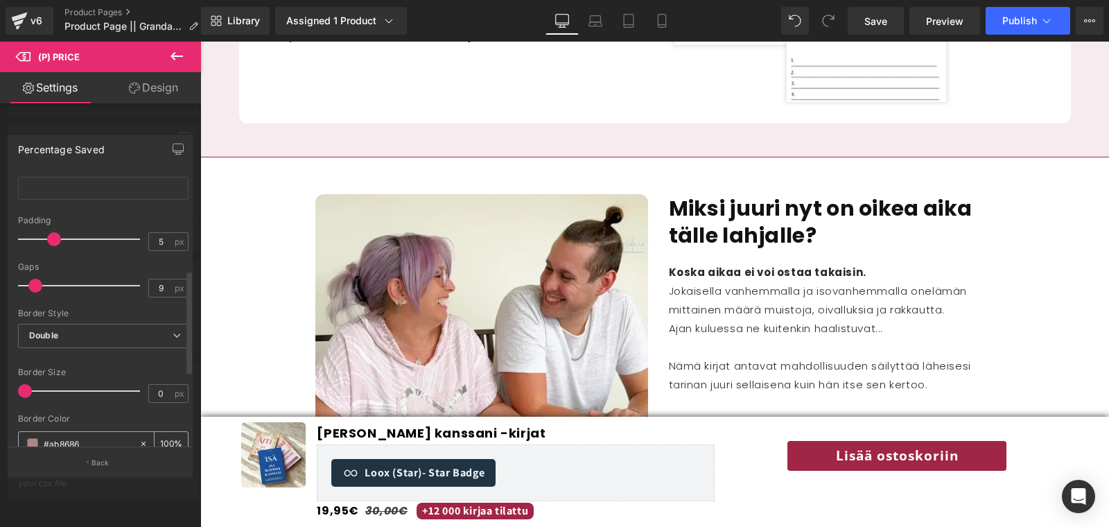
scroll to position [0, 0]
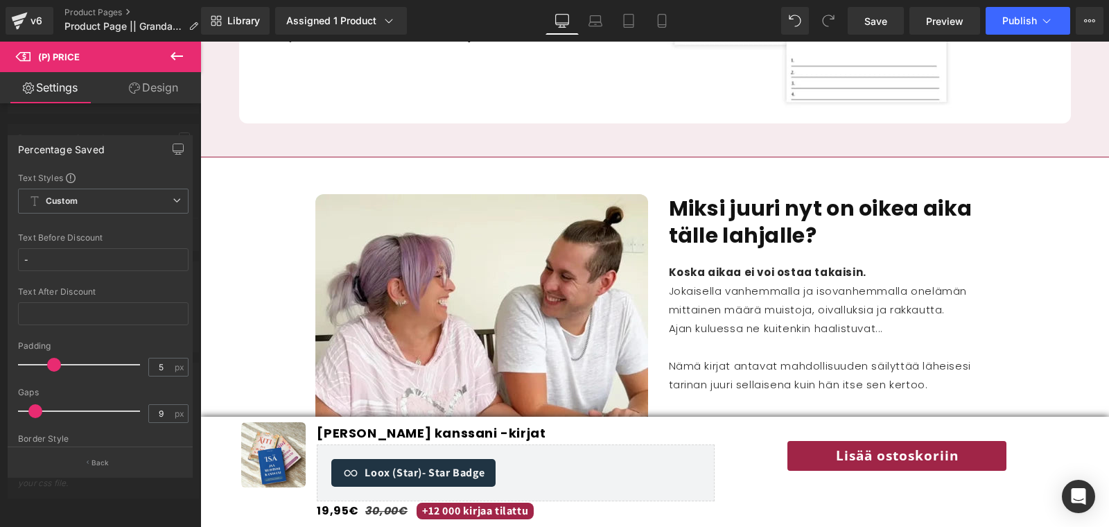
click at [383, 503] on div at bounding box center [654, 284] width 908 height 485
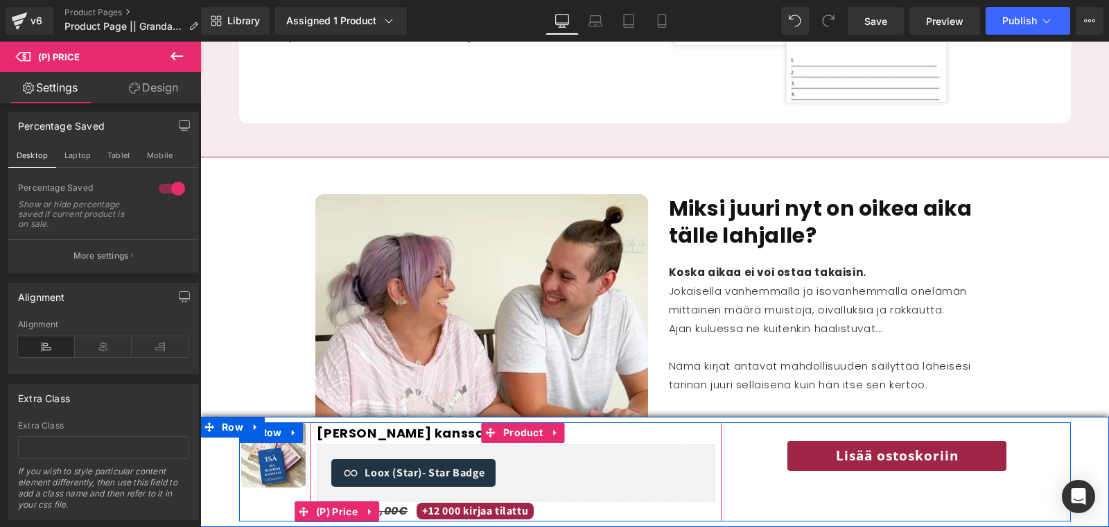
click at [459, 513] on span "+12 000 kirjaa tilattu" at bounding box center [474, 510] width 117 height 17
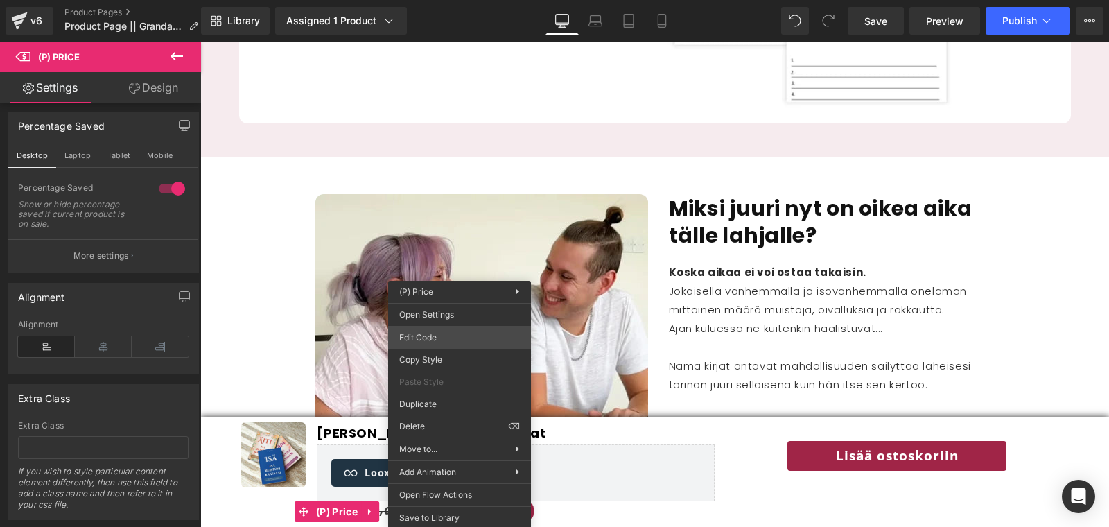
click at [433, 0] on div "(P) Price You are previewing how the will restyle your page. You can not edit E…" at bounding box center [554, 0] width 1109 height 0
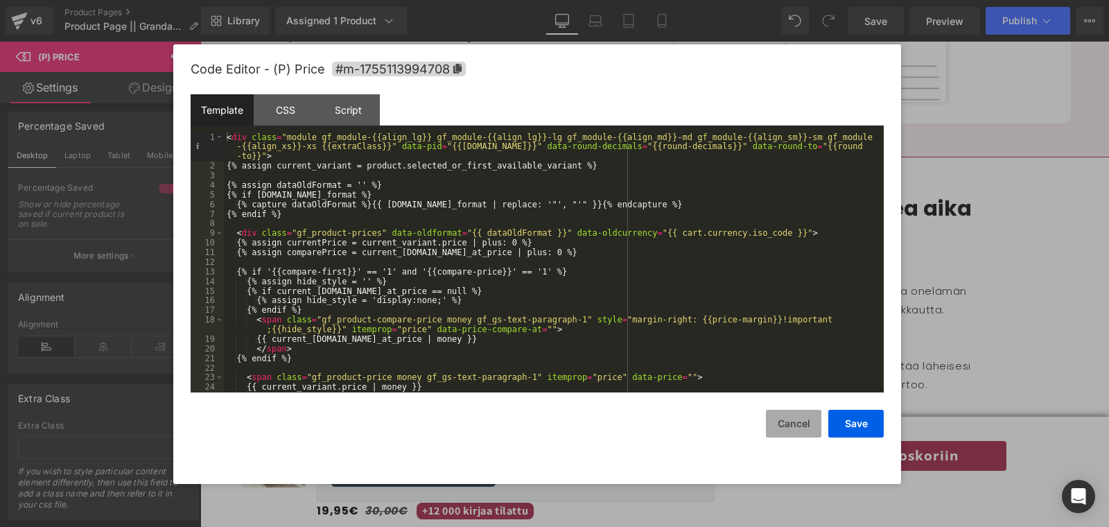
click at [800, 432] on button "Cancel" at bounding box center [793, 424] width 55 height 28
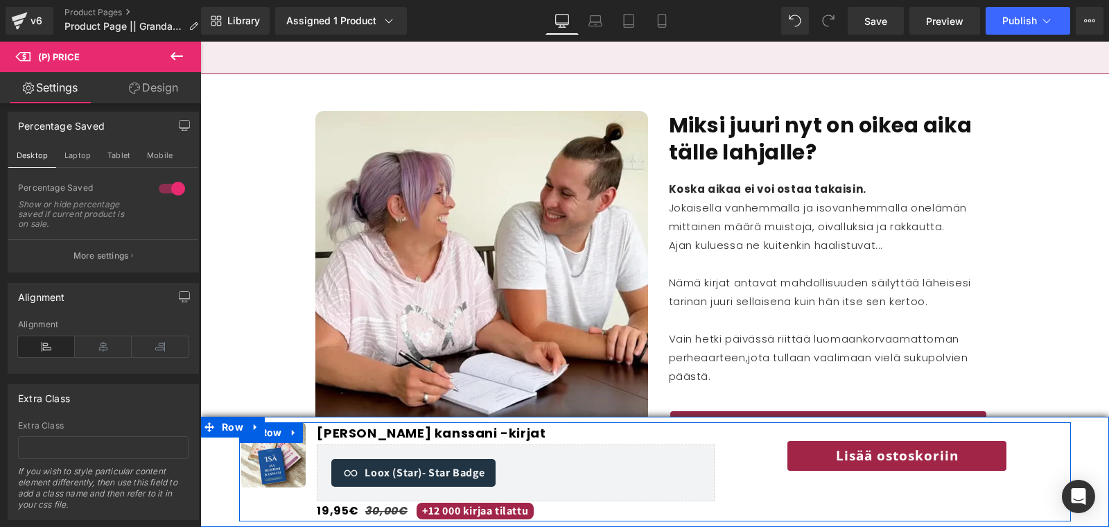
scroll to position [1660, 0]
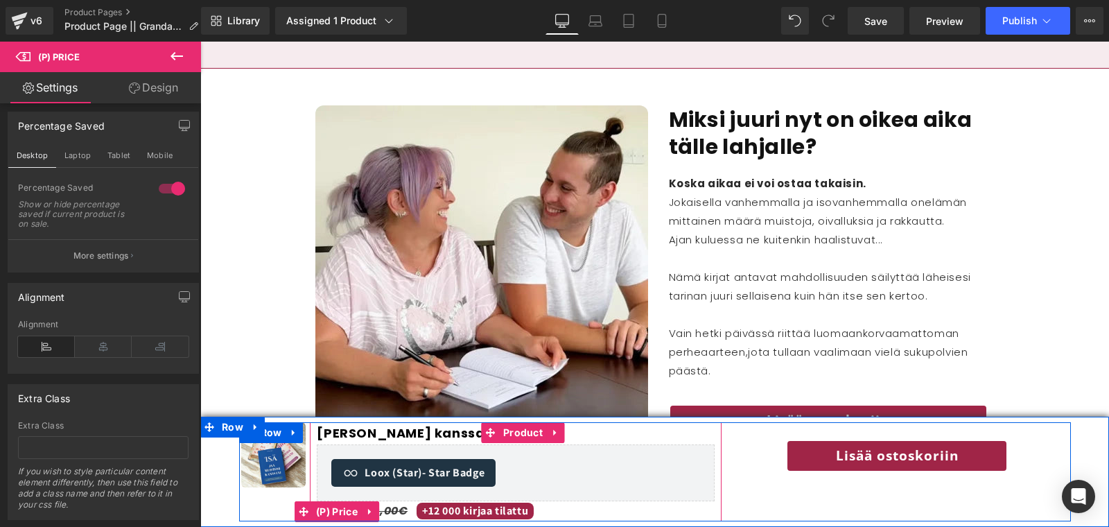
click at [493, 516] on span "+12 000 kirjaa tilattu" at bounding box center [474, 510] width 117 height 17
click at [341, 513] on span "(P) Price" at bounding box center [337, 511] width 49 height 21
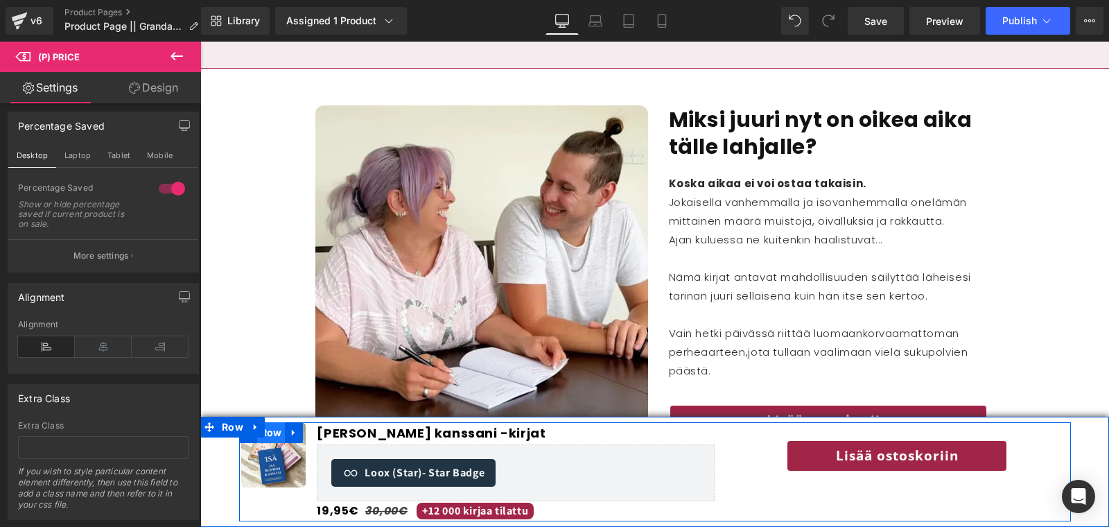
click at [273, 433] on span "Row" at bounding box center [271, 432] width 28 height 21
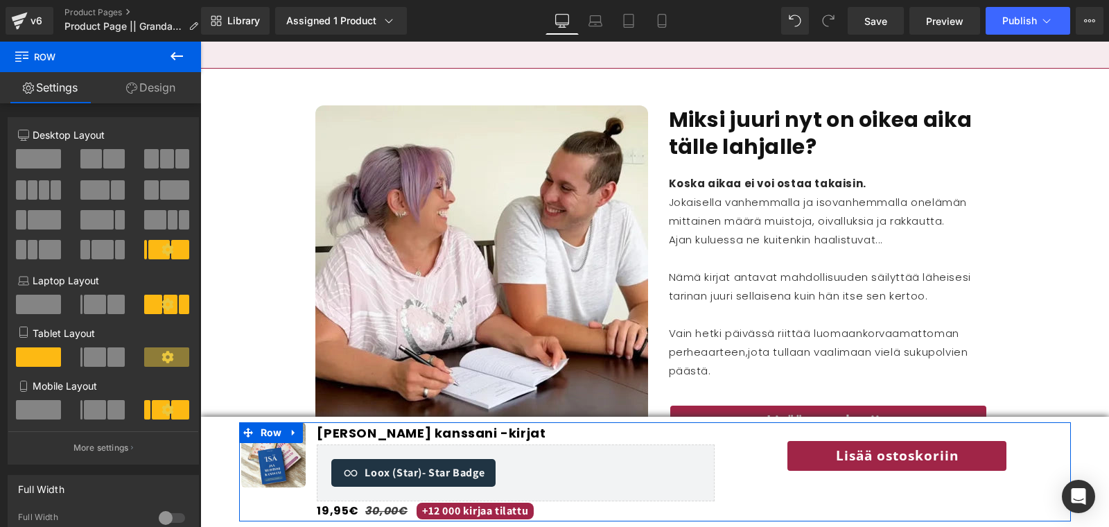
click at [150, 87] on link "Design" at bounding box center [150, 87] width 100 height 31
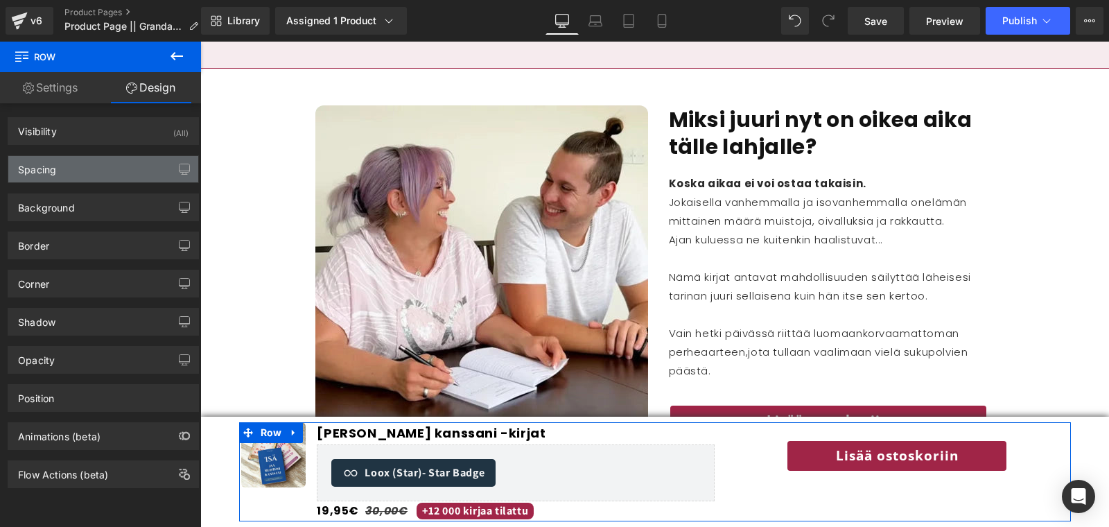
click at [84, 177] on div "Spacing" at bounding box center [103, 169] width 190 height 26
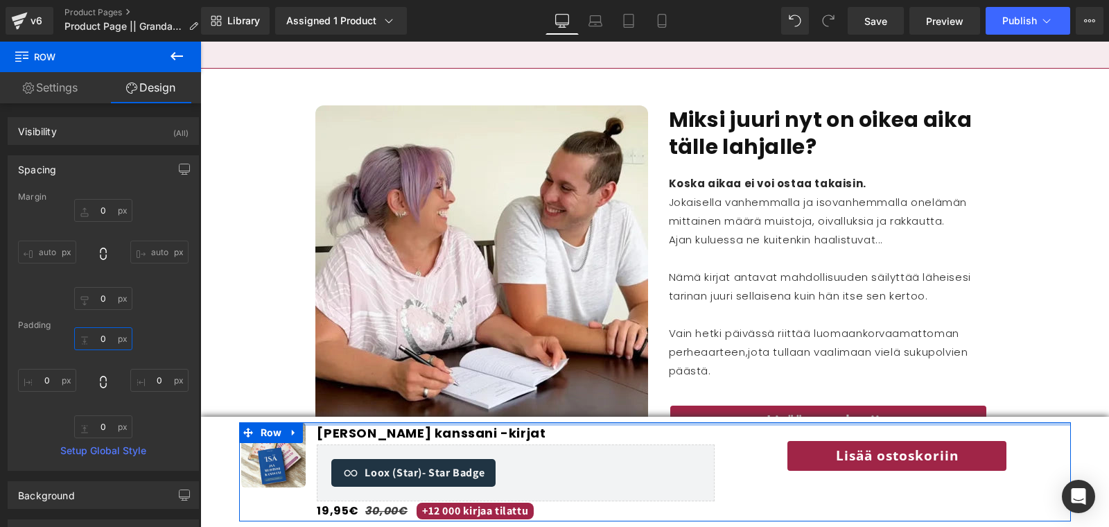
click at [100, 336] on input "0" at bounding box center [103, 338] width 58 height 23
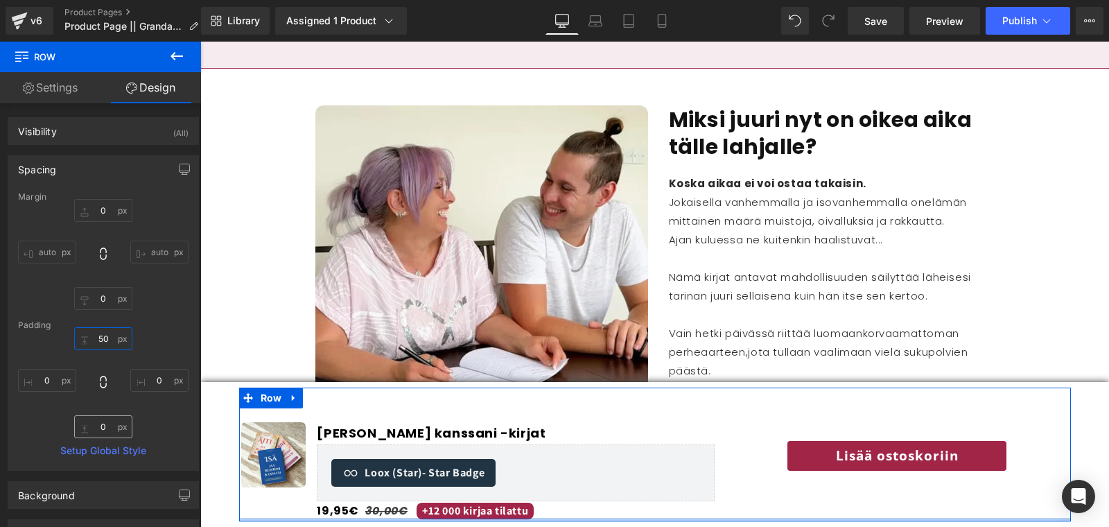
type input "50"
click at [103, 421] on input "0" at bounding box center [103, 426] width 58 height 23
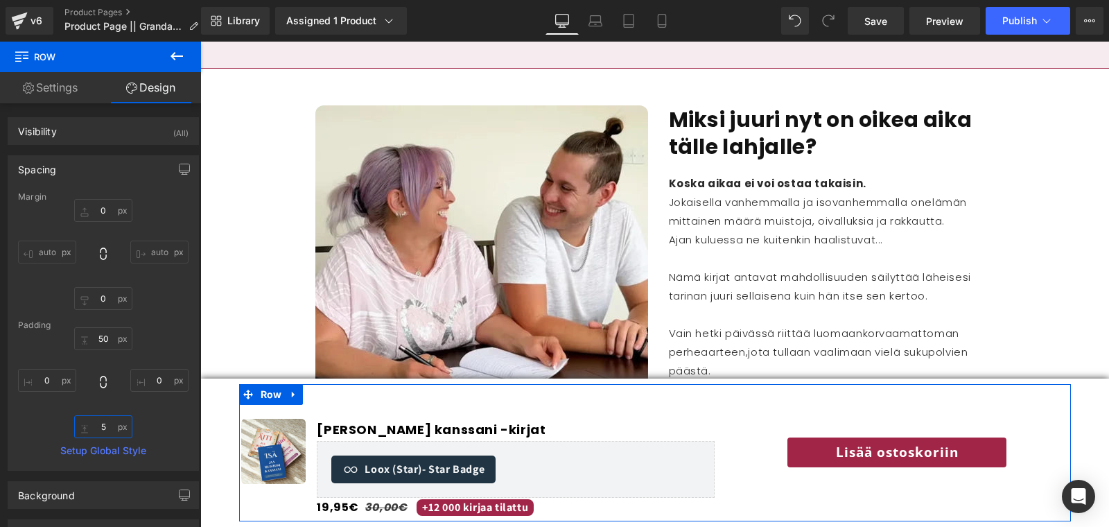
type input "50"
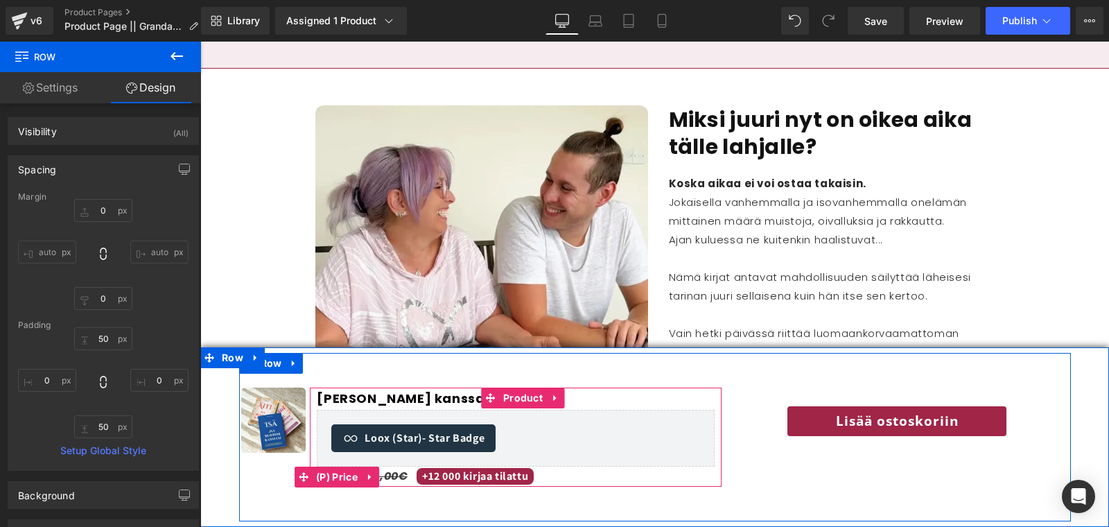
click at [448, 473] on span "+12 000 kirjaa tilattu" at bounding box center [474, 476] width 117 height 17
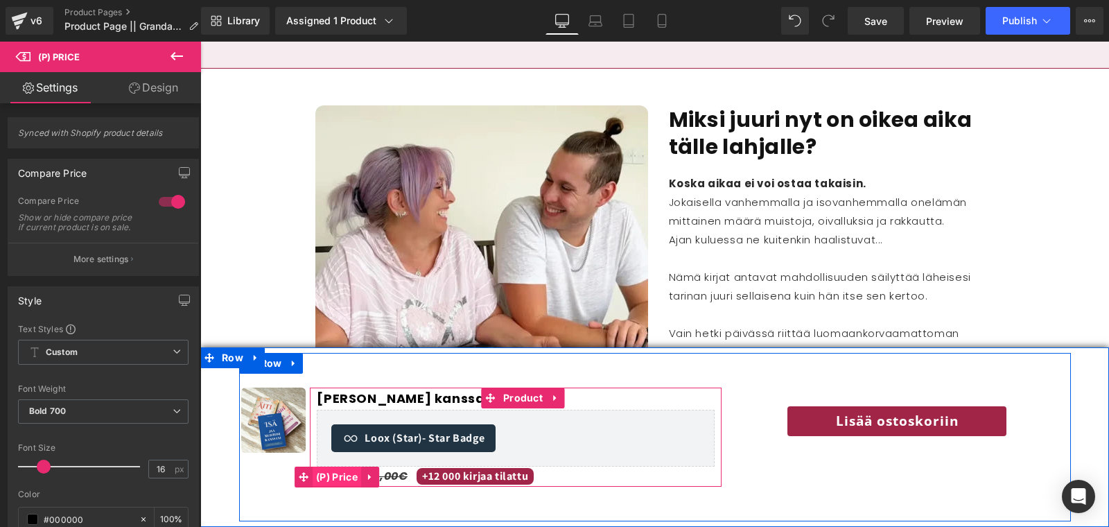
click at [329, 480] on span "(P) Price" at bounding box center [337, 476] width 49 height 21
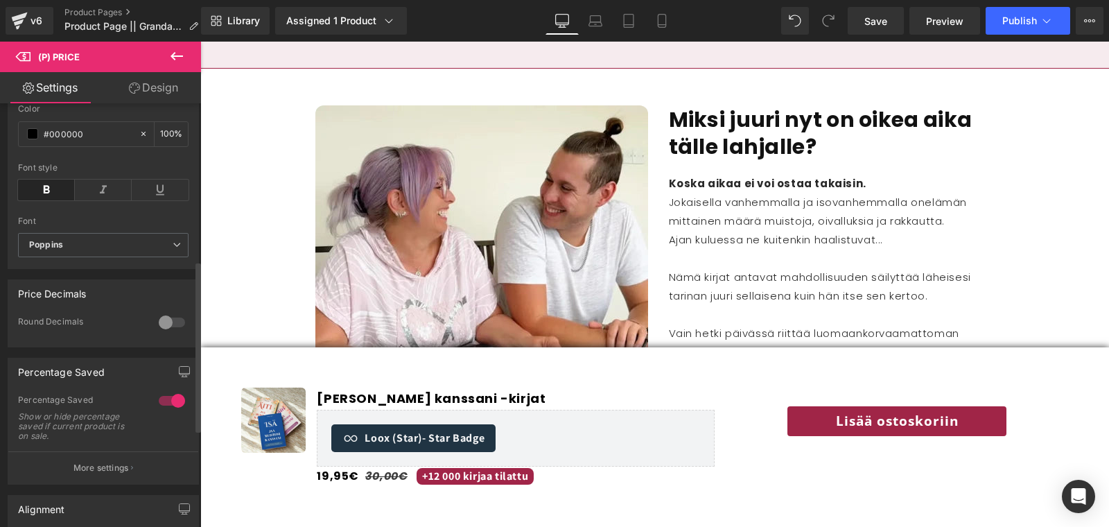
scroll to position [389, 0]
click at [159, 396] on div at bounding box center [171, 396] width 33 height 22
click at [166, 396] on div at bounding box center [171, 396] width 33 height 22
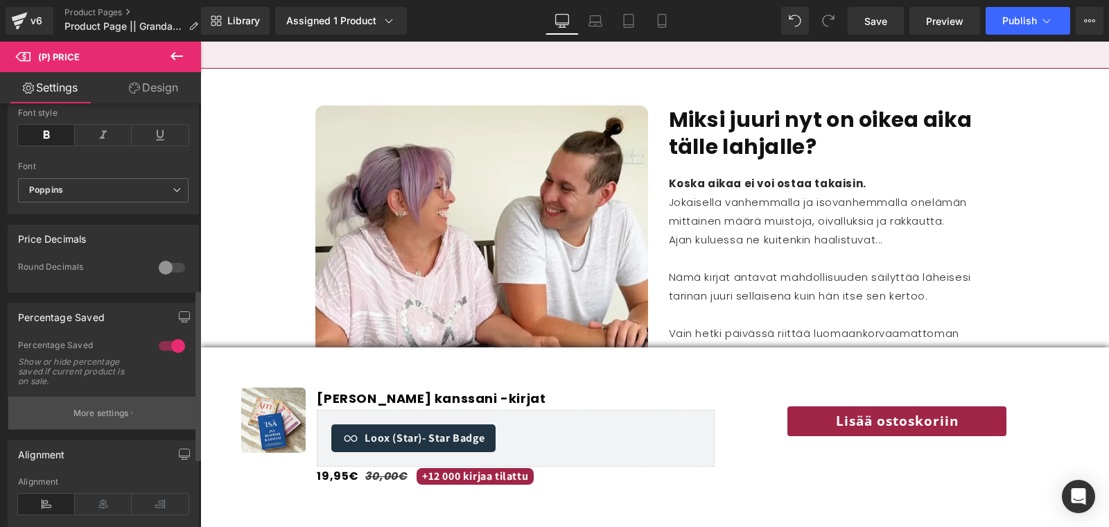
scroll to position [468, 0]
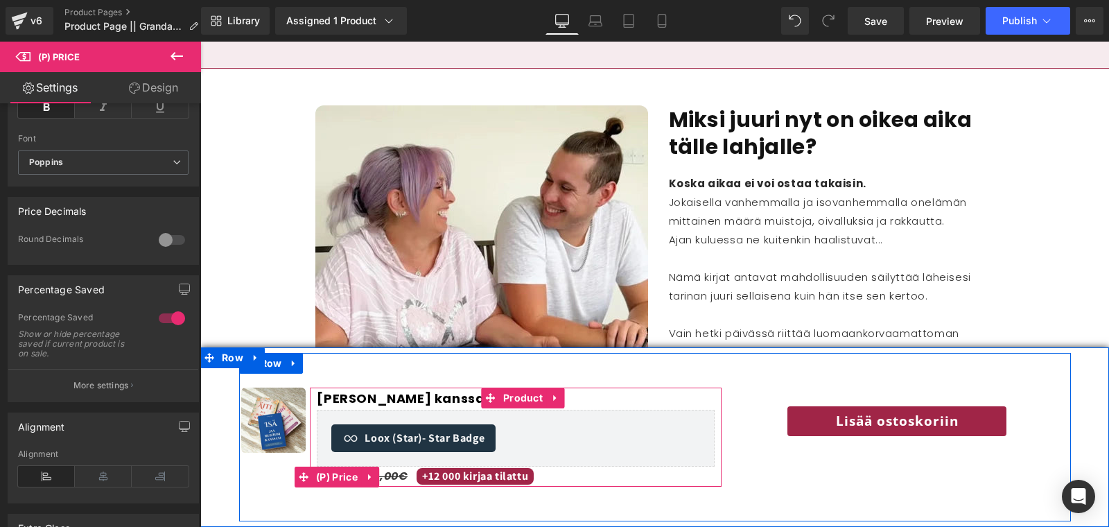
click at [467, 474] on span "+12 000 kirjaa tilattu" at bounding box center [474, 476] width 117 height 17
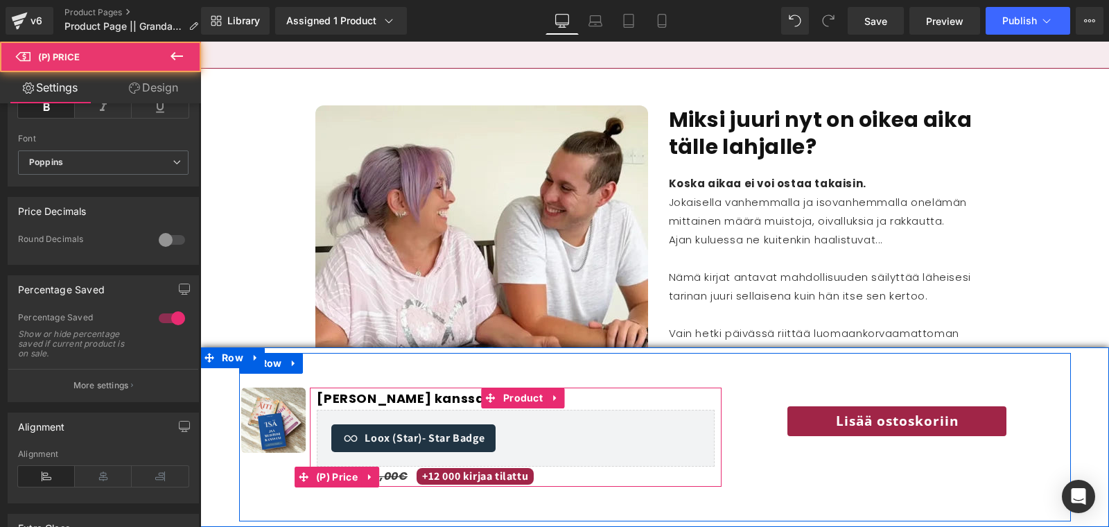
click at [467, 474] on span "+12 000 kirjaa tilattu" at bounding box center [474, 476] width 117 height 17
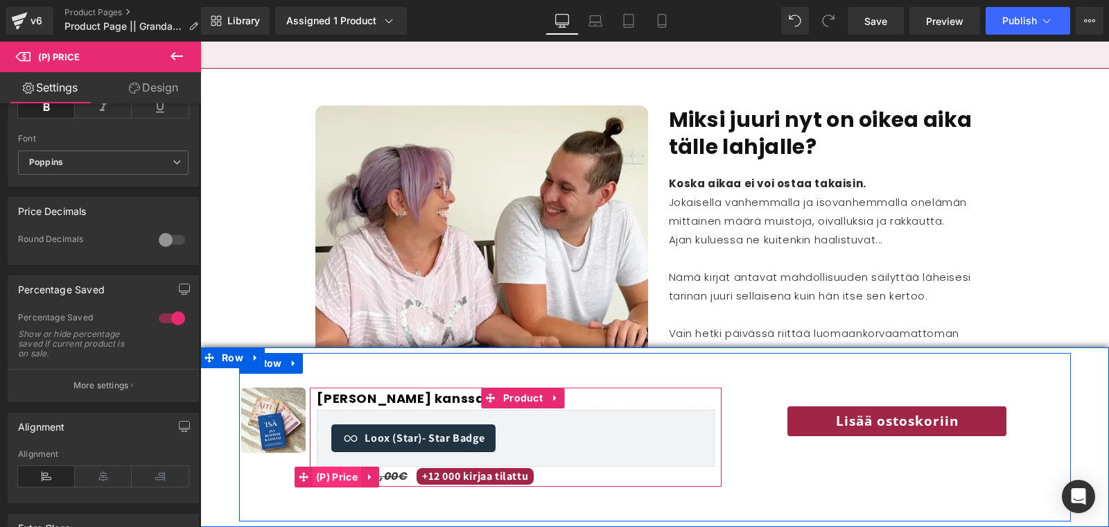
click at [335, 474] on span "(P) Price" at bounding box center [337, 476] width 49 height 21
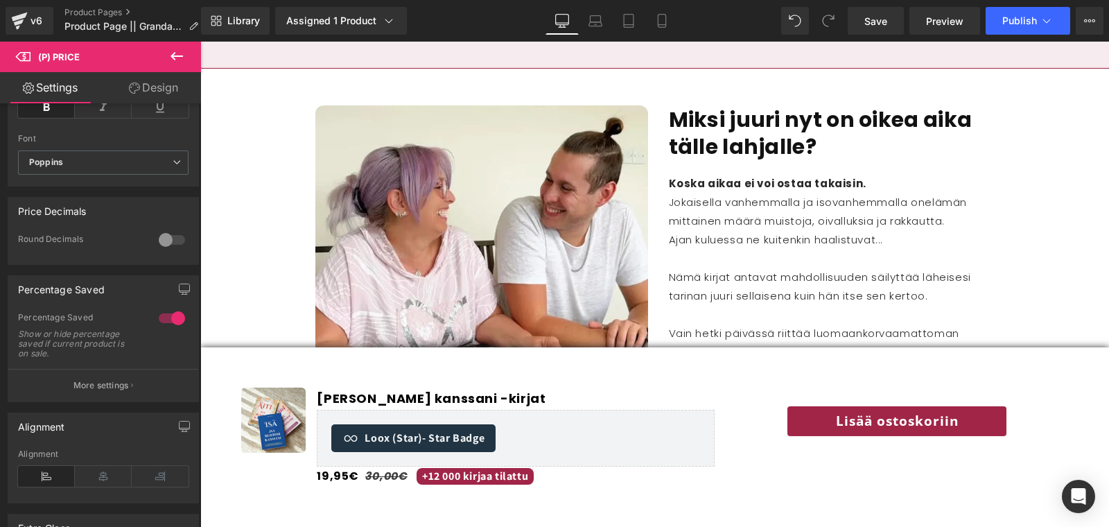
click at [164, 91] on link "Design" at bounding box center [153, 87] width 100 height 31
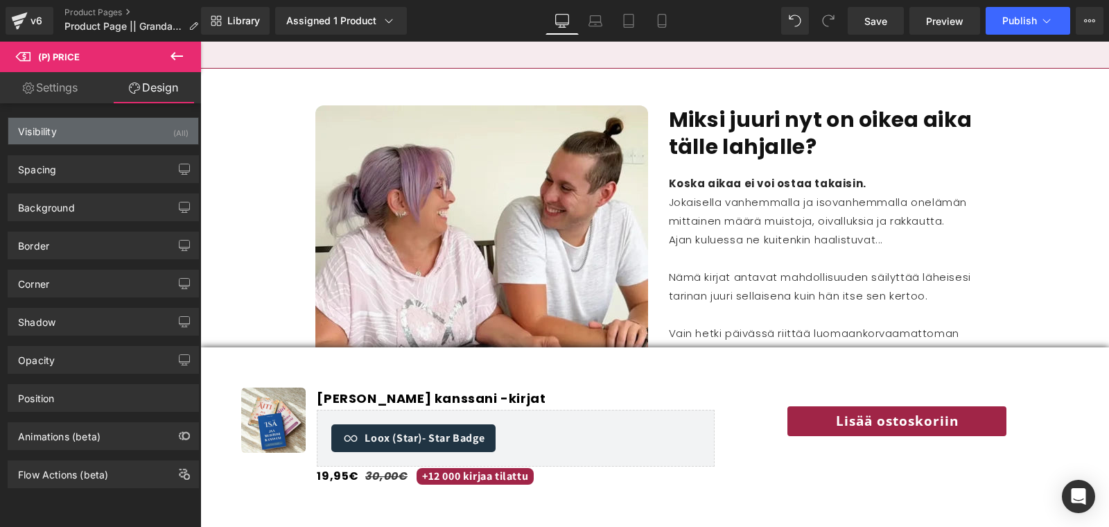
click at [130, 131] on div "Visibility (All)" at bounding box center [103, 131] width 190 height 26
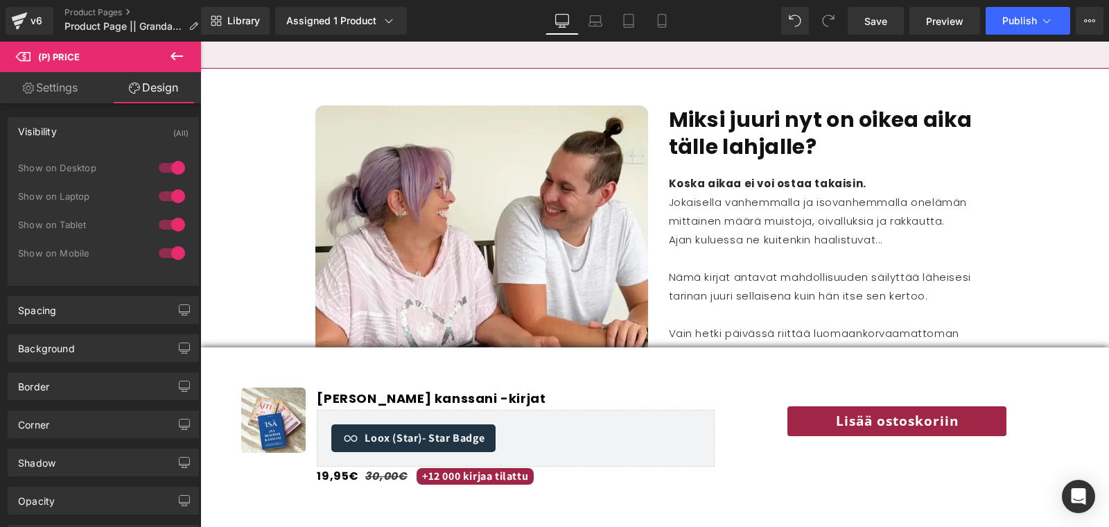
click at [158, 164] on div at bounding box center [171, 168] width 33 height 22
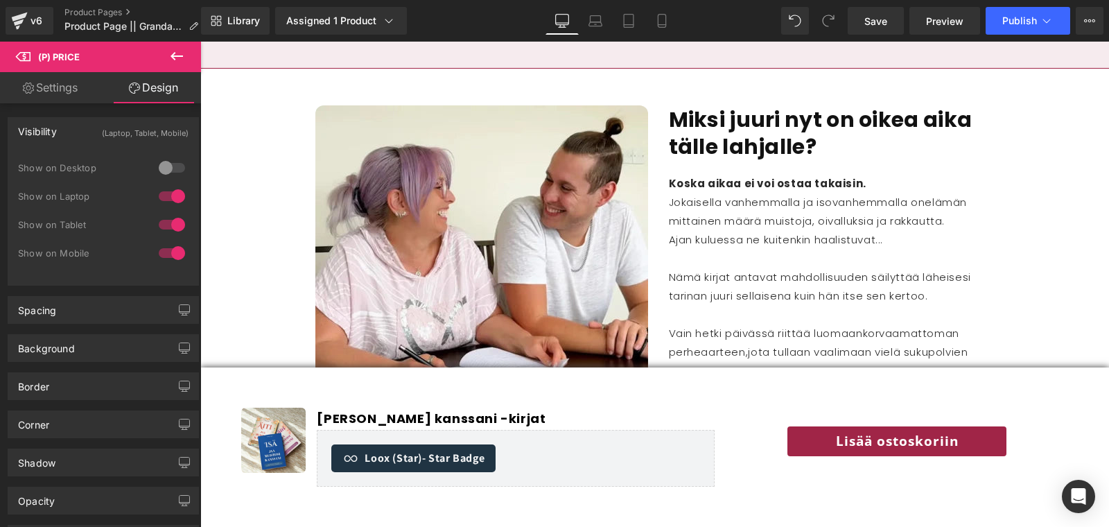
click at [168, 167] on div at bounding box center [171, 168] width 33 height 22
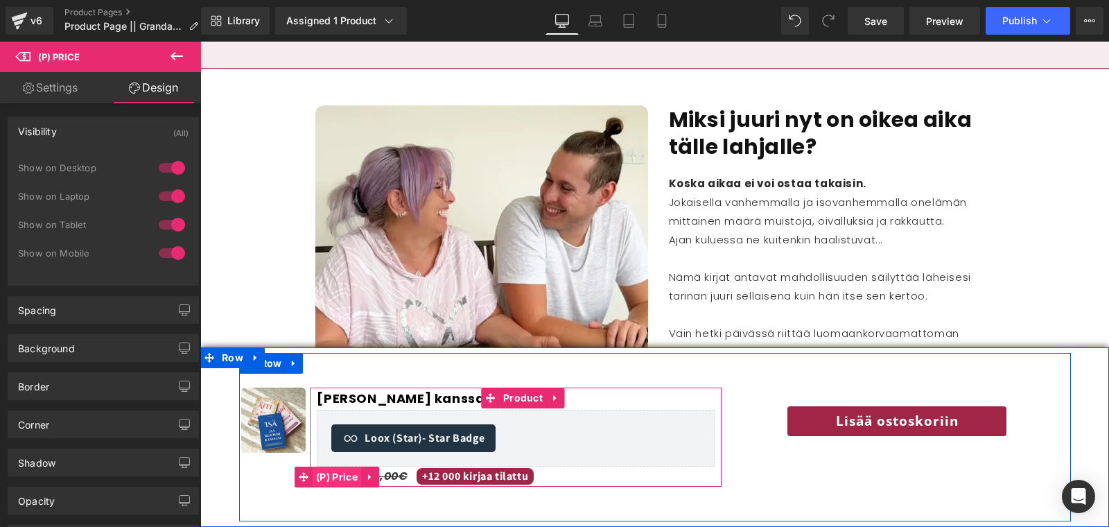
click at [335, 472] on span "(P) Price" at bounding box center [337, 476] width 49 height 21
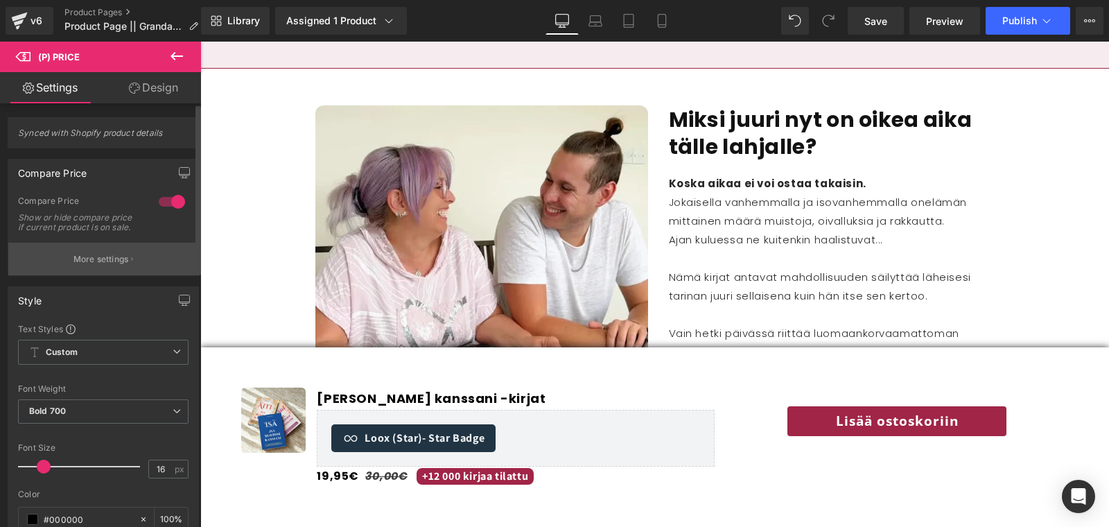
click at [110, 263] on p "More settings" at bounding box center [100, 259] width 55 height 12
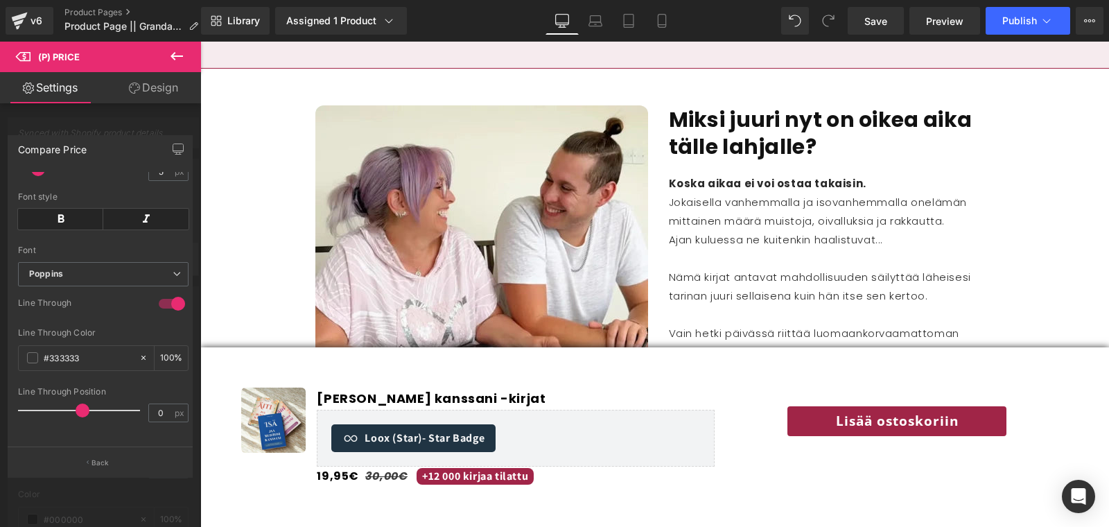
scroll to position [316, 0]
click at [79, 459] on button "Back" at bounding box center [100, 461] width 185 height 31
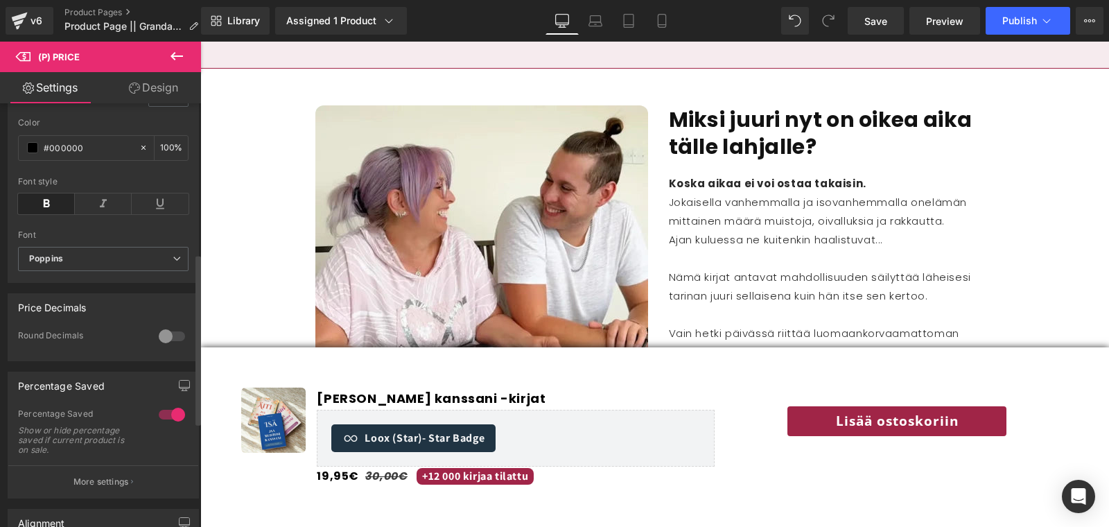
scroll to position [376, 0]
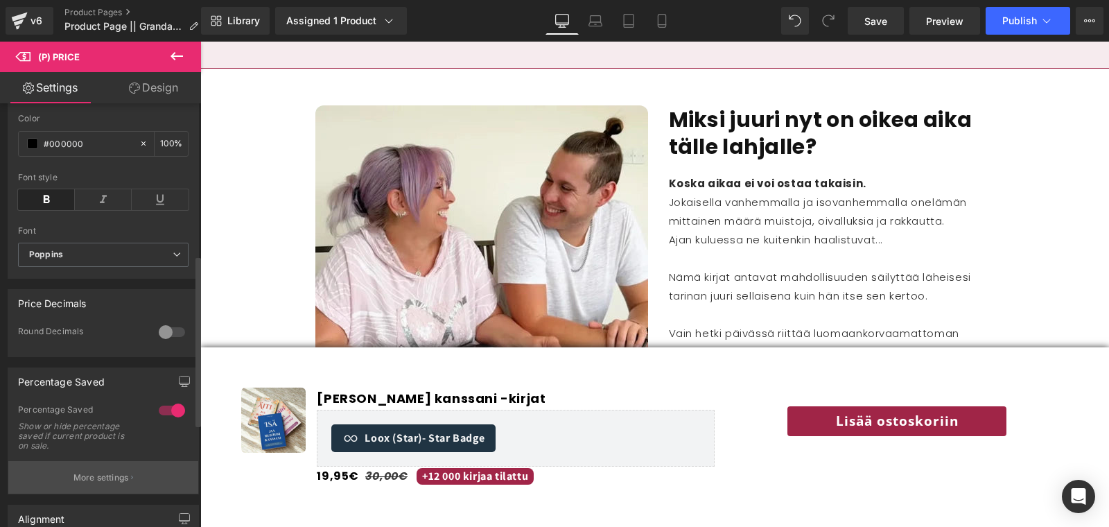
click at [76, 477] on p "More settings" at bounding box center [100, 477] width 55 height 12
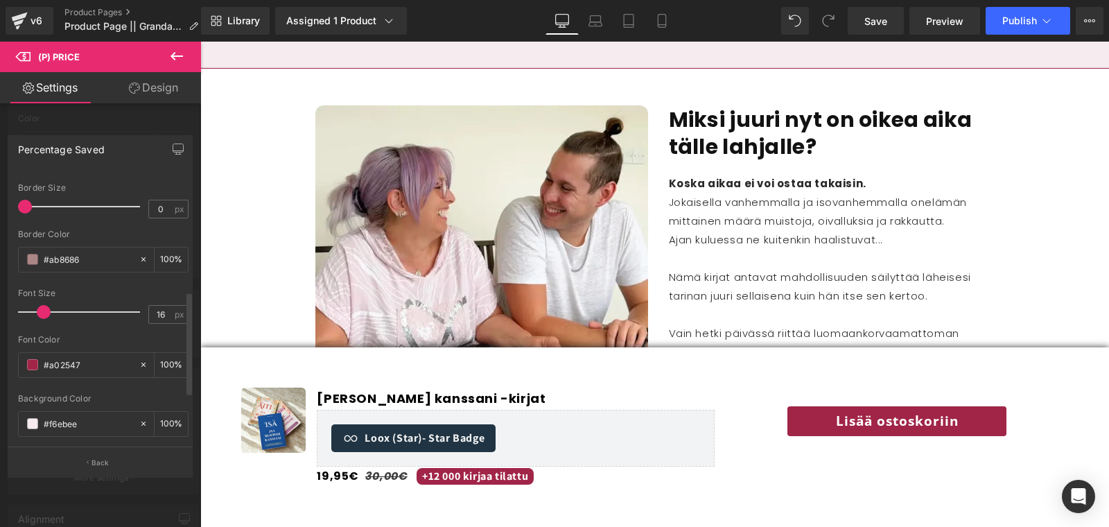
scroll to position [308, 0]
click at [69, 453] on button "Back" at bounding box center [100, 461] width 185 height 31
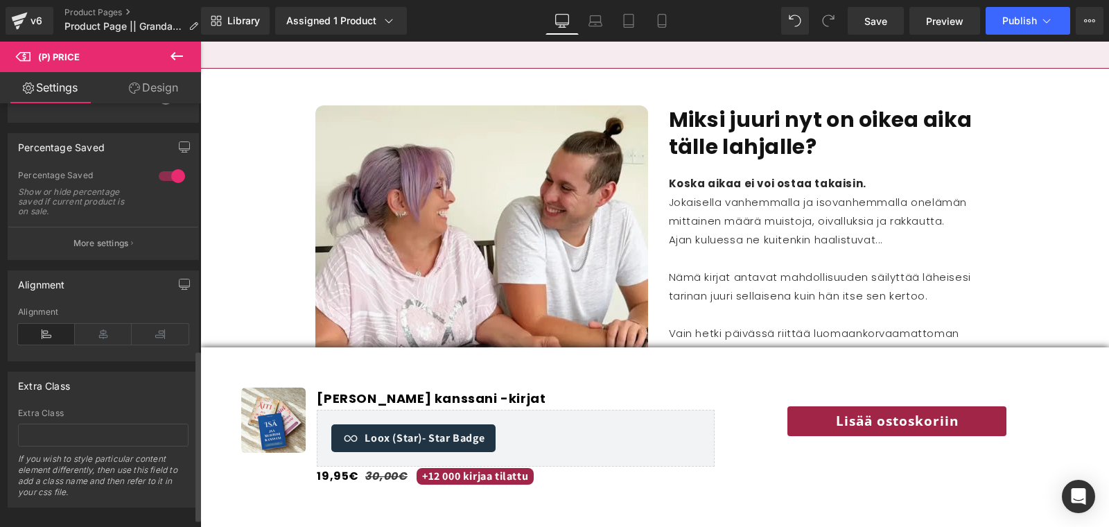
scroll to position [631, 0]
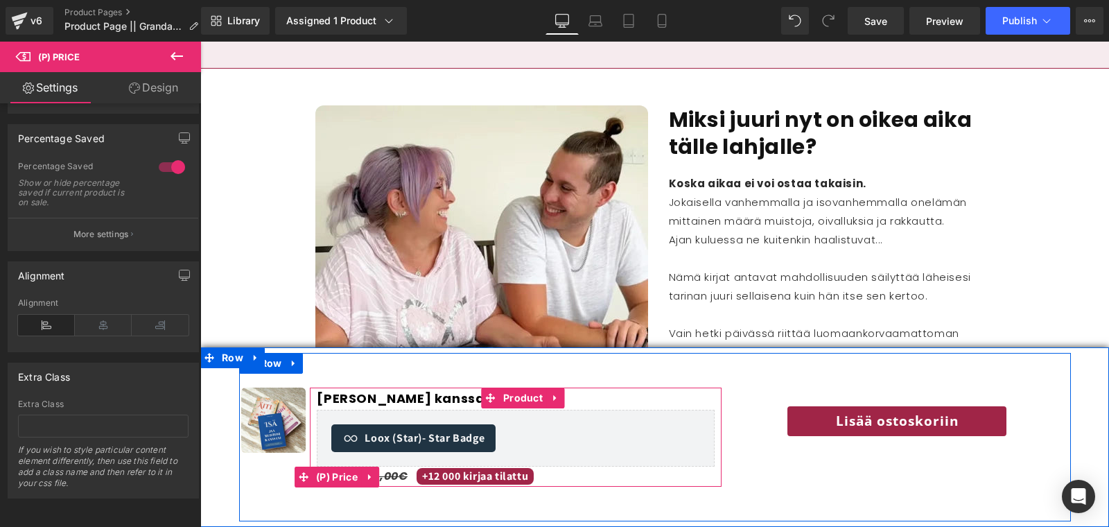
click at [454, 477] on span "+12 000 kirjaa tilattu" at bounding box center [474, 476] width 117 height 17
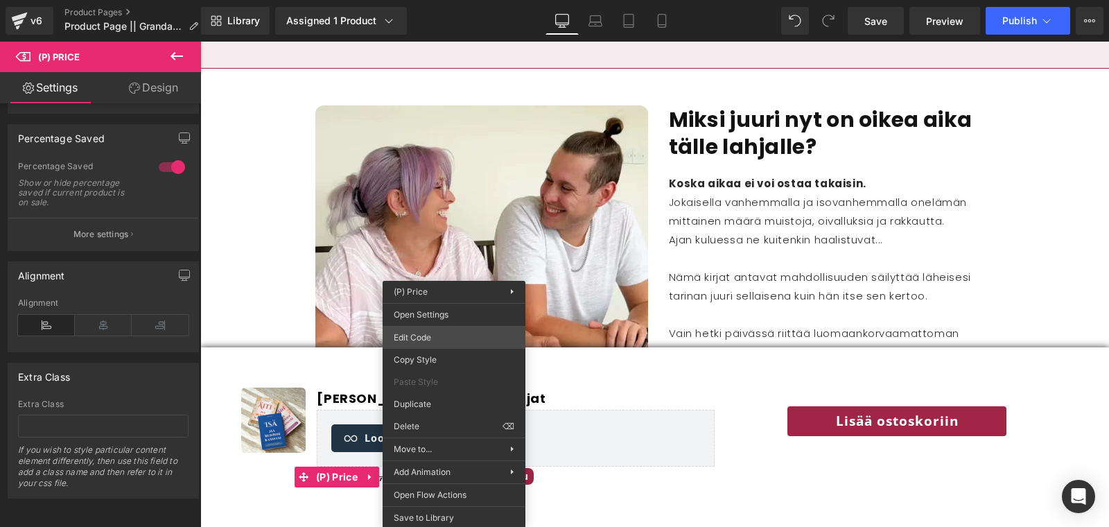
click at [436, 0] on div "(P) Price You are previewing how the will restyle your page. You can not edit E…" at bounding box center [554, 0] width 1109 height 0
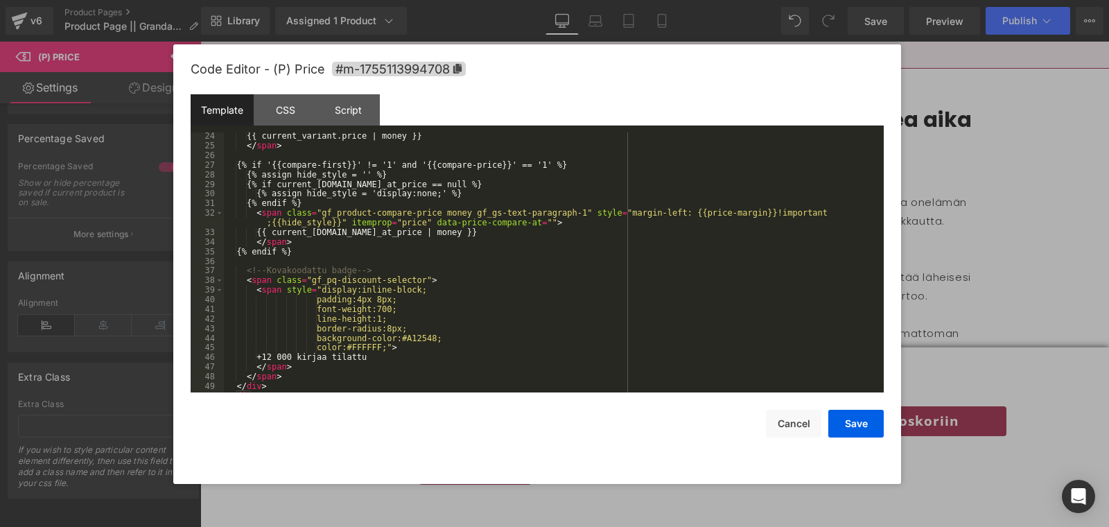
scroll to position [260, 0]
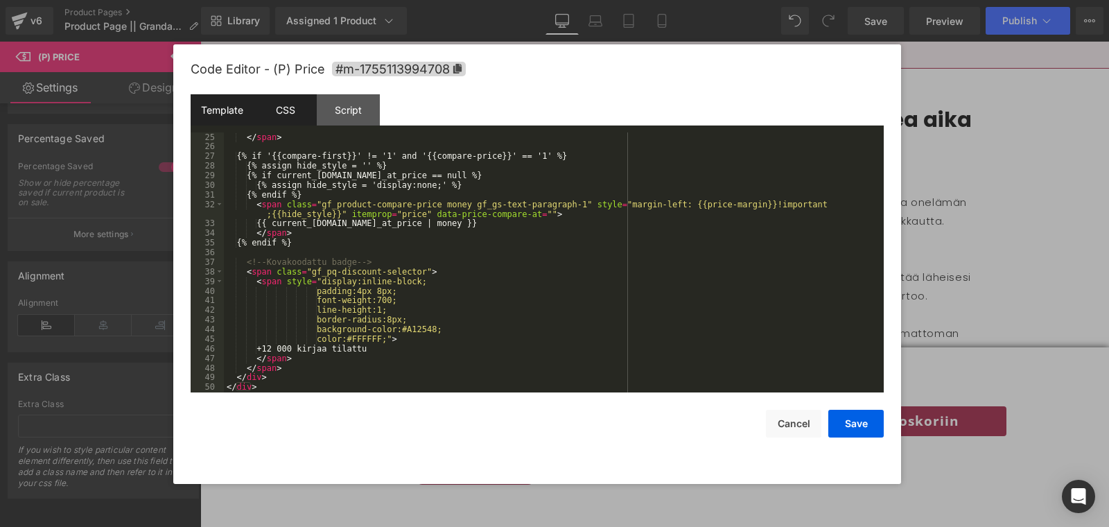
click at [288, 110] on div "CSS" at bounding box center [285, 109] width 63 height 31
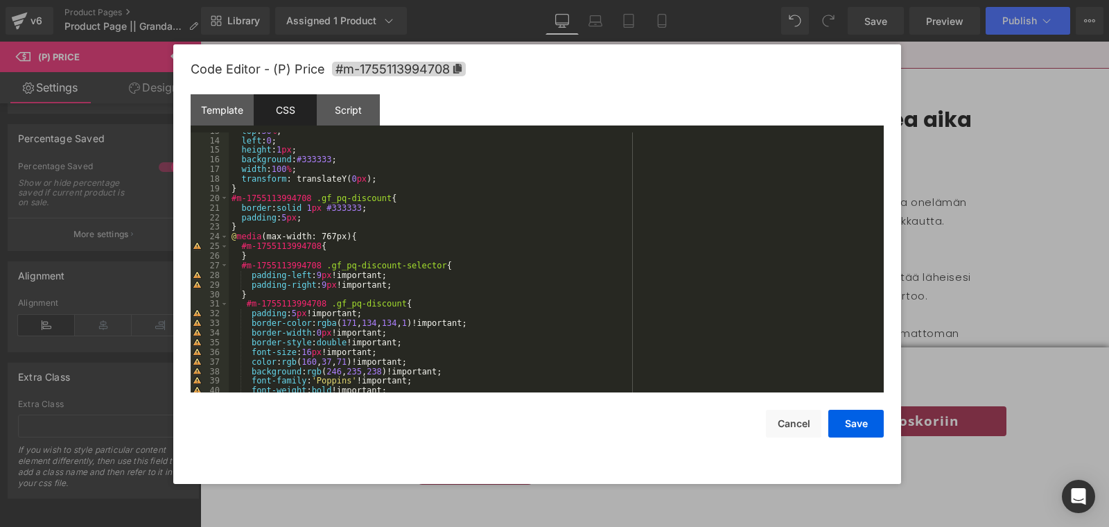
scroll to position [121, 0]
click at [315, 353] on div "top : 50 % ; left : 0 ; height : 1 px ; background : #333333 ; width : 100 % ; …" at bounding box center [553, 265] width 649 height 279
click at [854, 414] on button "Save" at bounding box center [855, 424] width 55 height 28
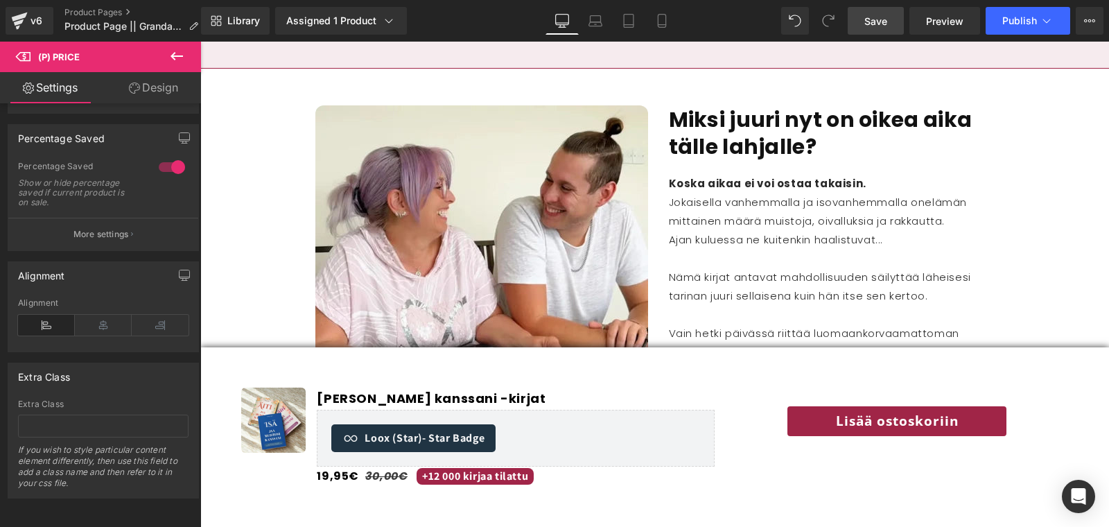
click at [863, 30] on link "Save" at bounding box center [876, 21] width 56 height 28
click at [658, 15] on icon at bounding box center [662, 21] width 8 height 13
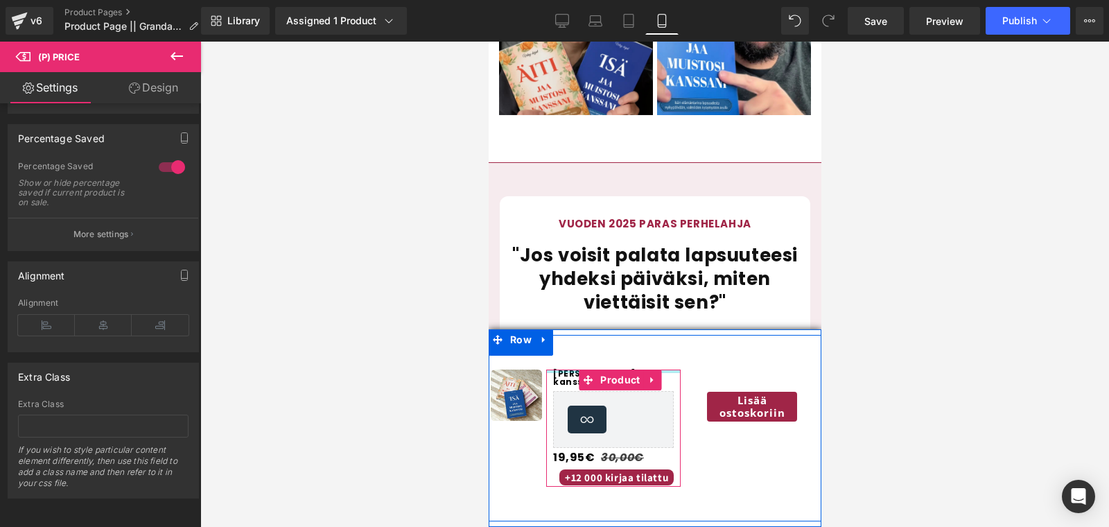
scroll to position [1712, 0]
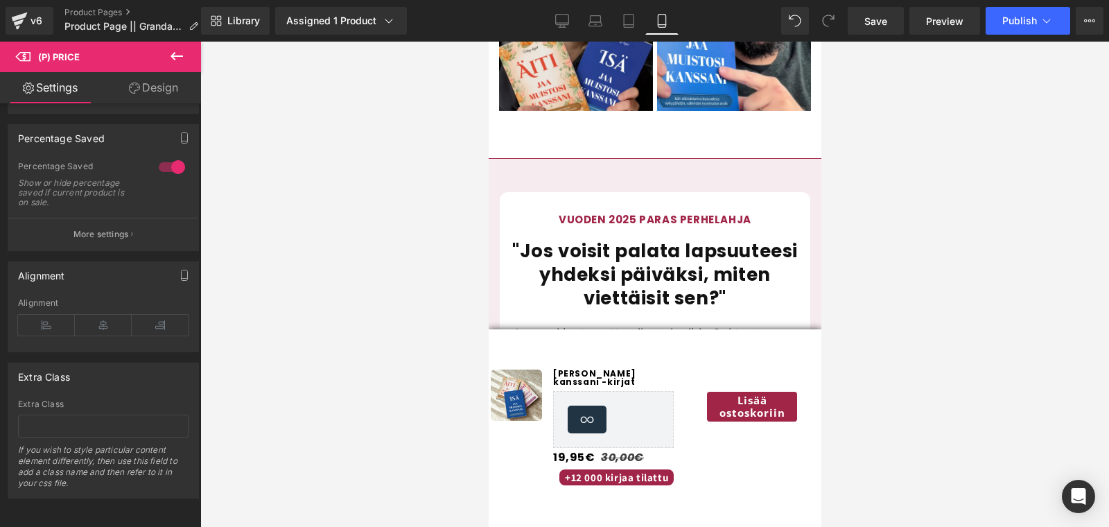
click at [592, 472] on div "Rendering Content" at bounding box center [554, 471] width 85 height 15
click at [580, 479] on div "Rendering Content" at bounding box center [554, 471] width 85 height 15
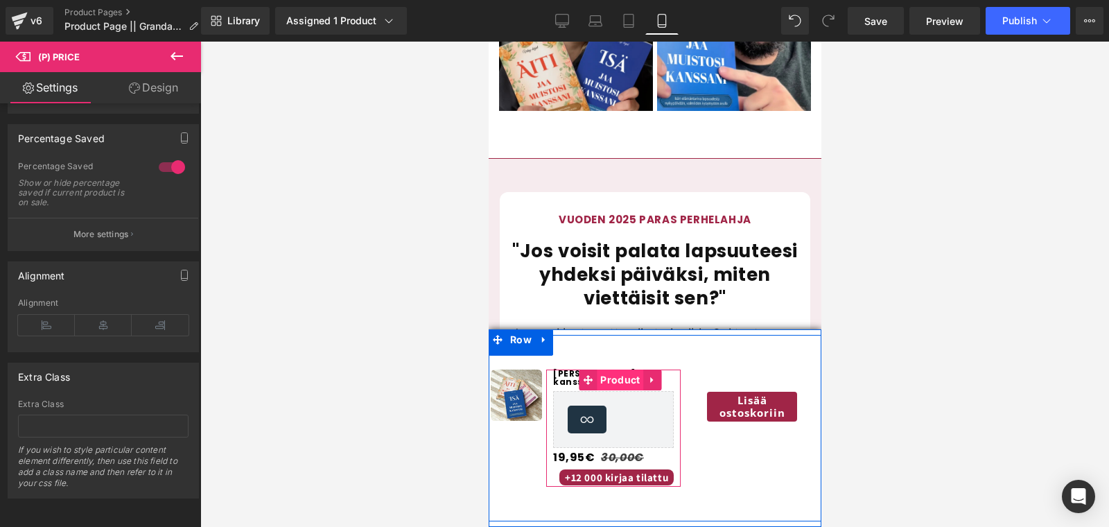
click at [606, 381] on span "Product" at bounding box center [619, 379] width 46 height 21
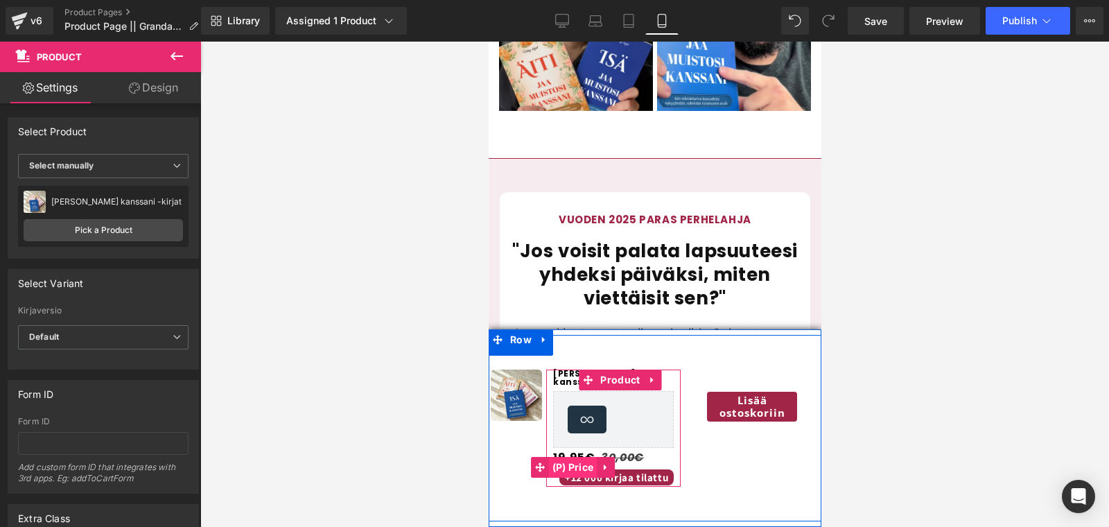
click at [594, 460] on span "(P) Price" at bounding box center [572, 467] width 49 height 21
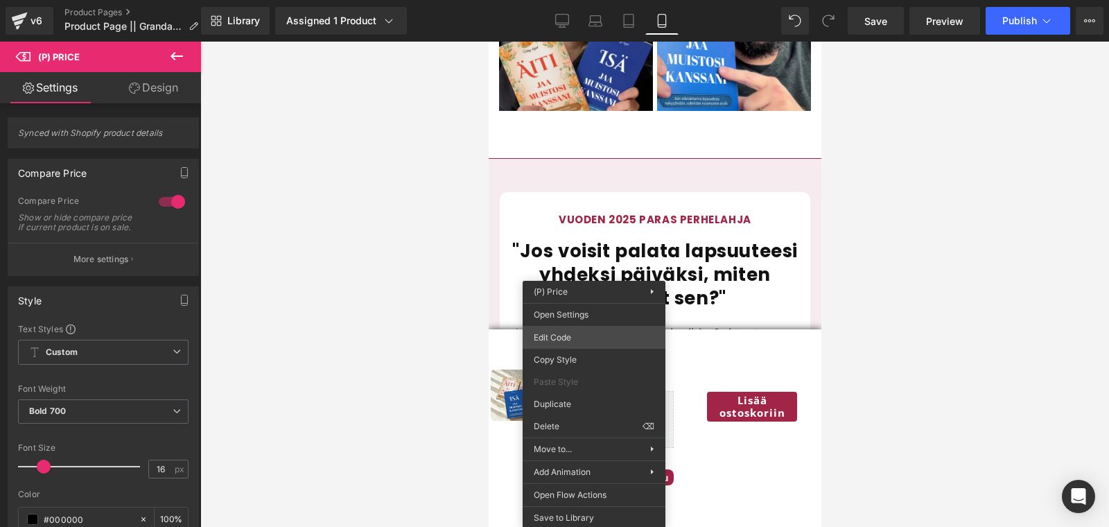
click at [571, 0] on div "(P) Price You are previewing how the will restyle your page. You can not edit E…" at bounding box center [554, 0] width 1109 height 0
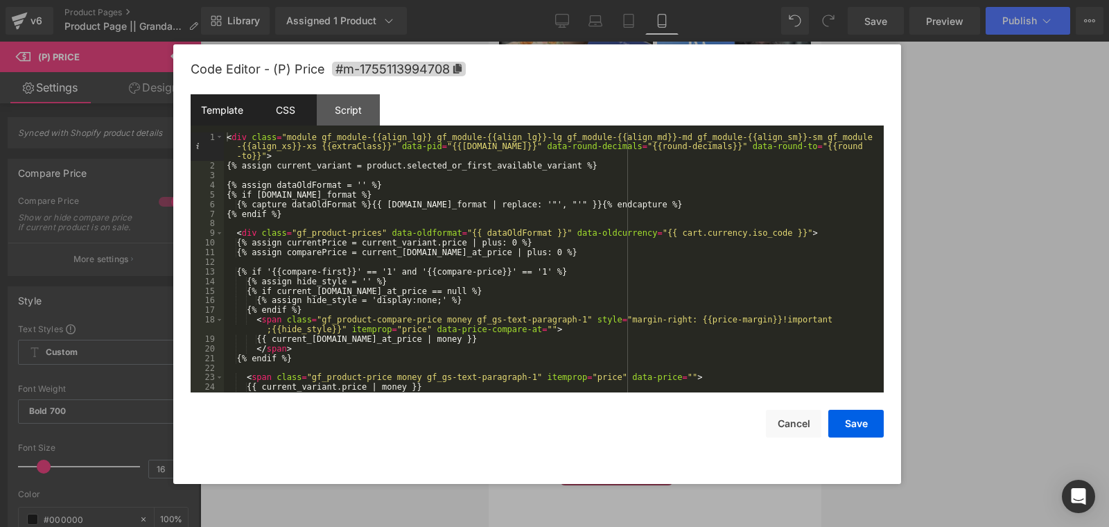
click at [278, 112] on div "CSS" at bounding box center [285, 109] width 63 height 31
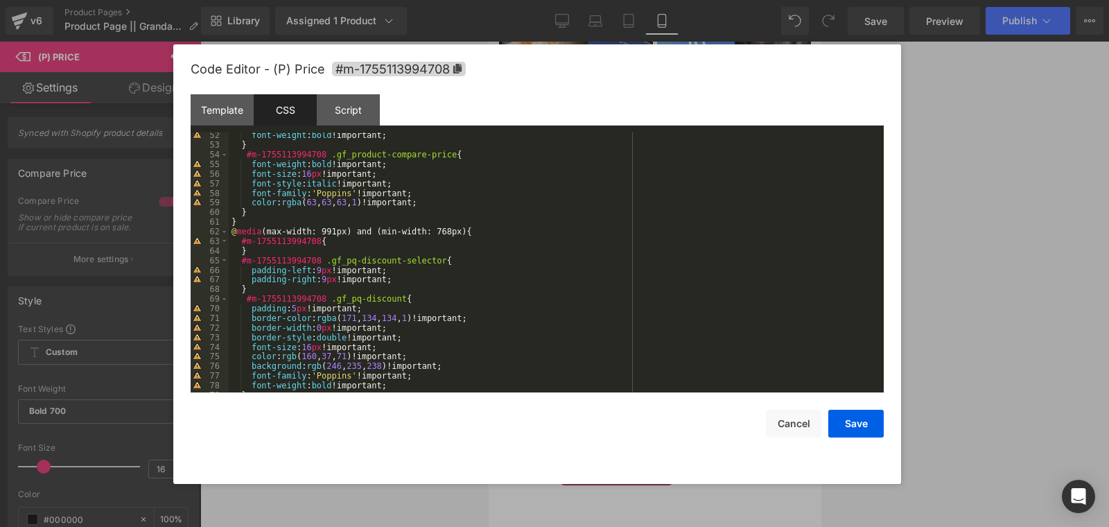
scroll to position [495, 0]
click at [317, 348] on div "font-weight : bold !important; } #m-1755113994708 .gf_product-compare-price { f…" at bounding box center [553, 267] width 649 height 279
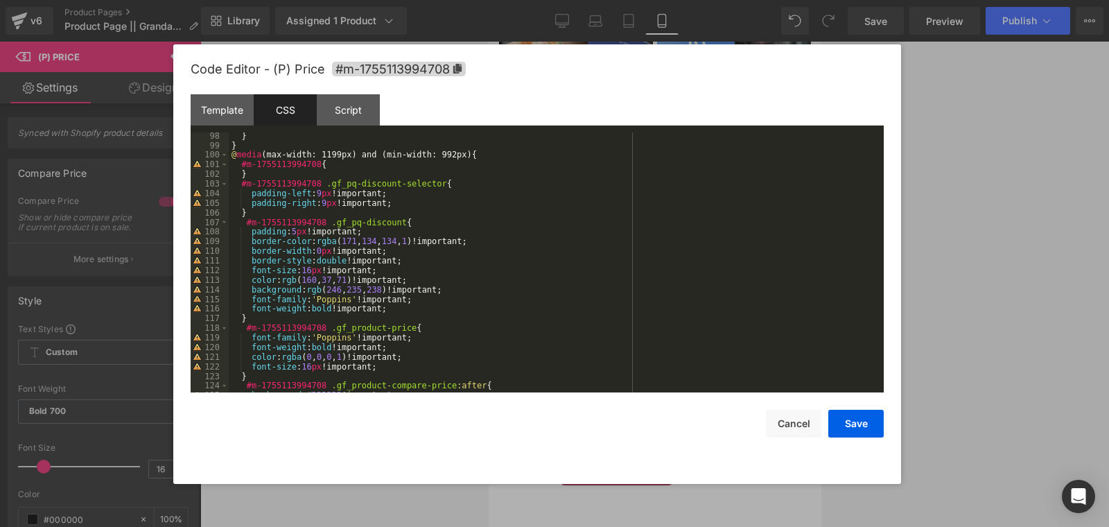
scroll to position [939, 0]
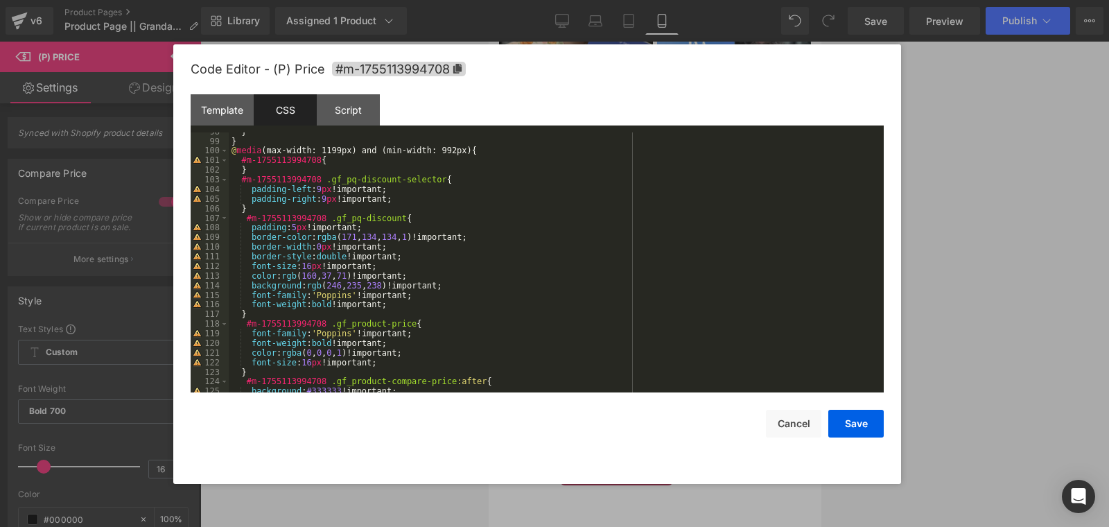
click at [316, 268] on div "} } @ media (max-width: 1199px) and (min-width: 992px) { #m-1755113994708 { } #…" at bounding box center [553, 266] width 649 height 279
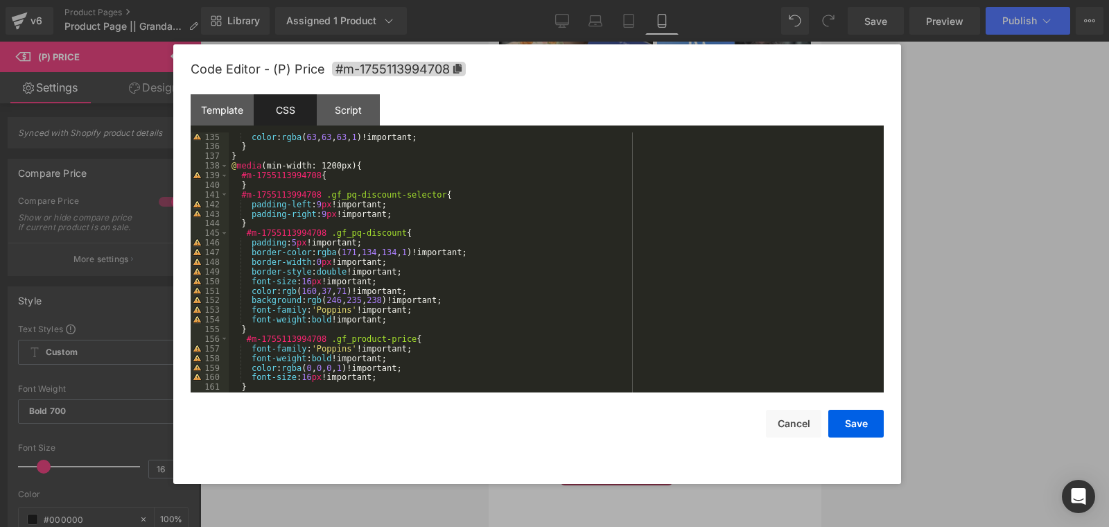
scroll to position [1290, 0]
click at [315, 283] on div "font-family : ' Poppins ' !important; color : rgba ( 63 , 63 , 63 , 1 )!importa…" at bounding box center [553, 262] width 649 height 279
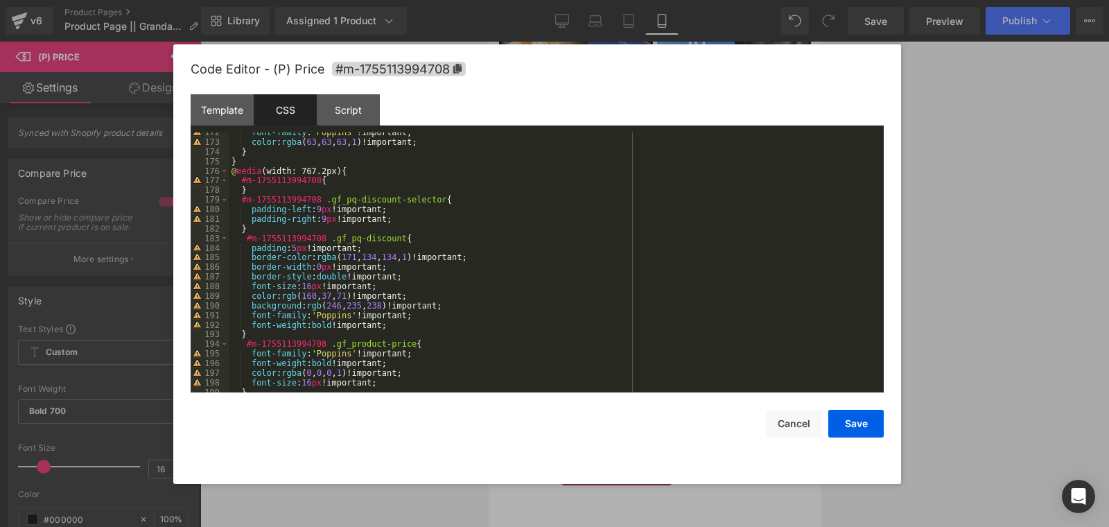
scroll to position [1652, 0]
click at [316, 288] on div "font-family : ' Poppins ' !important; color : rgba ( 63 , 63 , 63 , 1 )!importa…" at bounding box center [553, 264] width 649 height 279
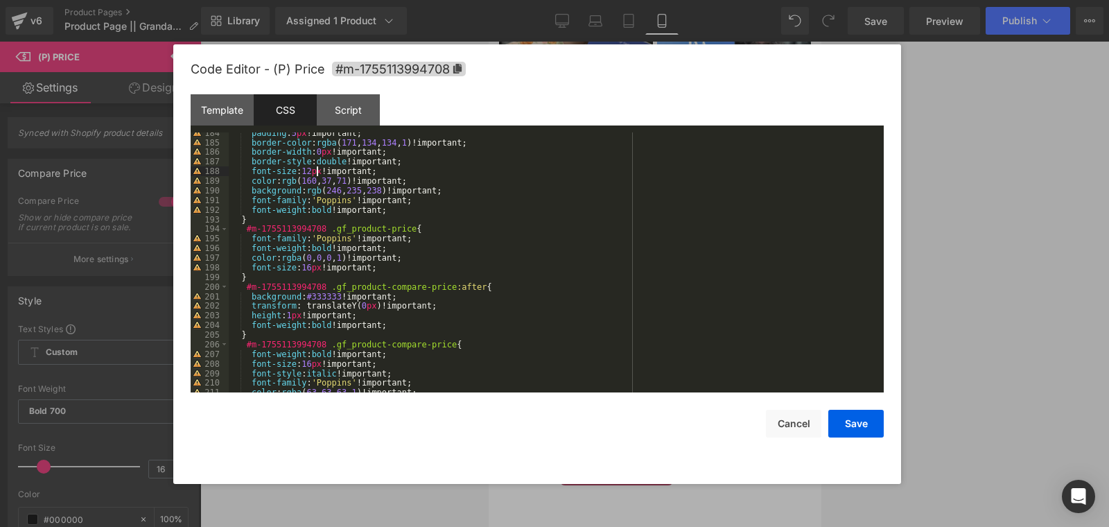
scroll to position [1800, 0]
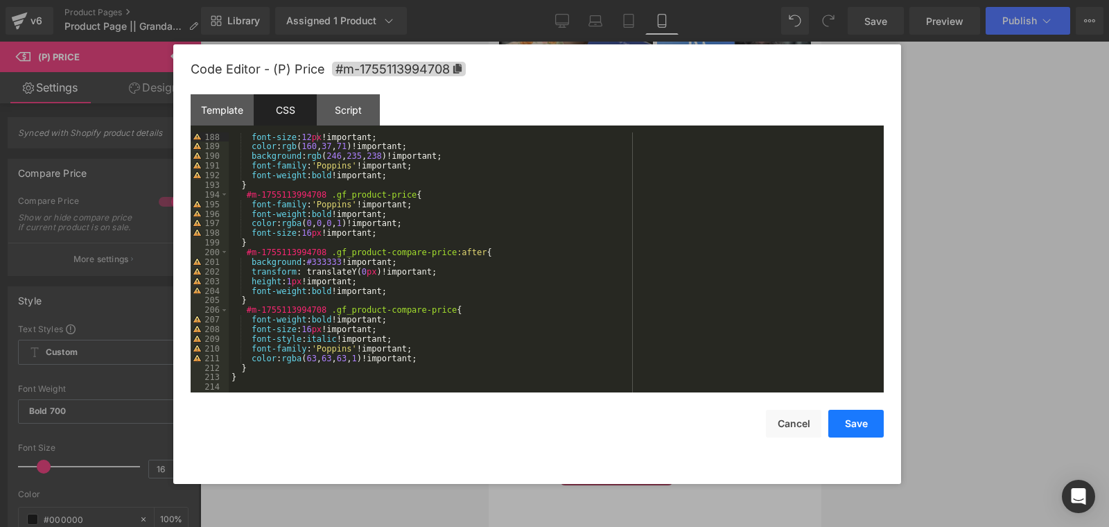
click at [836, 416] on button "Save" at bounding box center [855, 424] width 55 height 28
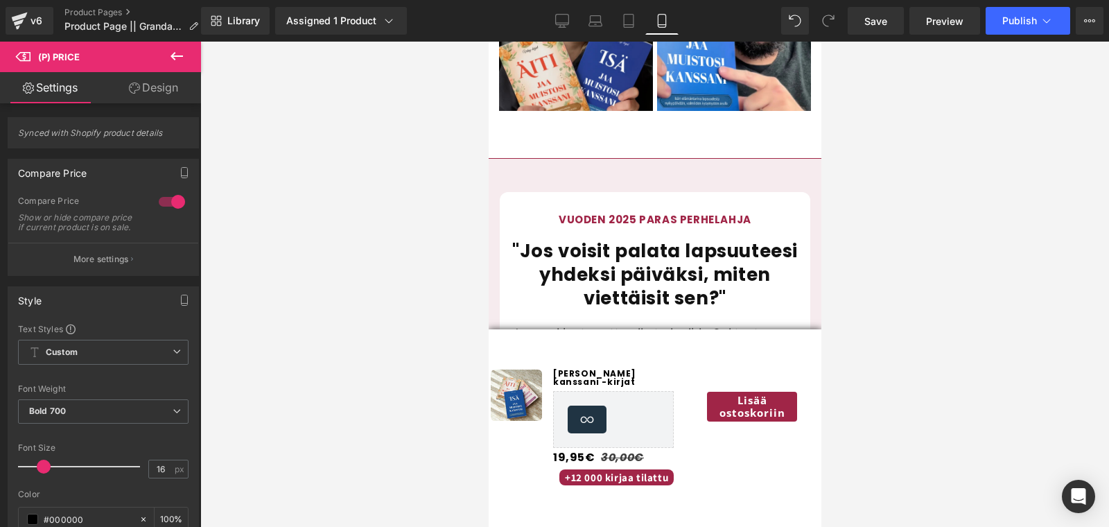
click at [590, 468] on div "Rendering Content" at bounding box center [554, 471] width 85 height 15
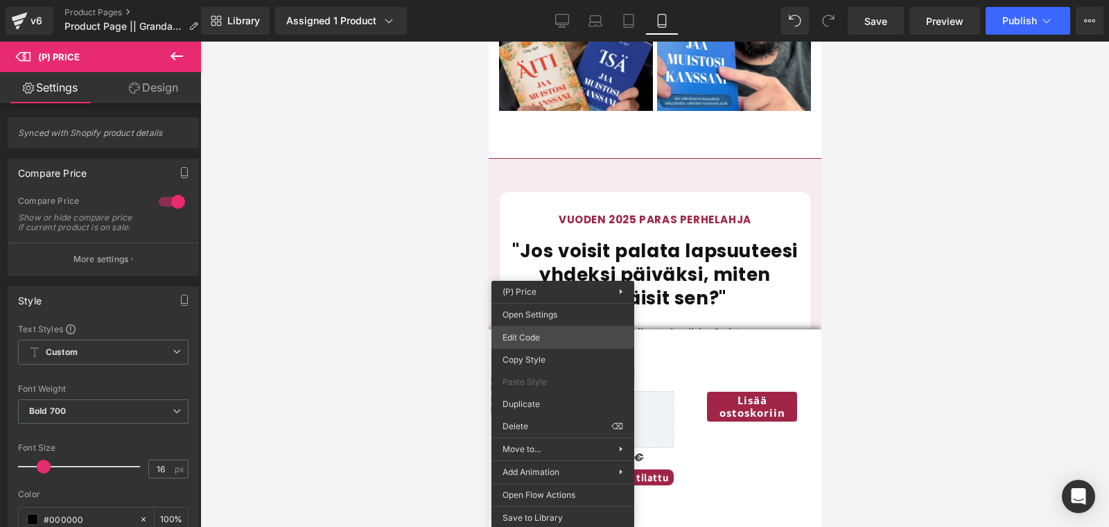
click at [541, 0] on div "(P) Price You are previewing how the will restyle your page. You can not edit E…" at bounding box center [554, 0] width 1109 height 0
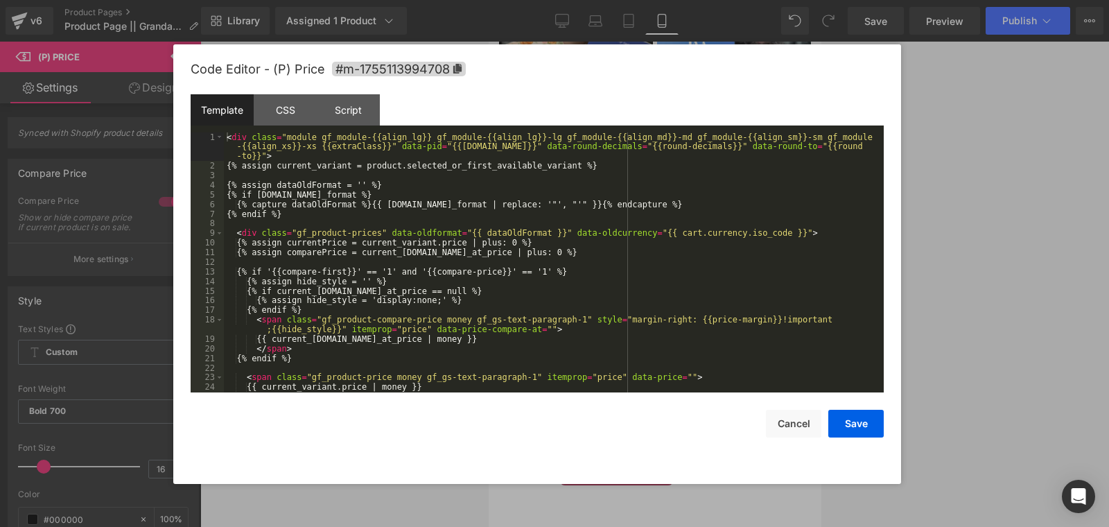
scroll to position [260, 0]
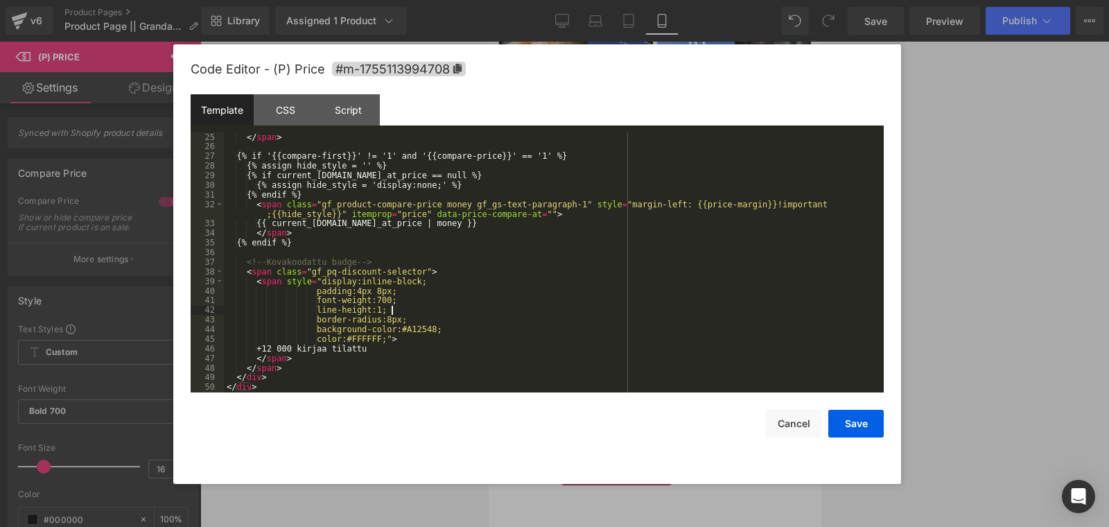
click at [403, 313] on div "</ span > {% if '{{compare-first}}' != '1' and '{{compare-price}}' == '1' %} {%…" at bounding box center [551, 271] width 654 height 279
click at [835, 417] on button "Save" at bounding box center [855, 424] width 55 height 28
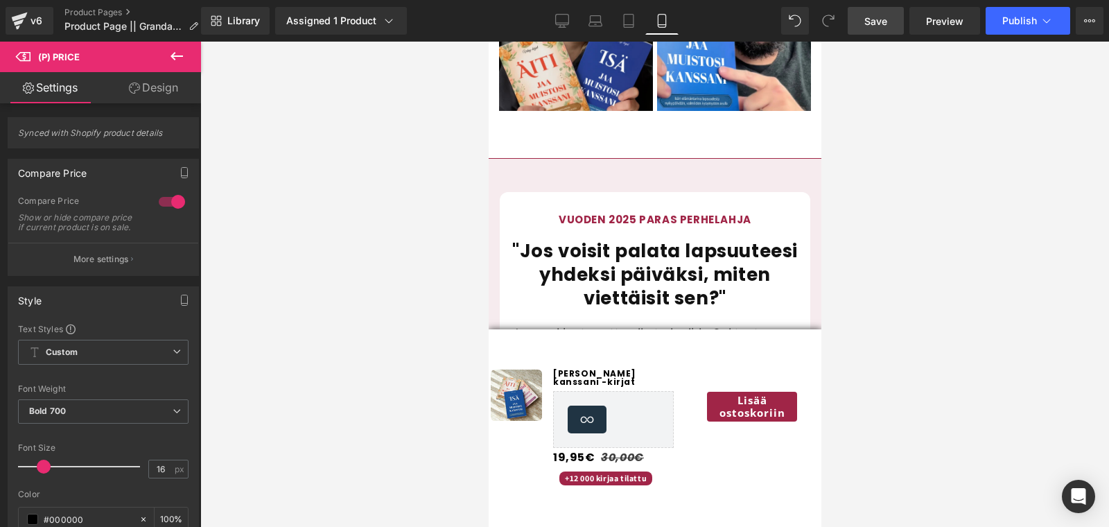
click at [881, 8] on link "Save" at bounding box center [876, 21] width 56 height 28
